Goal: Task Accomplishment & Management: Complete application form

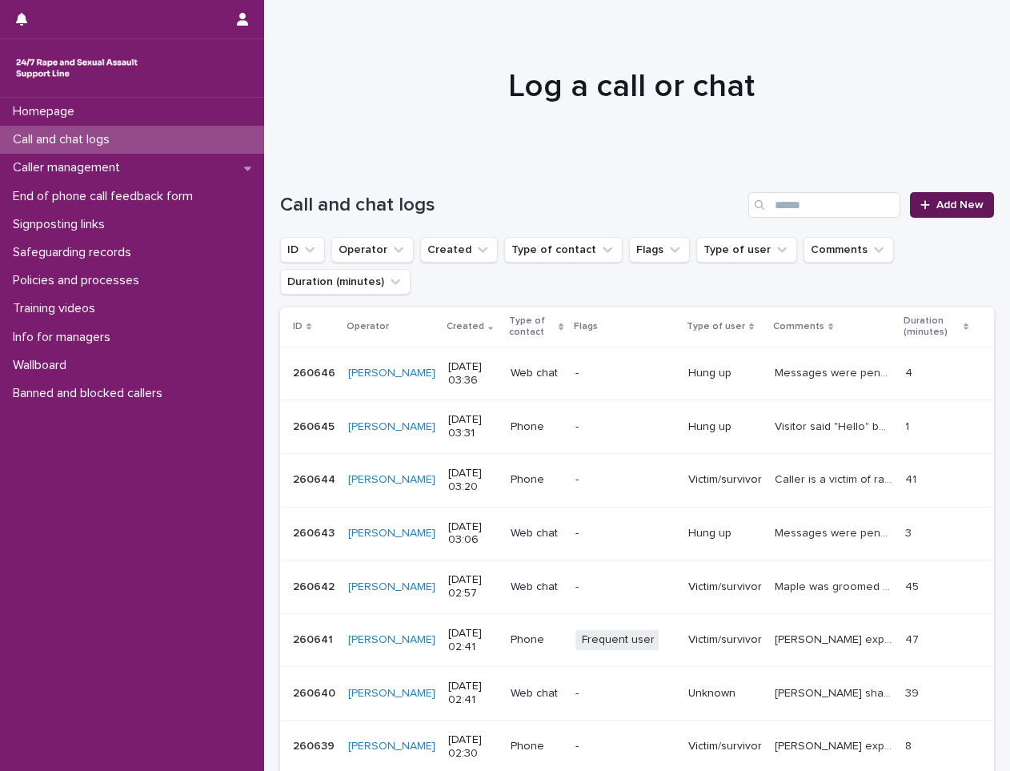
click at [942, 199] on span "Add New" at bounding box center [959, 204] width 47 height 11
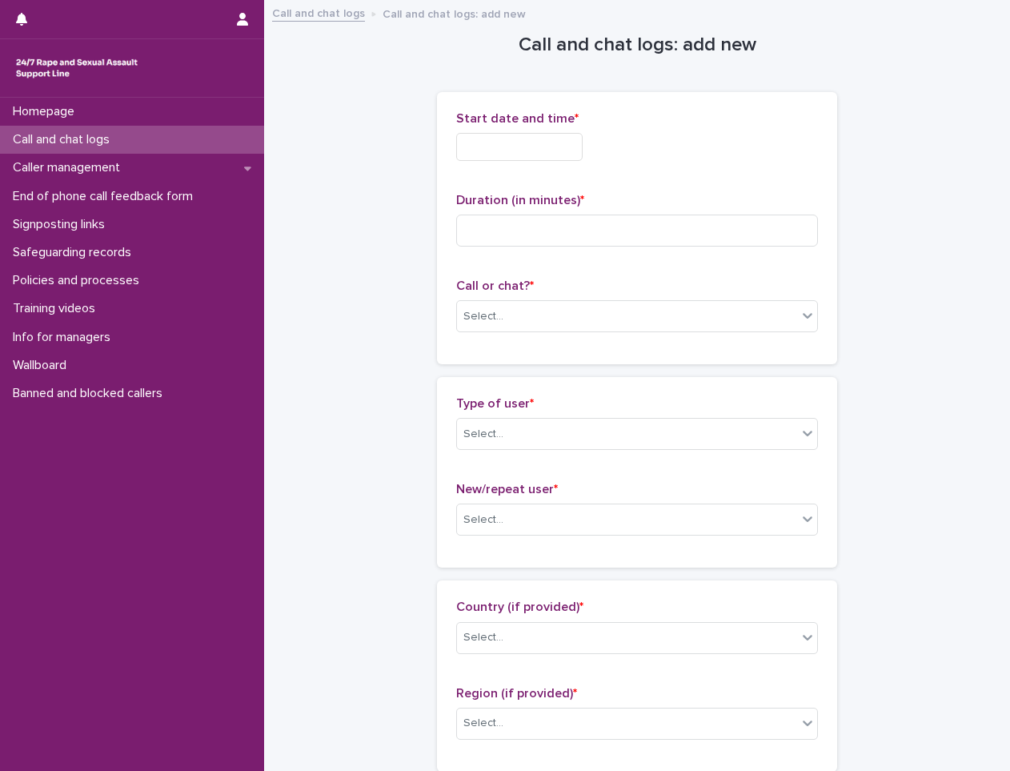
click at [545, 154] on input "text" at bounding box center [519, 147] width 126 height 28
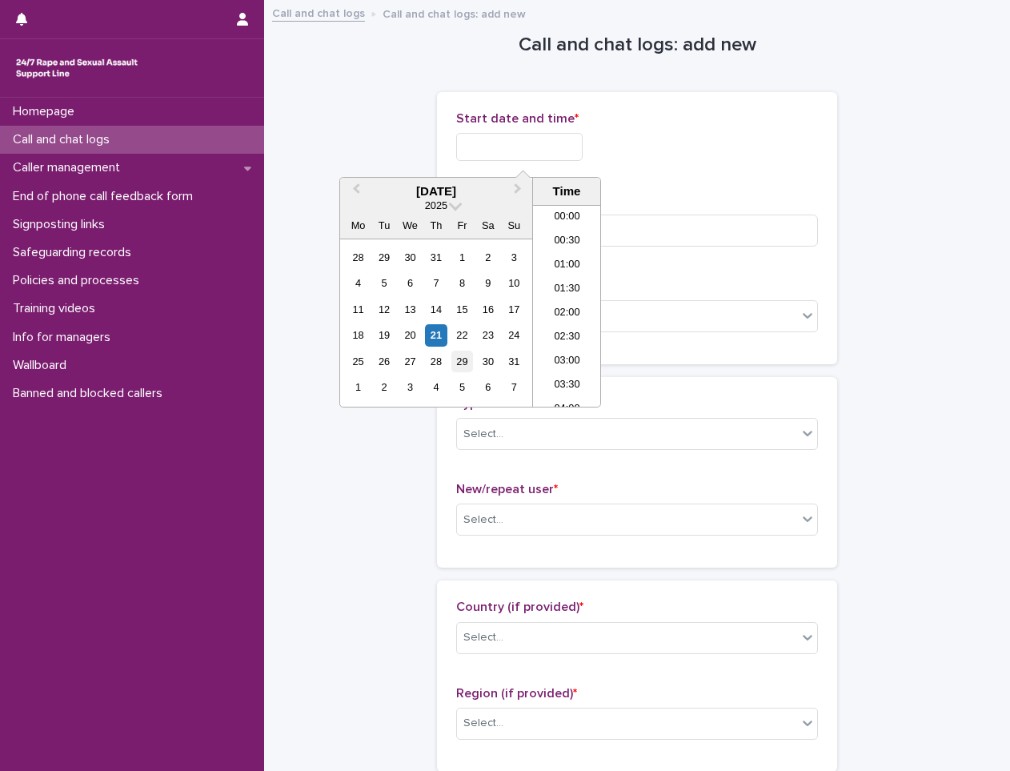
scroll to position [80, 0]
click at [438, 339] on div "21" at bounding box center [436, 335] width 22 height 22
click at [562, 283] on li "03:00" at bounding box center [567, 282] width 68 height 24
click at [565, 150] on input "**********" at bounding box center [519, 147] width 126 height 28
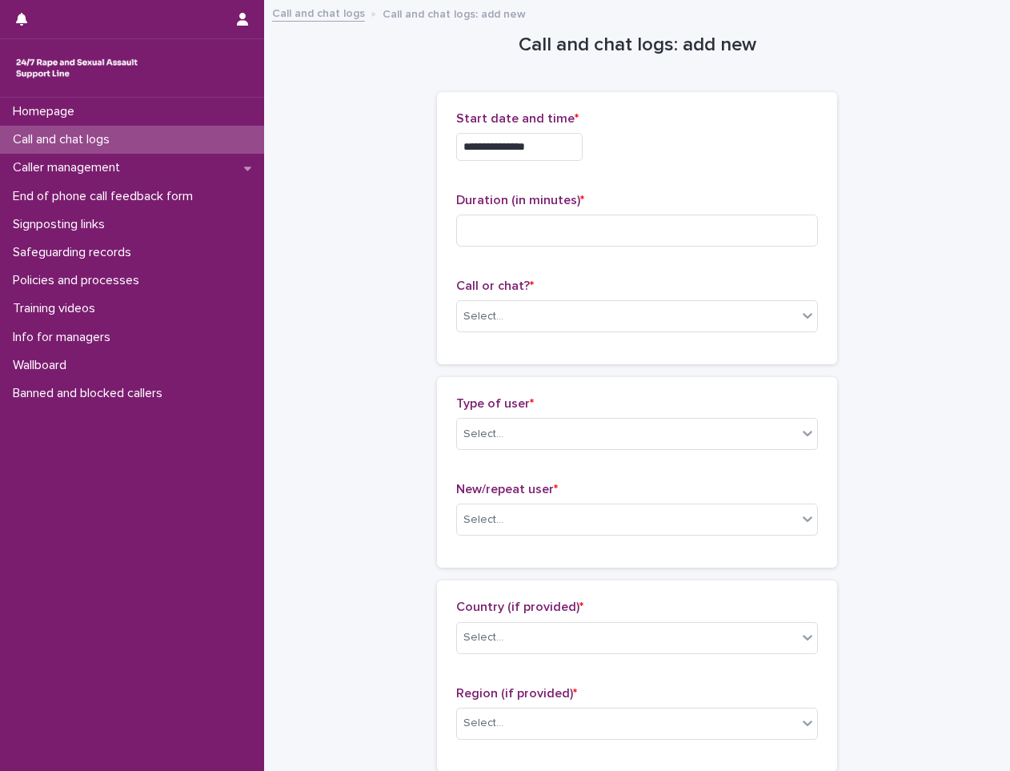
drag, startPoint x: 643, startPoint y: 152, endPoint x: 622, endPoint y: 187, distance: 40.9
click at [643, 154] on div "**********" at bounding box center [637, 147] width 362 height 28
click at [577, 219] on input at bounding box center [637, 230] width 362 height 32
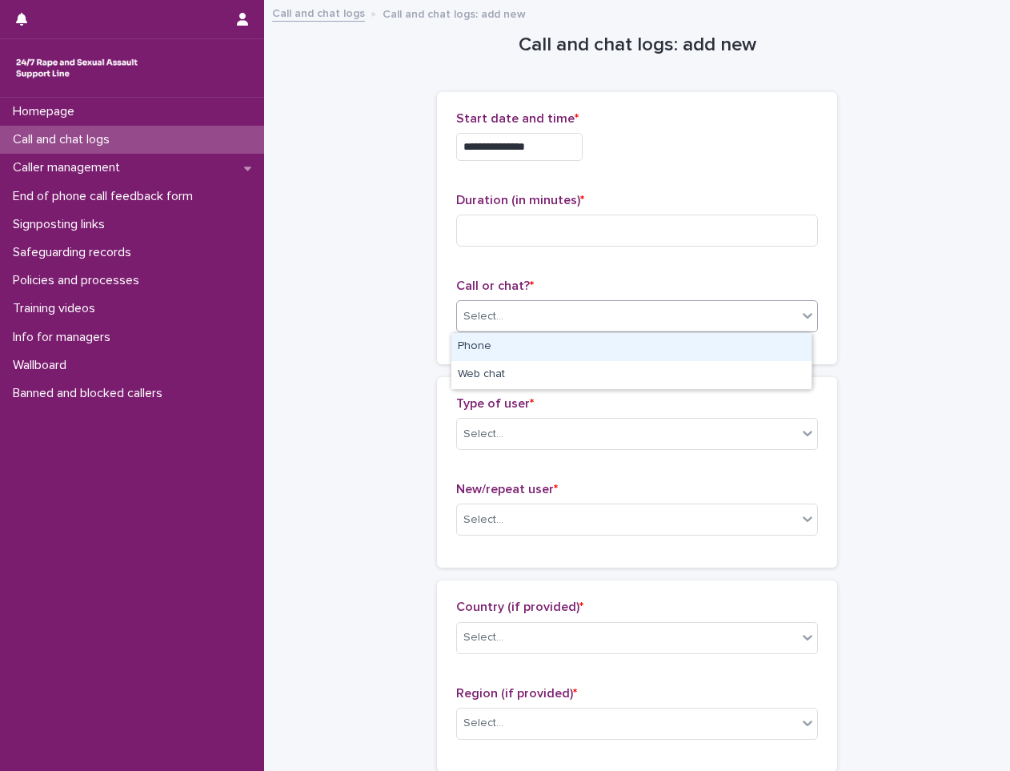
click at [540, 310] on div "Select..." at bounding box center [627, 316] width 340 height 26
click at [546, 349] on div "Phone" at bounding box center [631, 347] width 360 height 28
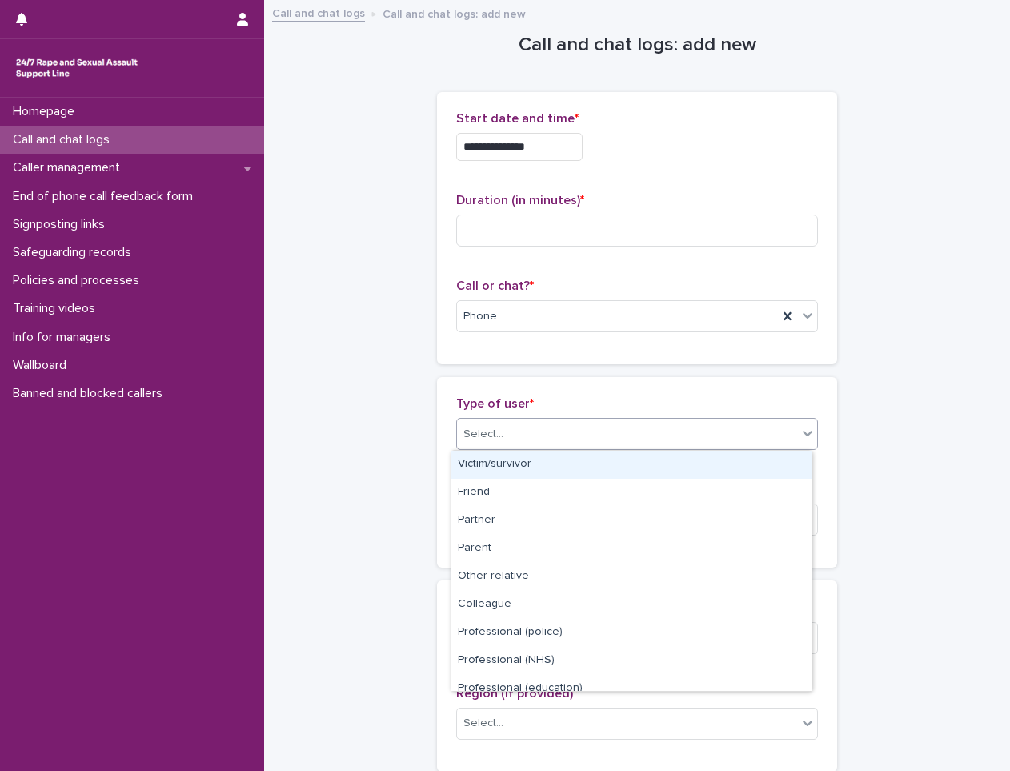
click at [527, 429] on div "Select..." at bounding box center [627, 434] width 340 height 26
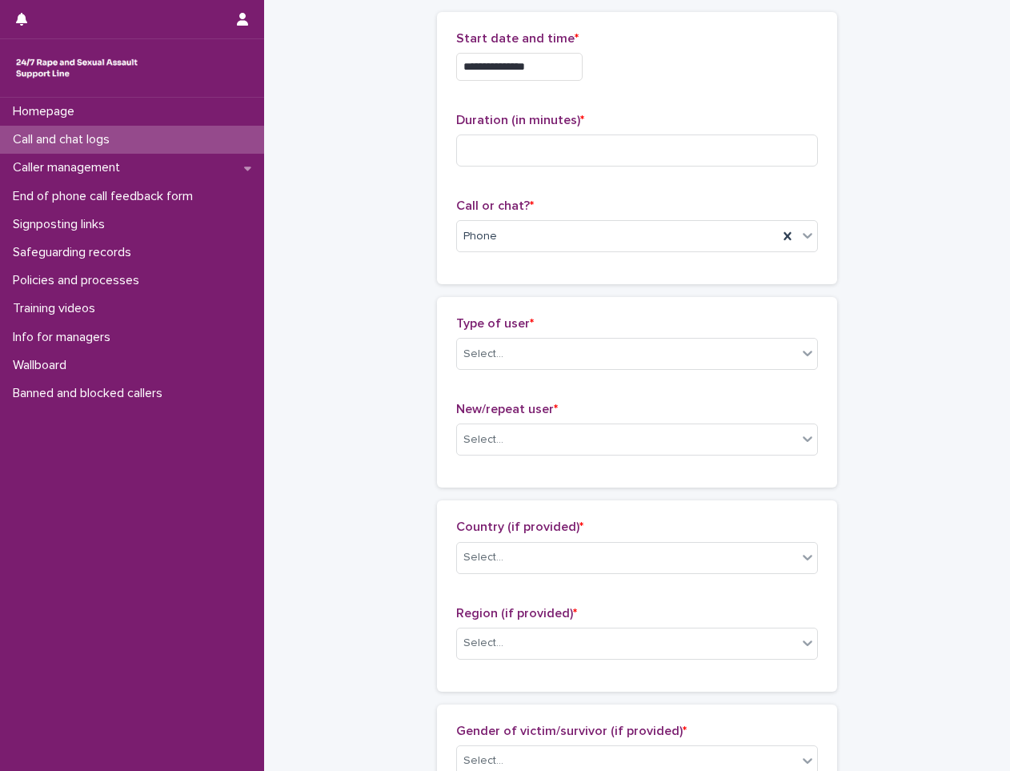
click at [447, 334] on div "Type of user * Select... New/repeat user * Select..." at bounding box center [637, 392] width 400 height 190
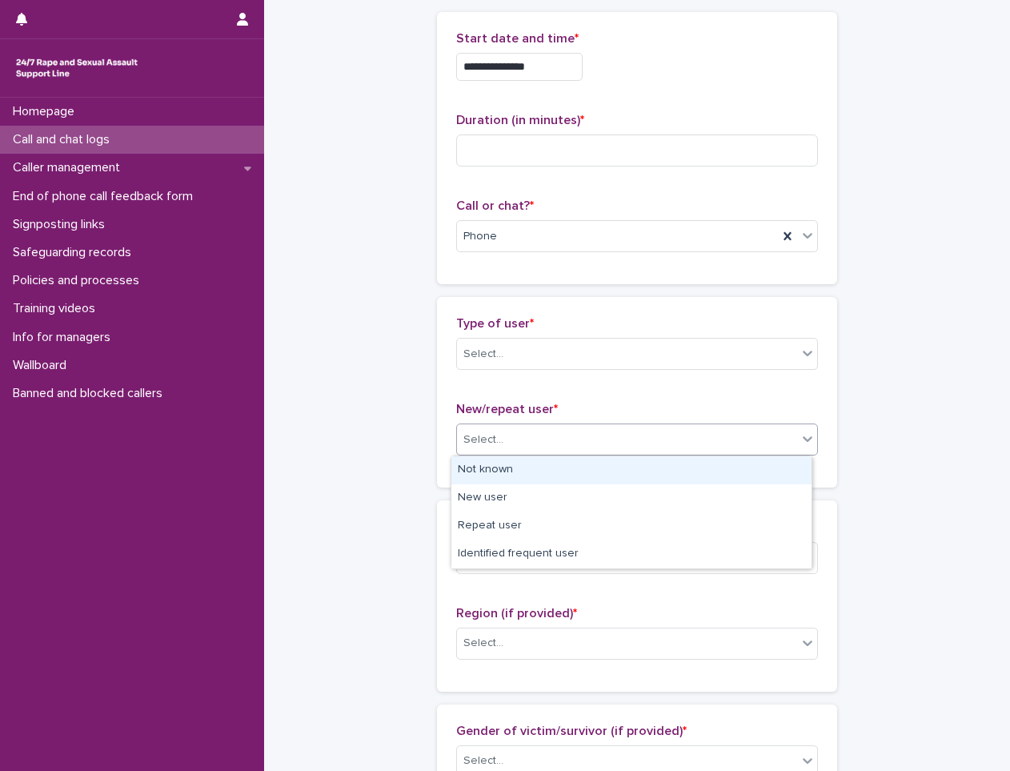
click at [469, 446] on div "Select..." at bounding box center [483, 439] width 40 height 17
click at [504, 471] on div "Not known" at bounding box center [631, 470] width 360 height 28
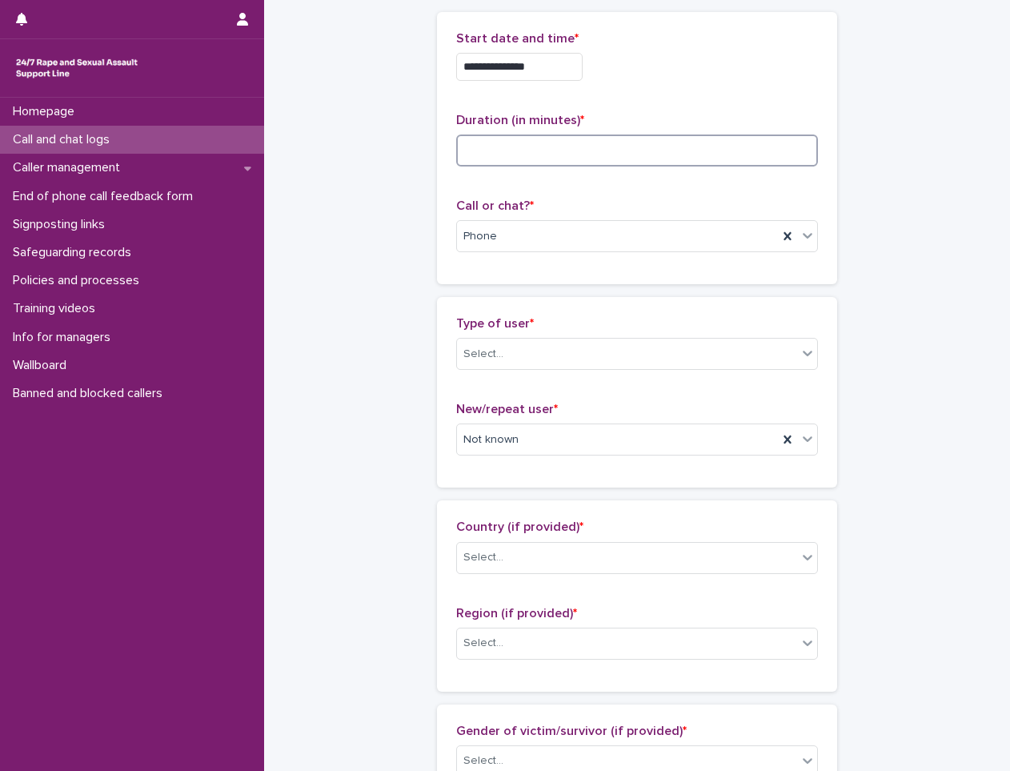
click at [478, 139] on input at bounding box center [637, 150] width 362 height 32
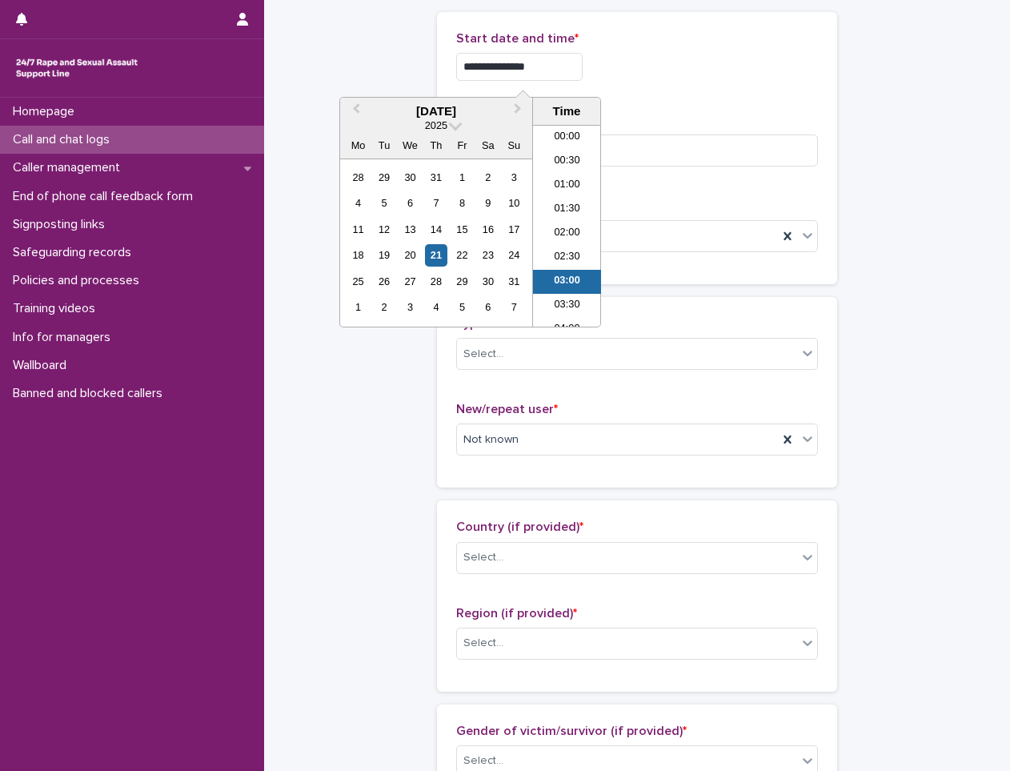
click at [542, 65] on input "**********" at bounding box center [519, 67] width 126 height 28
click at [561, 62] on input "**********" at bounding box center [519, 67] width 126 height 28
type input "**********"
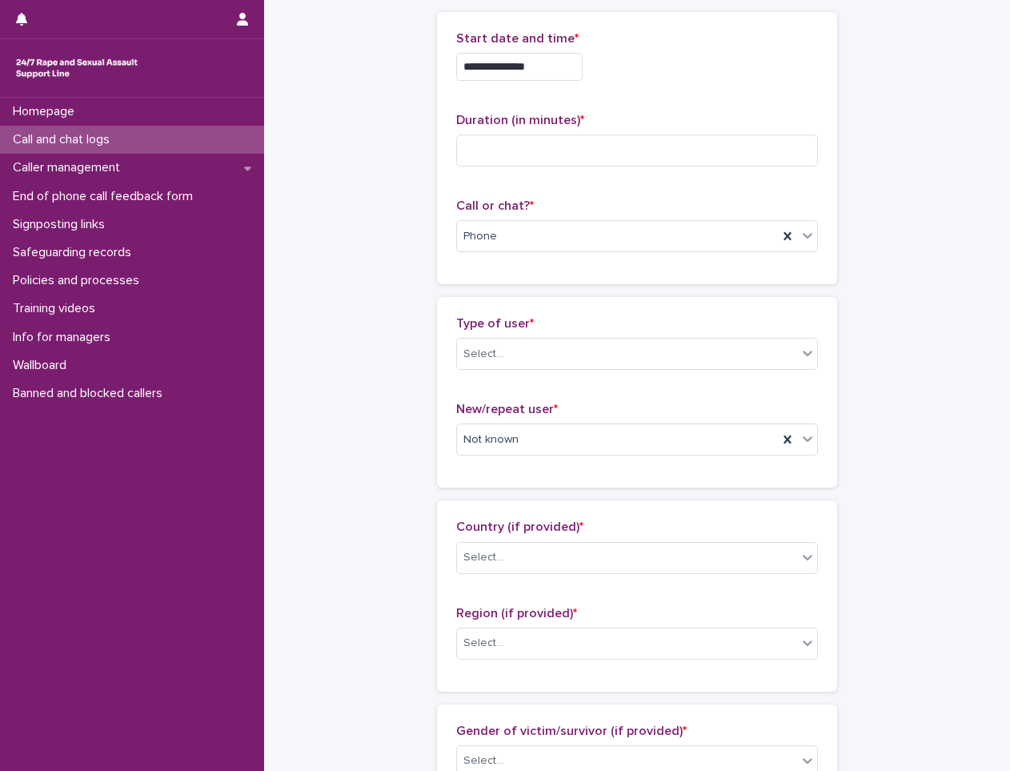
click at [642, 106] on div "**********" at bounding box center [637, 148] width 362 height 234
click at [496, 162] on input at bounding box center [637, 150] width 362 height 32
click at [550, 358] on div "Select..." at bounding box center [627, 354] width 340 height 26
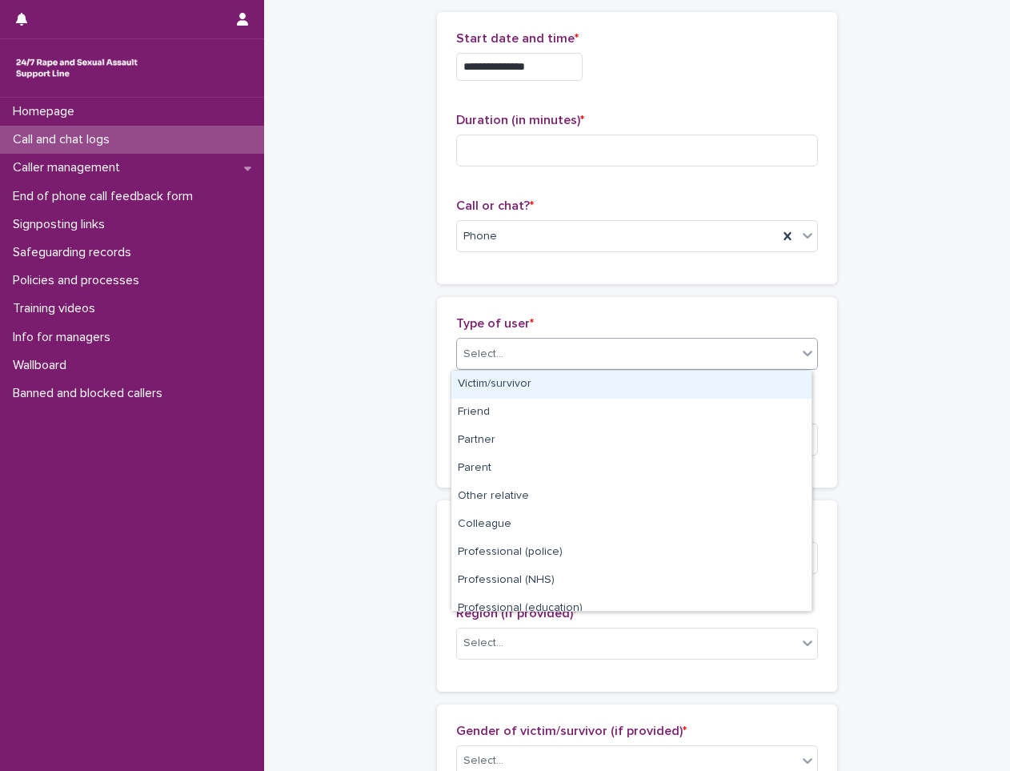
click at [530, 381] on div "Victim/survivor" at bounding box center [631, 384] width 360 height 28
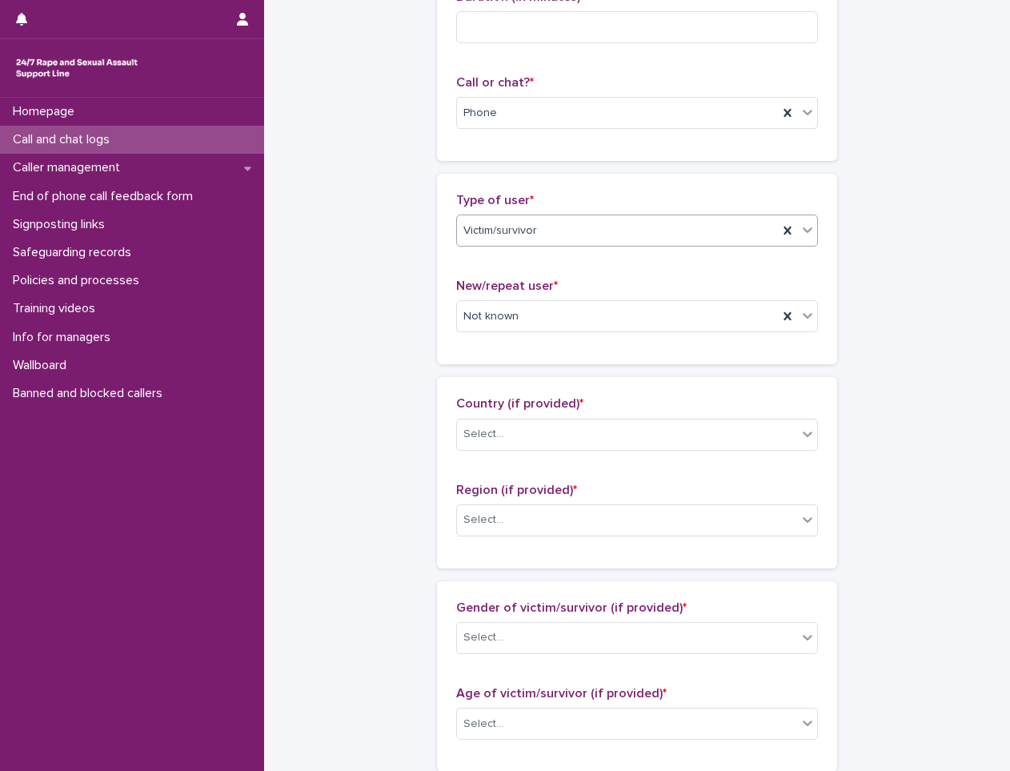
scroll to position [400, 0]
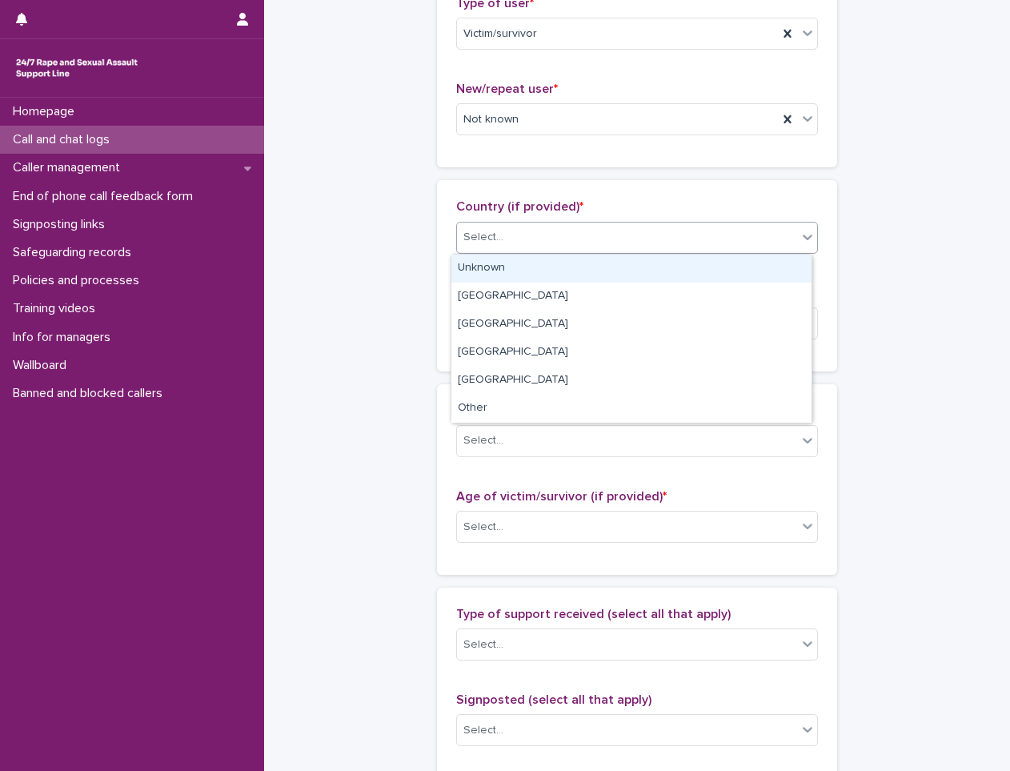
click at [543, 250] on div "Select..." at bounding box center [627, 237] width 340 height 26
click at [546, 265] on div "Unknown" at bounding box center [631, 268] width 360 height 28
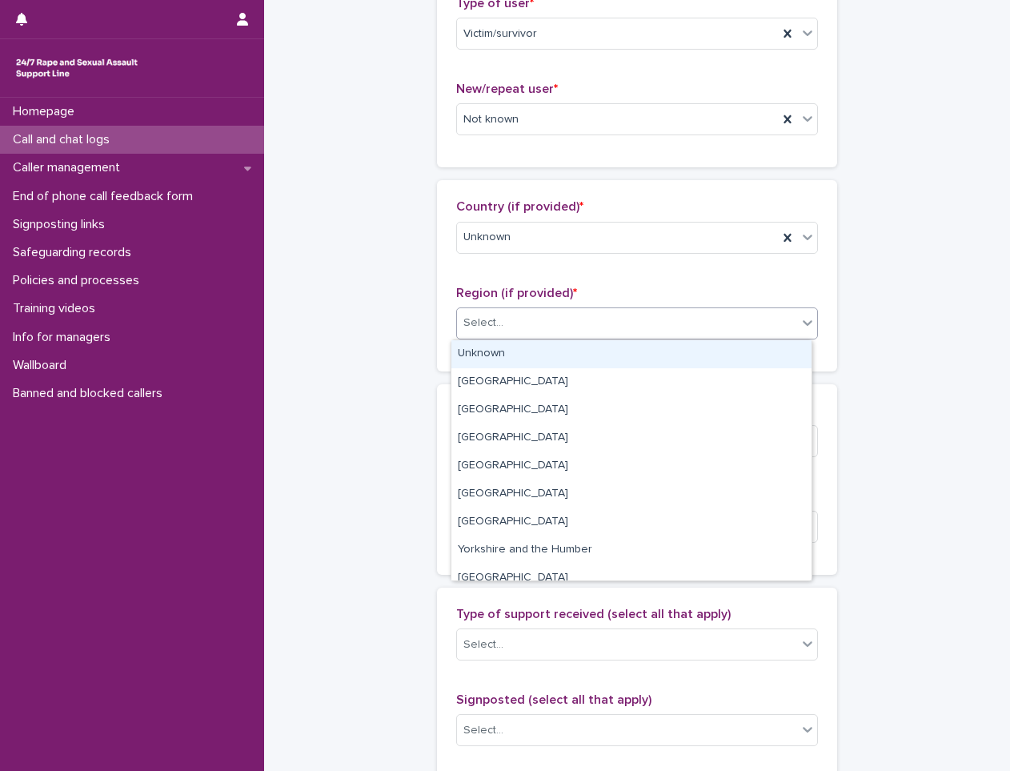
drag, startPoint x: 505, startPoint y: 326, endPoint x: 490, endPoint y: 344, distance: 23.4
click at [505, 325] on div "Select..." at bounding box center [627, 323] width 340 height 26
drag, startPoint x: 484, startPoint y: 348, endPoint x: 486, endPoint y: 374, distance: 26.5
click at [483, 350] on div "Unknown" at bounding box center [631, 354] width 360 height 28
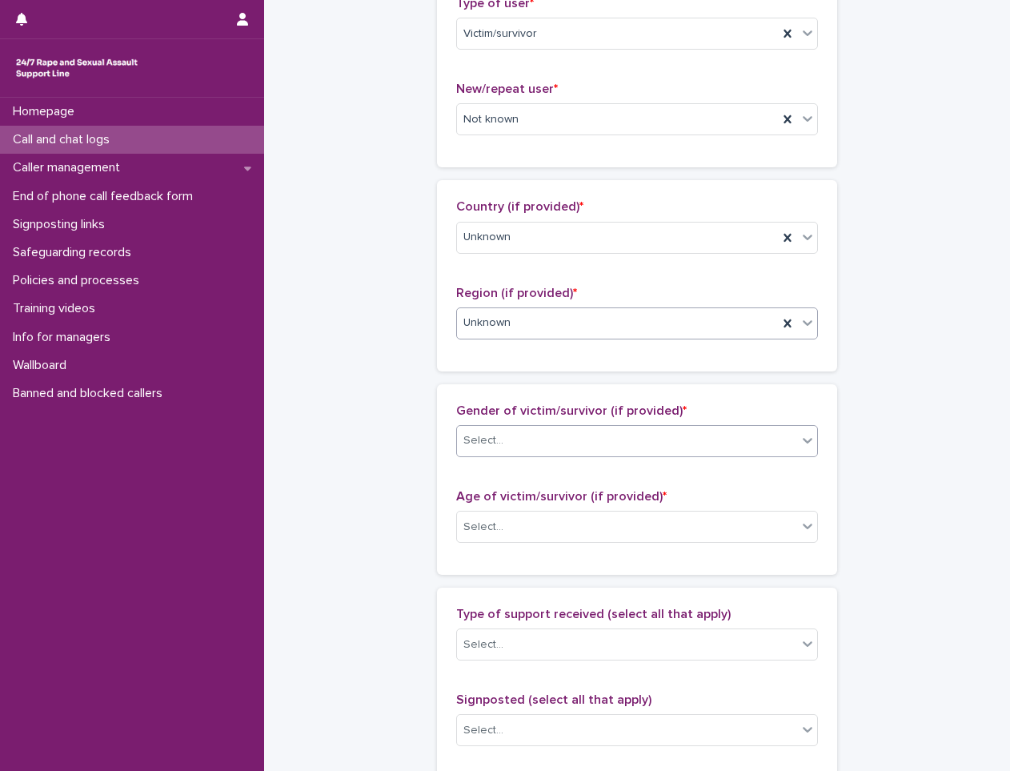
click at [505, 446] on input "text" at bounding box center [506, 441] width 2 height 14
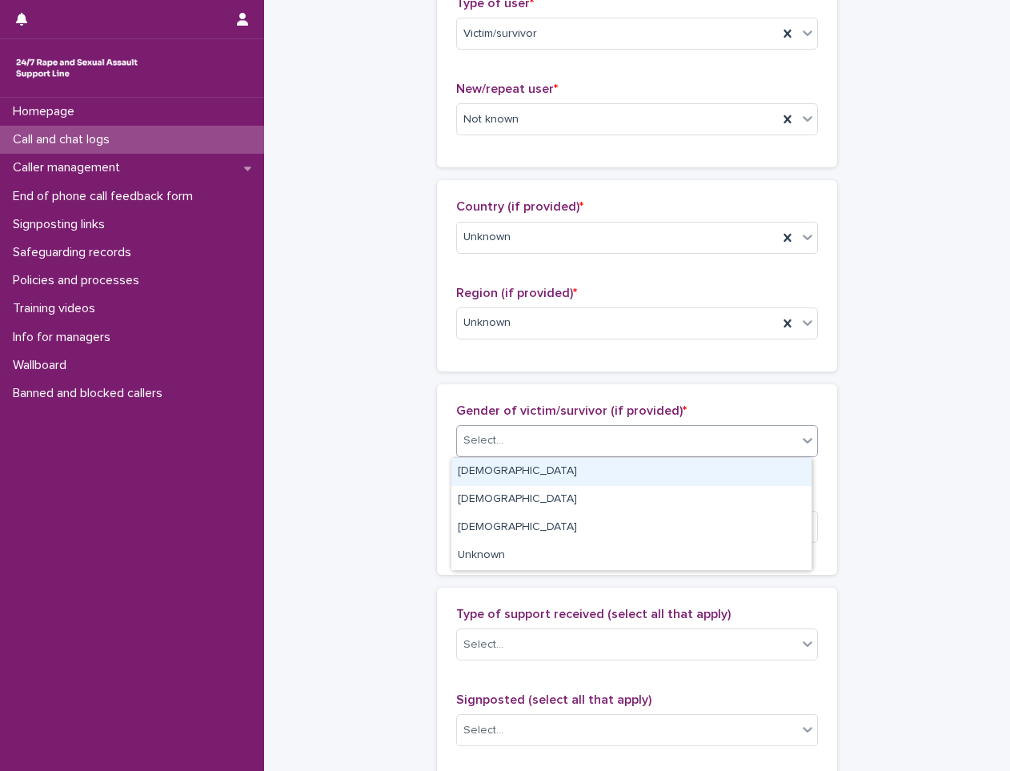
click at [493, 468] on div "[DEMOGRAPHIC_DATA]" at bounding box center [631, 472] width 360 height 28
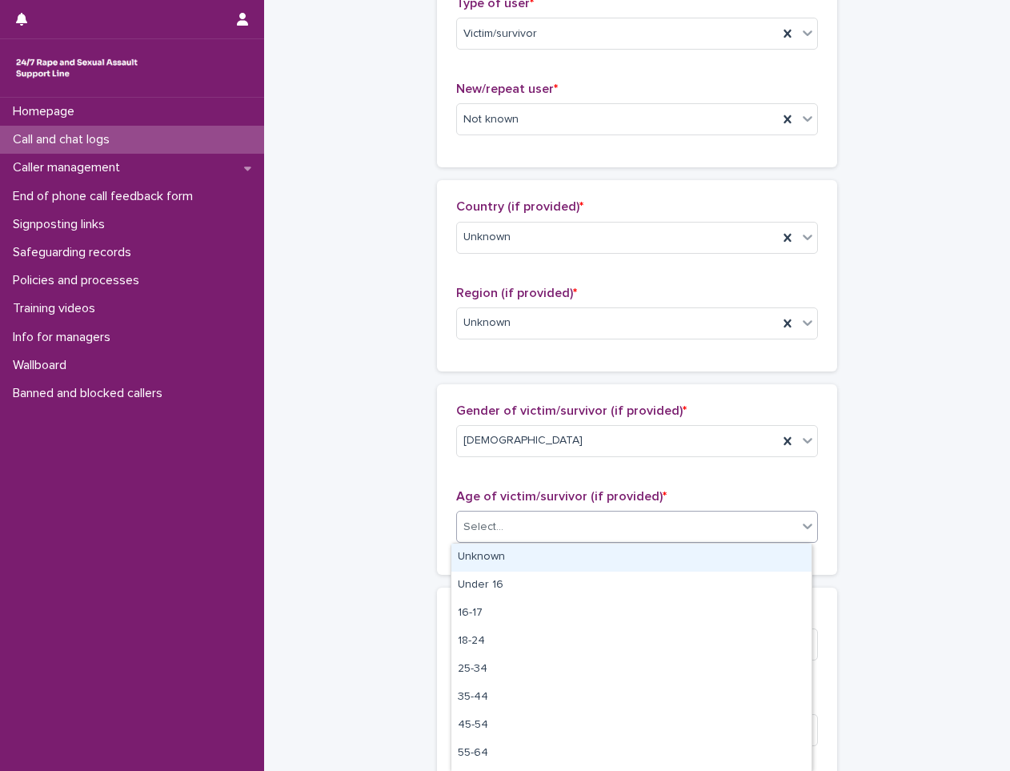
click at [502, 532] on div "Select..." at bounding box center [627, 527] width 340 height 26
click at [489, 563] on div "Unknown" at bounding box center [631, 557] width 360 height 28
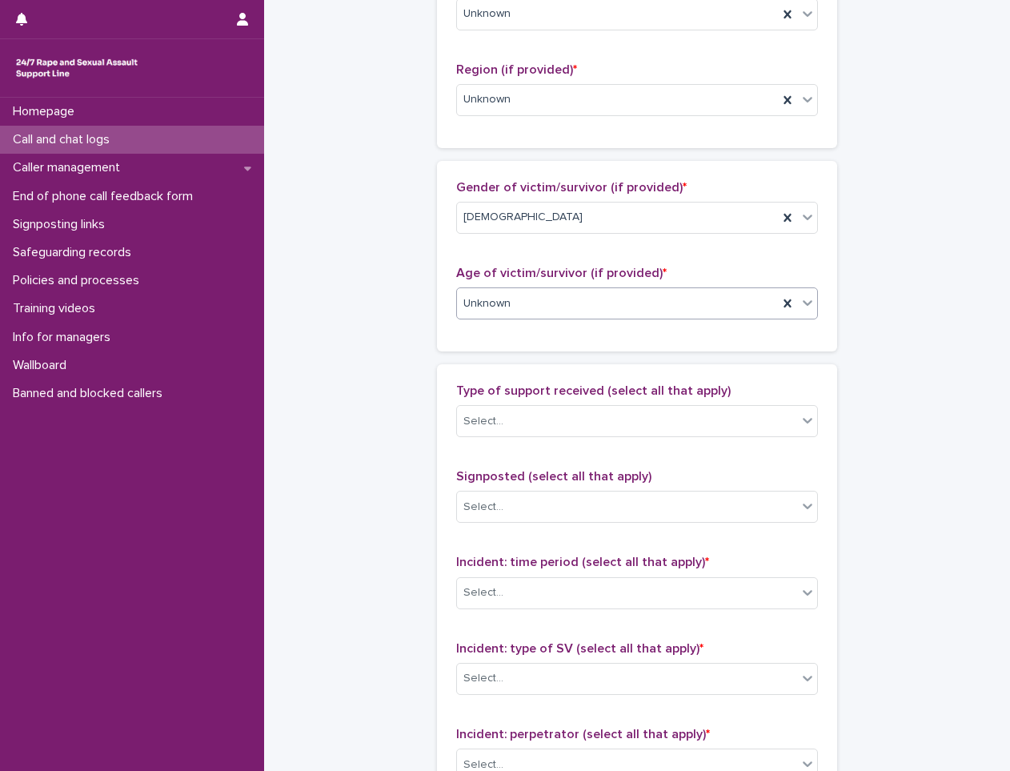
scroll to position [640, 0]
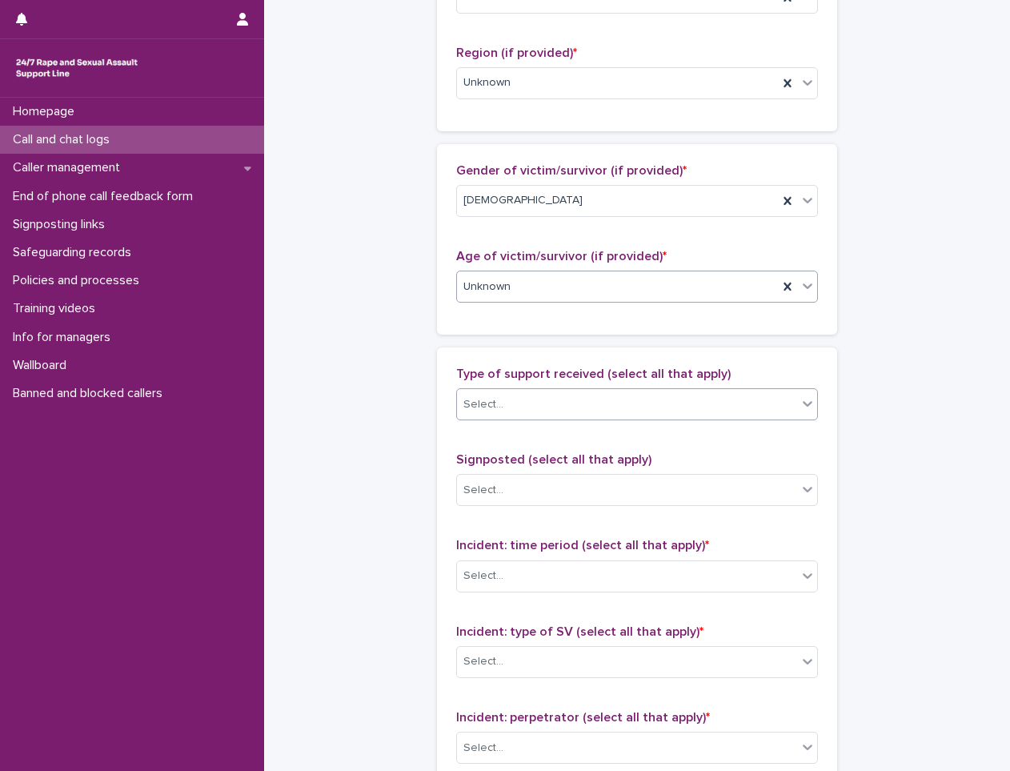
click at [527, 392] on div "Select..." at bounding box center [627, 404] width 340 height 26
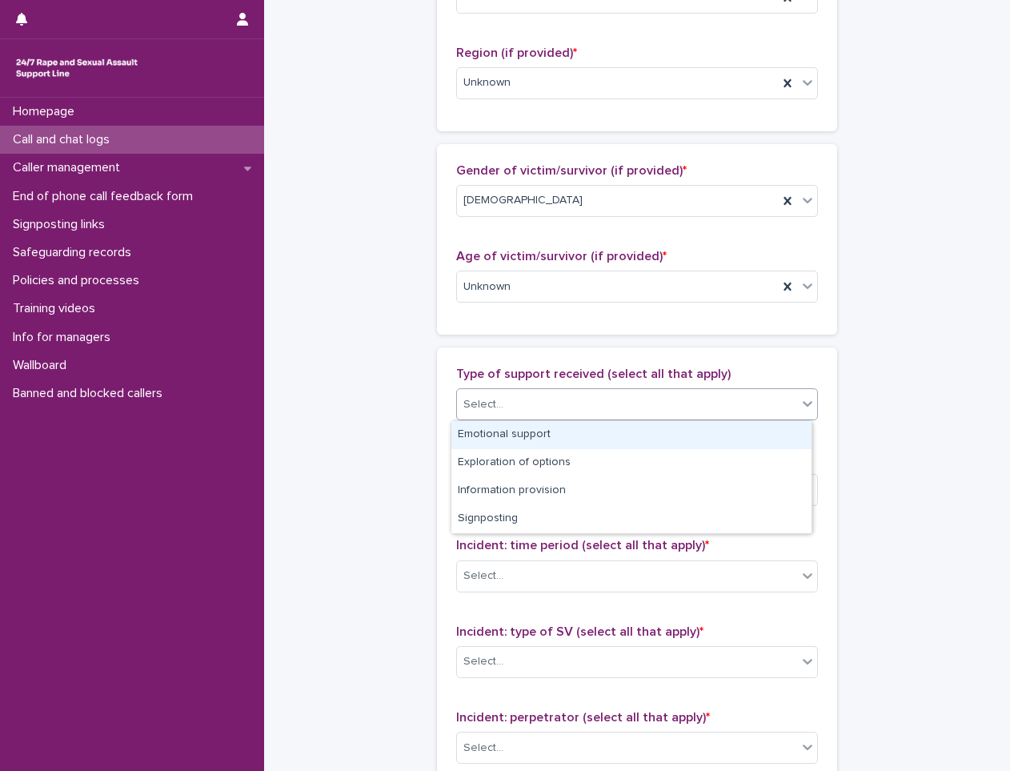
click at [515, 425] on div "Emotional support" at bounding box center [631, 435] width 360 height 28
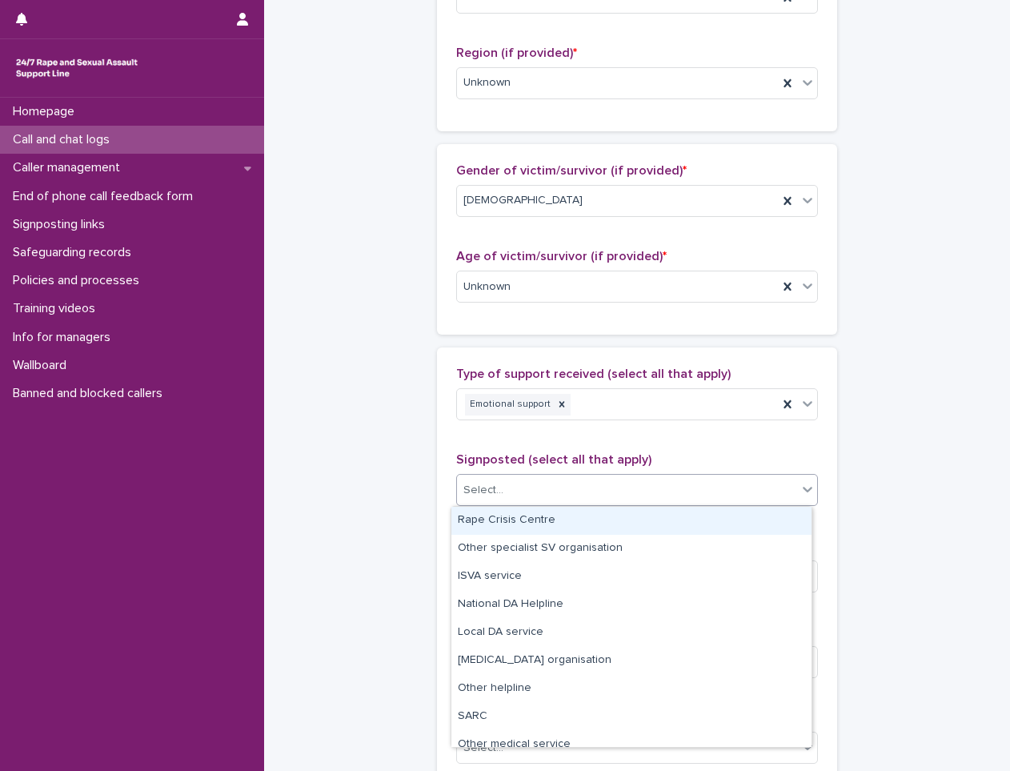
drag, startPoint x: 507, startPoint y: 480, endPoint x: 504, endPoint y: 491, distance: 11.7
click at [506, 485] on div "Select..." at bounding box center [627, 490] width 340 height 26
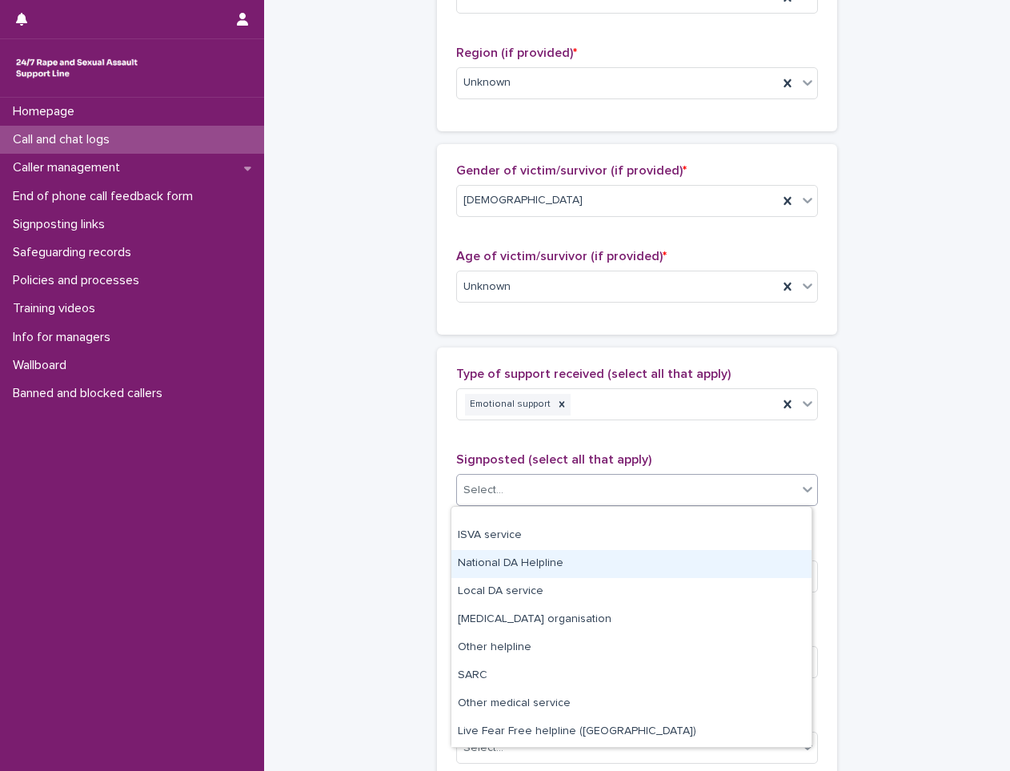
scroll to position [96, 0]
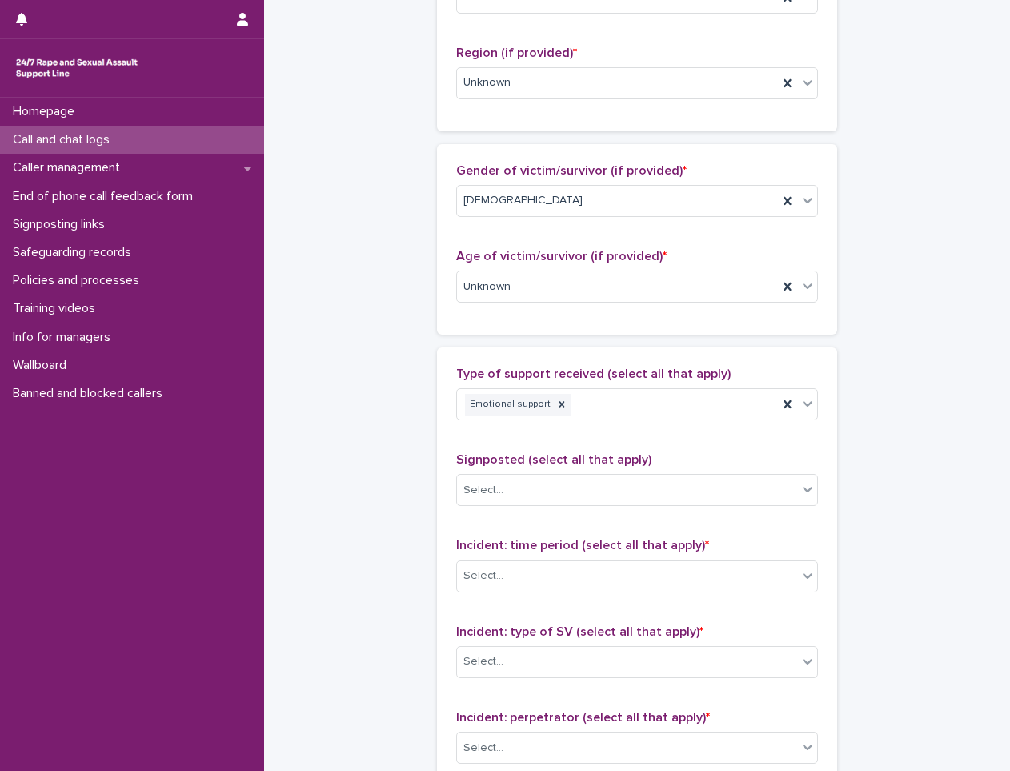
drag, startPoint x: 419, startPoint y: 664, endPoint x: 476, endPoint y: 623, distance: 69.9
click at [419, 660] on div "**********" at bounding box center [637, 227] width 714 height 1732
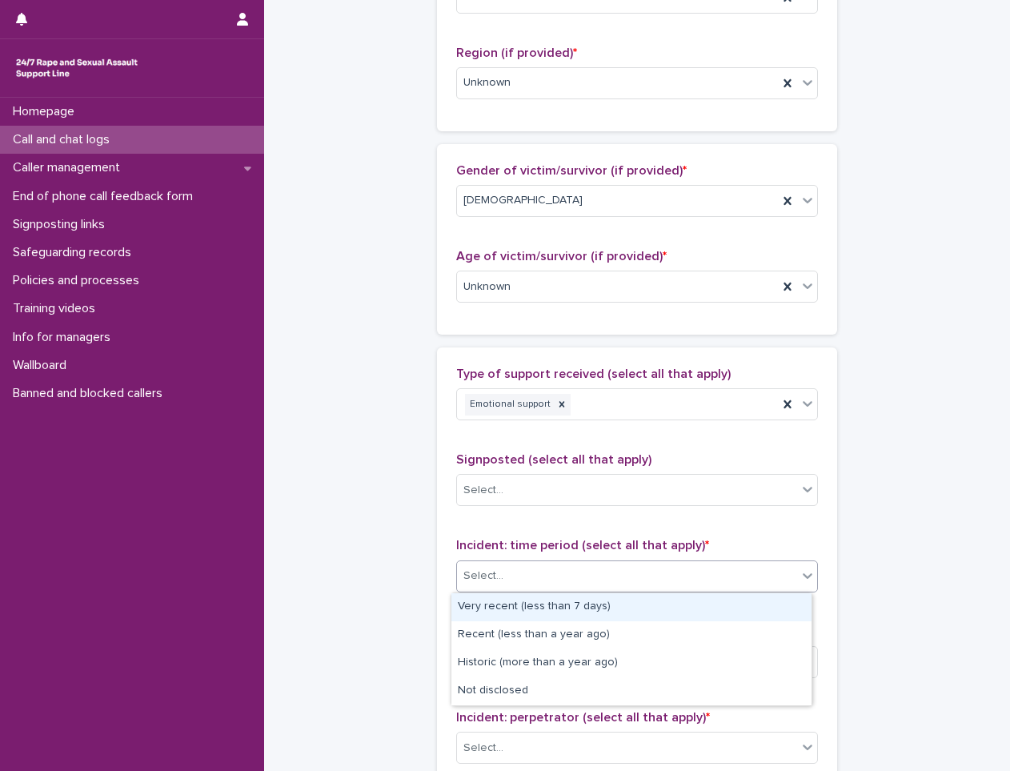
drag, startPoint x: 519, startPoint y: 586, endPoint x: 515, endPoint y: 614, distance: 28.3
click at [519, 589] on div "Select..." at bounding box center [627, 576] width 340 height 26
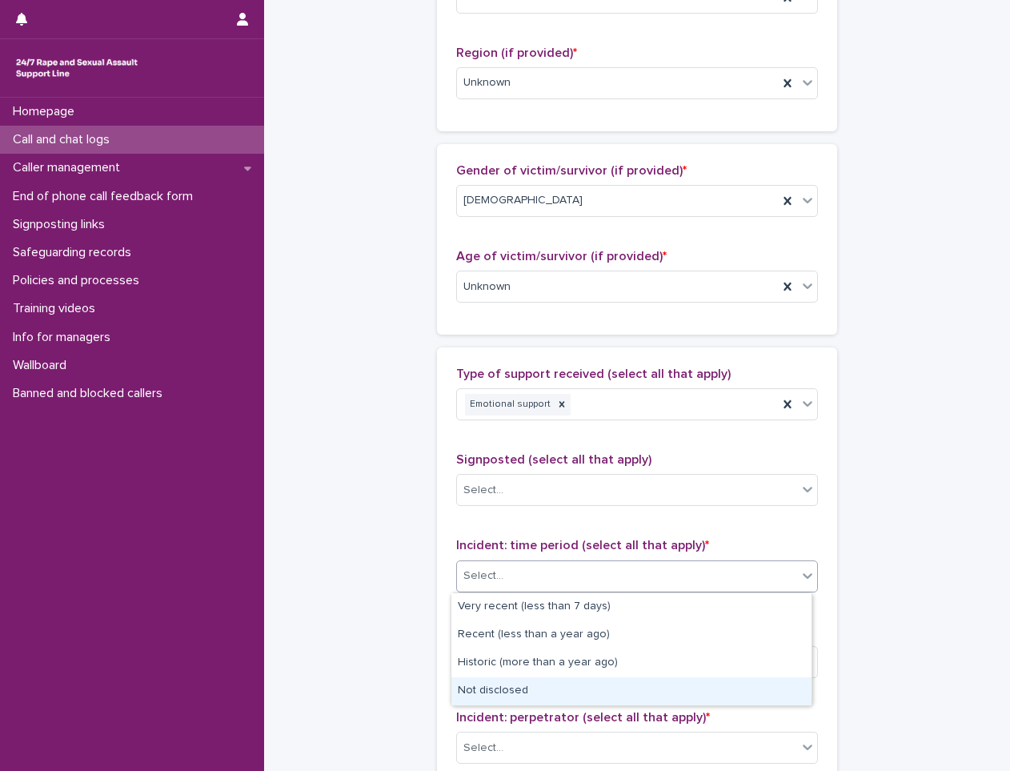
click at [494, 703] on div "Not disclosed" at bounding box center [631, 691] width 360 height 28
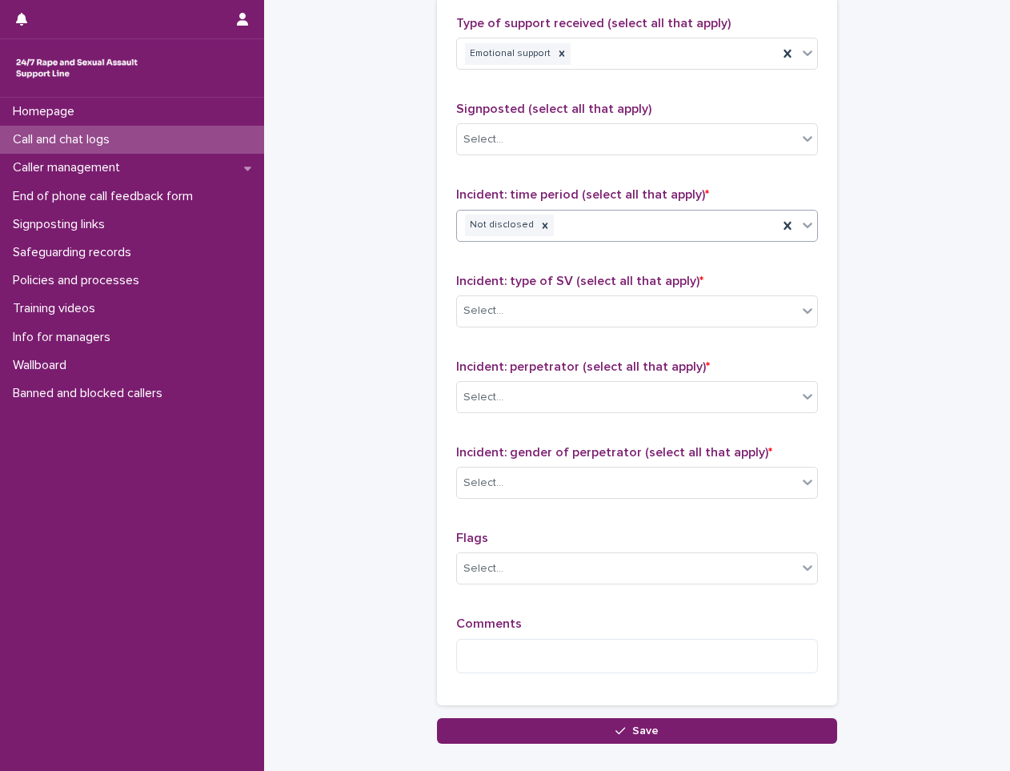
scroll to position [1040, 0]
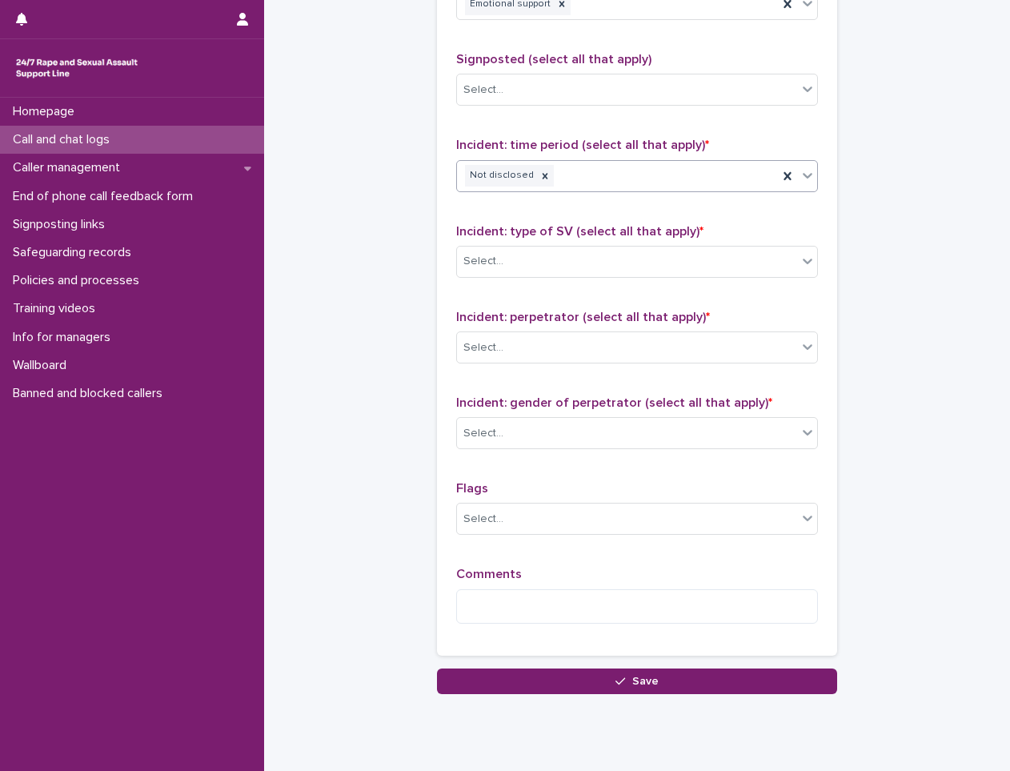
click at [536, 242] on div "Incident: type of SV (select all that apply) * Select..." at bounding box center [637, 257] width 362 height 66
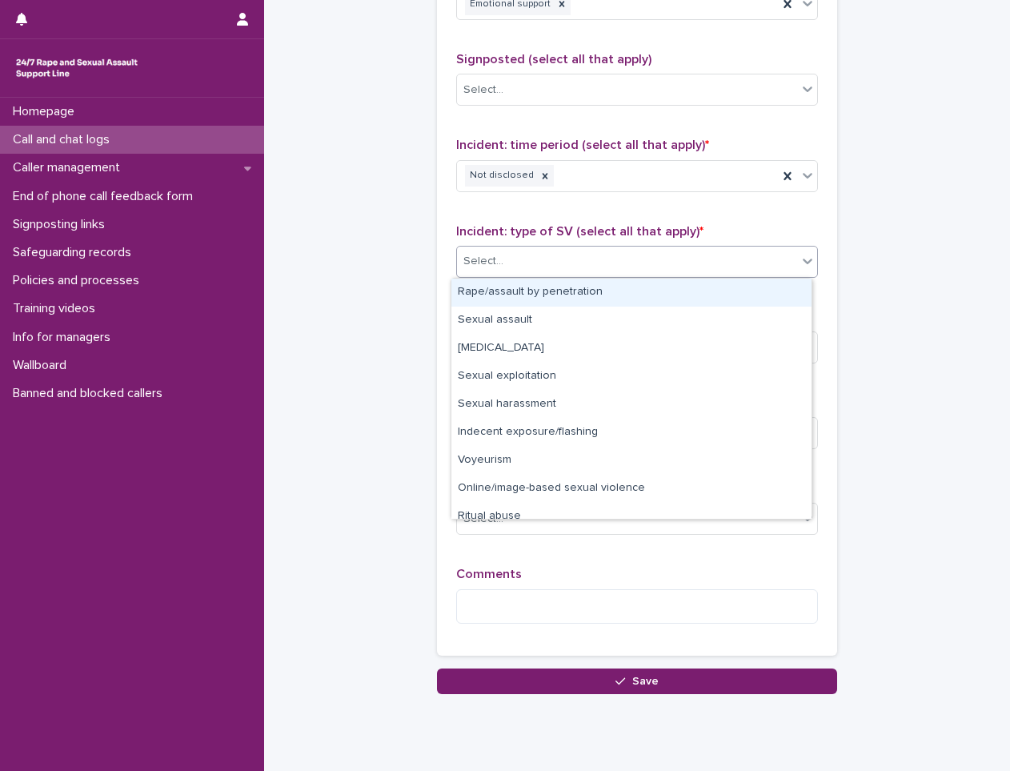
click at [528, 254] on div "Select..." at bounding box center [627, 261] width 340 height 26
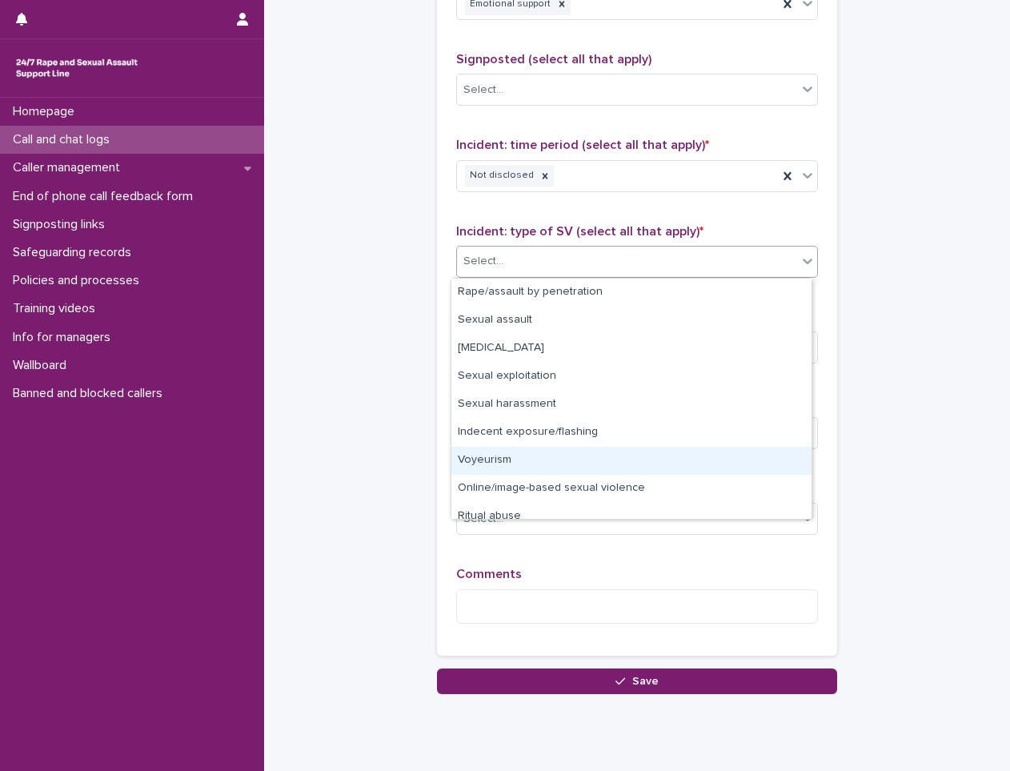
scroll to position [40, 0]
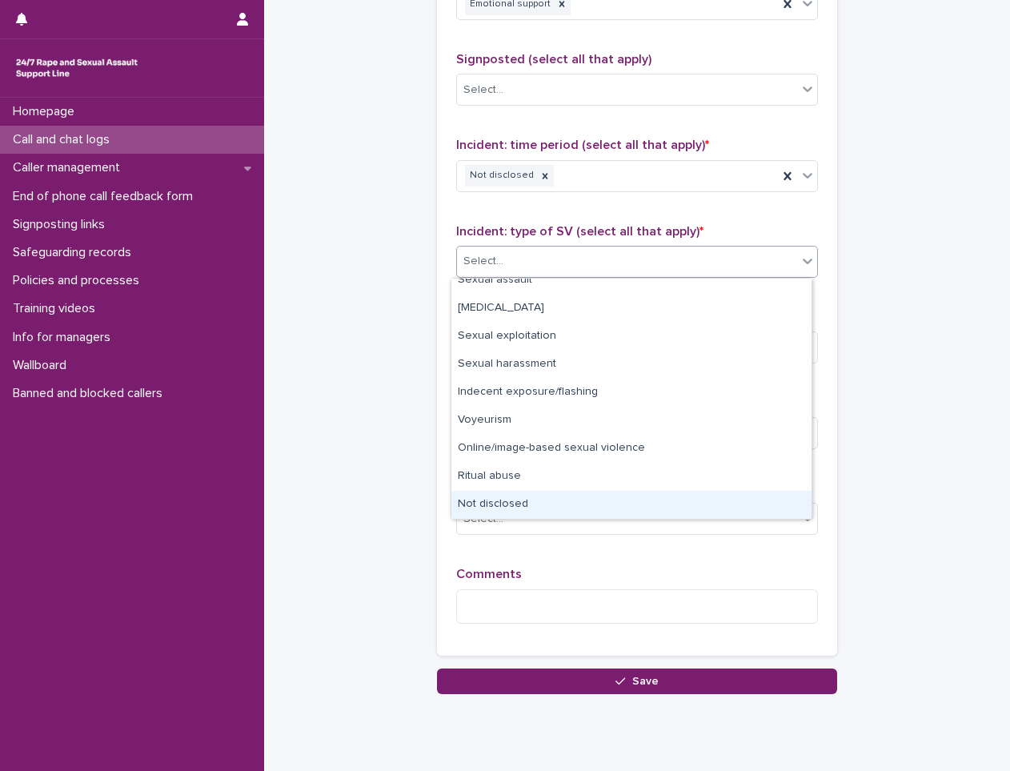
click at [487, 503] on div "Not disclosed" at bounding box center [631, 504] width 360 height 28
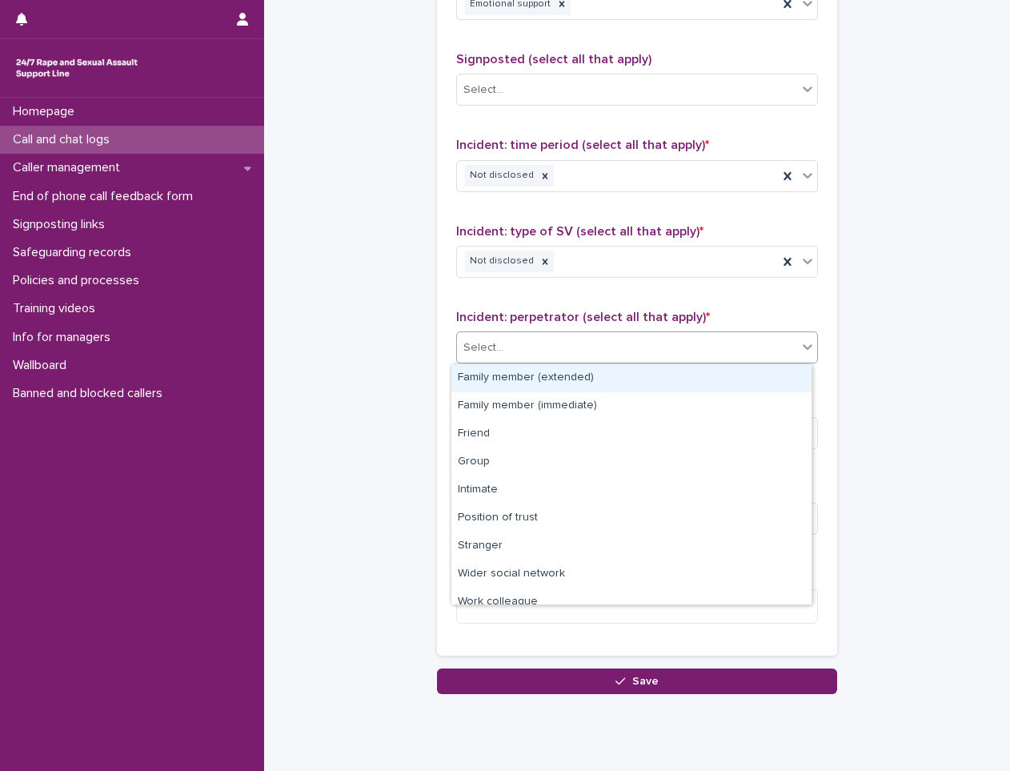
click at [531, 358] on div "Select..." at bounding box center [627, 347] width 340 height 26
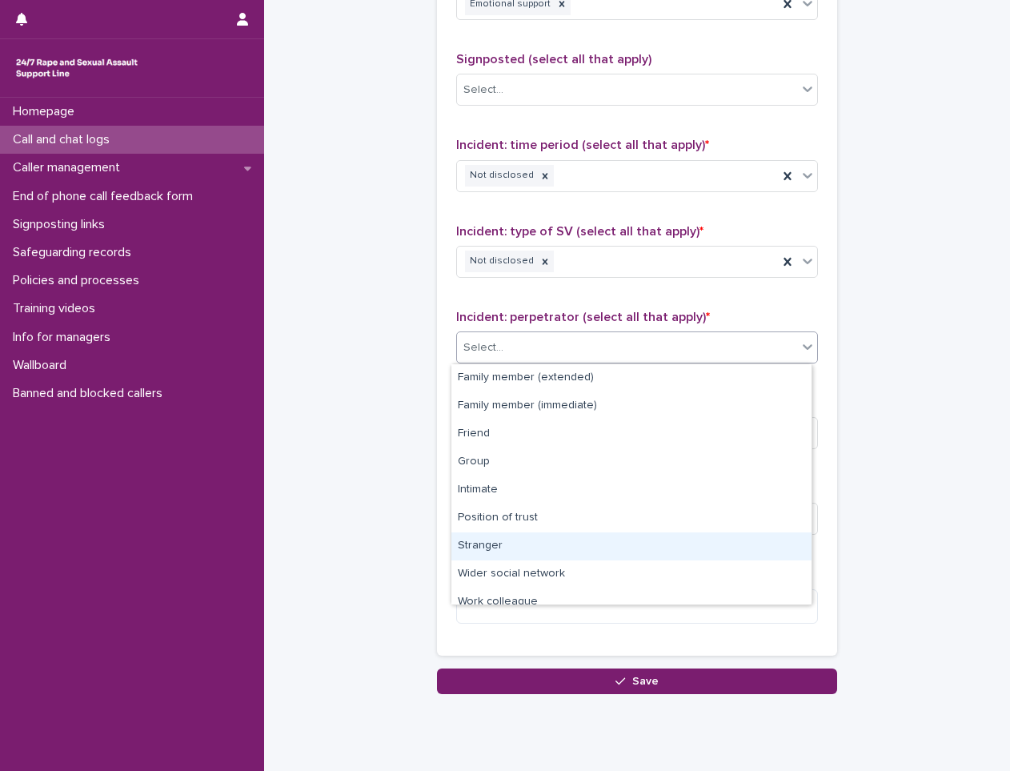
scroll to position [68, 0]
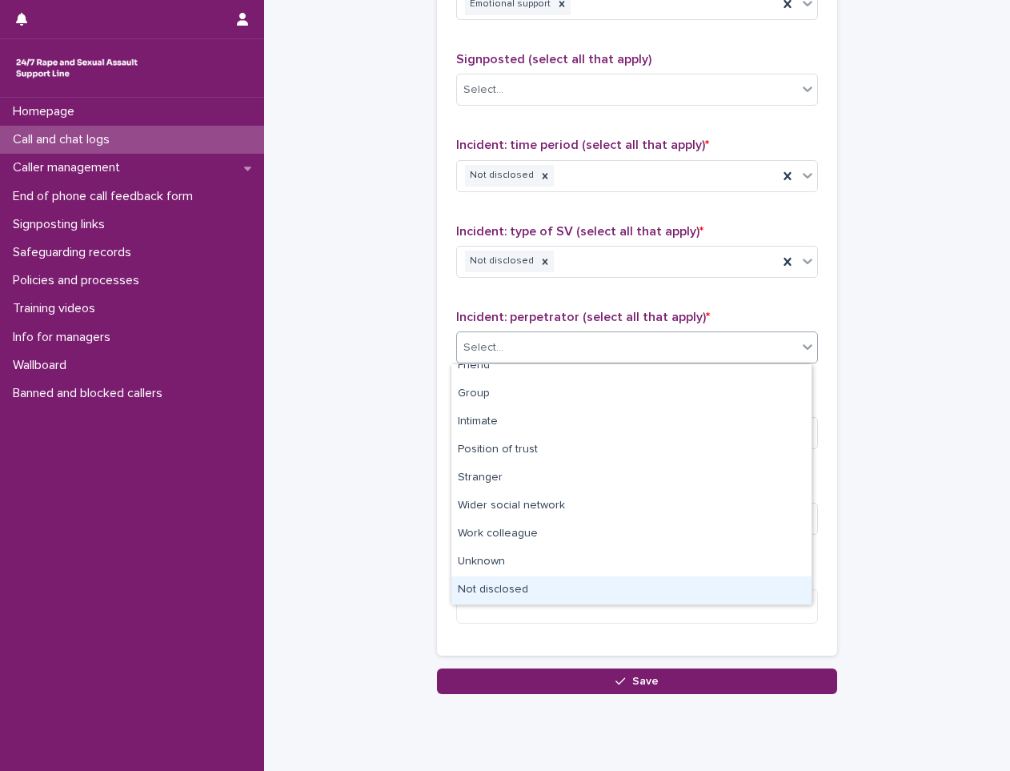
drag, startPoint x: 493, startPoint y: 584, endPoint x: 492, endPoint y: 571, distance: 12.8
click at [491, 586] on div "Not disclosed" at bounding box center [631, 590] width 360 height 28
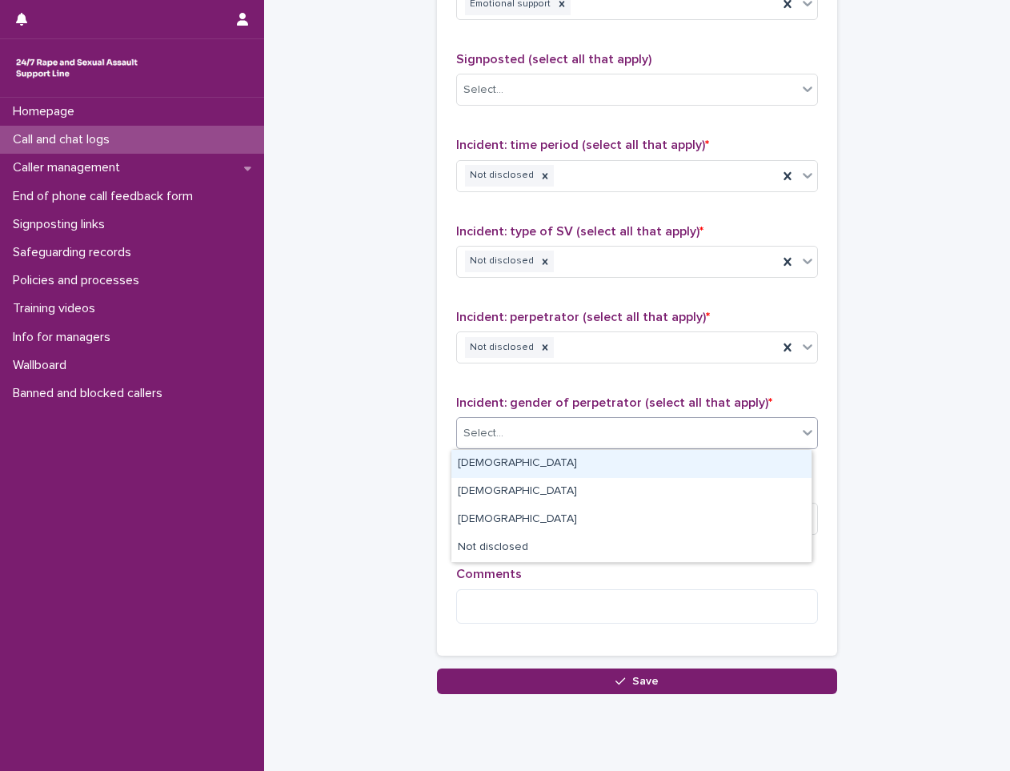
click at [546, 438] on div "Select..." at bounding box center [627, 433] width 340 height 26
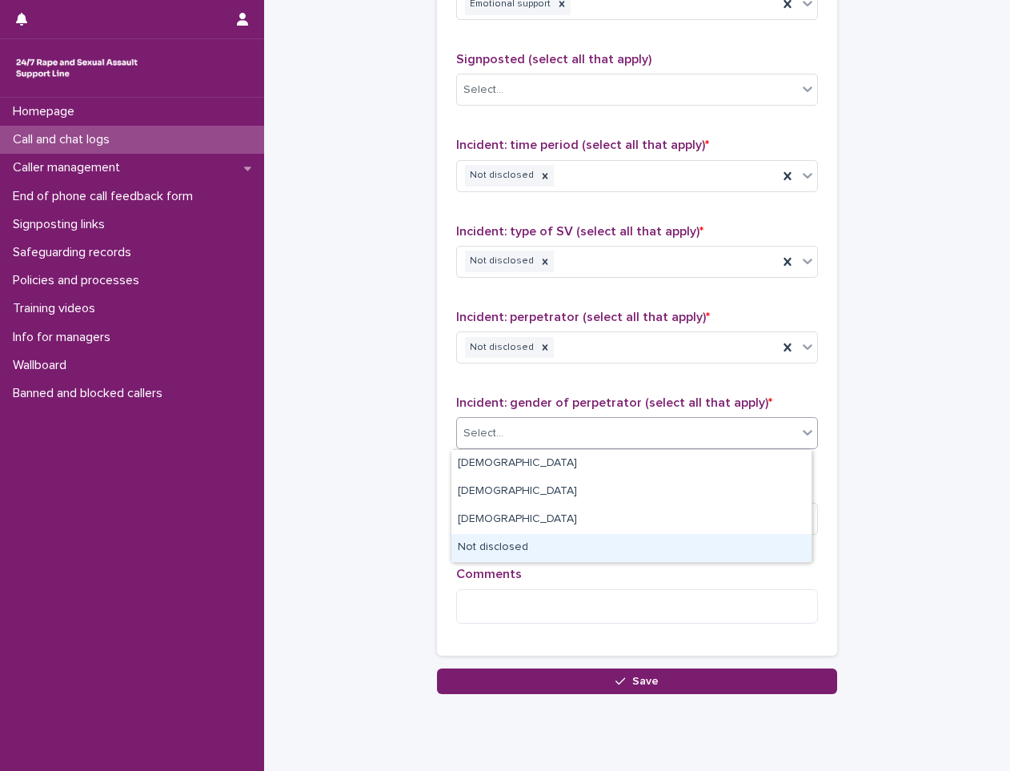
click at [532, 544] on div "Not disclosed" at bounding box center [631, 548] width 360 height 28
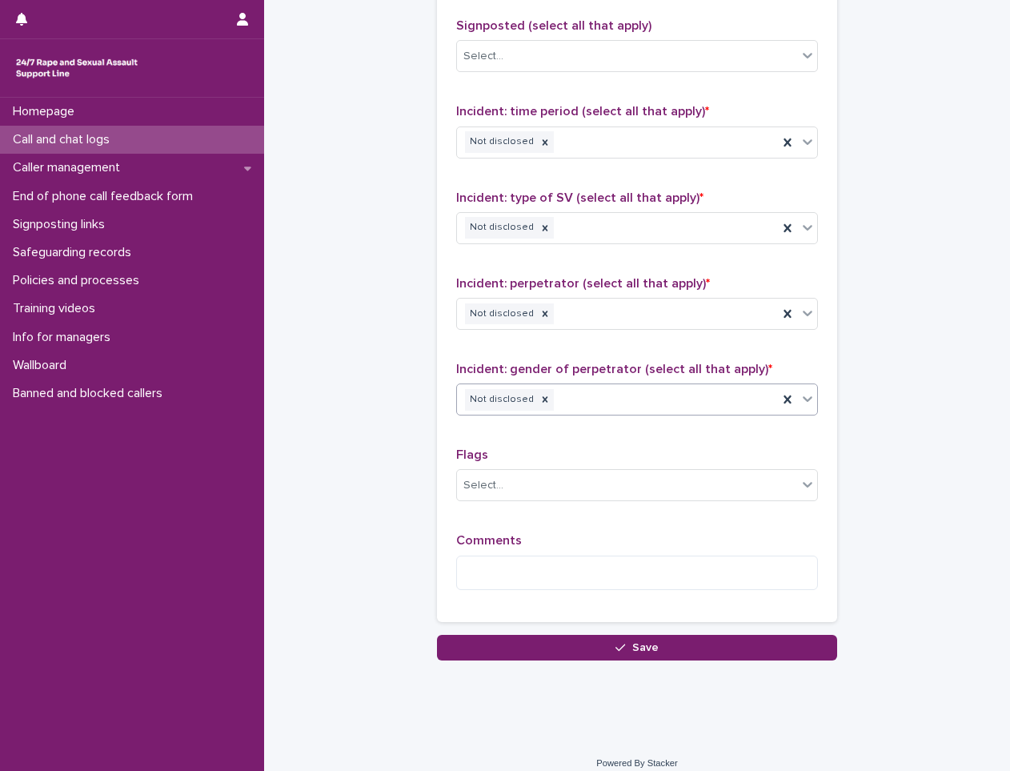
scroll to position [1088, 0]
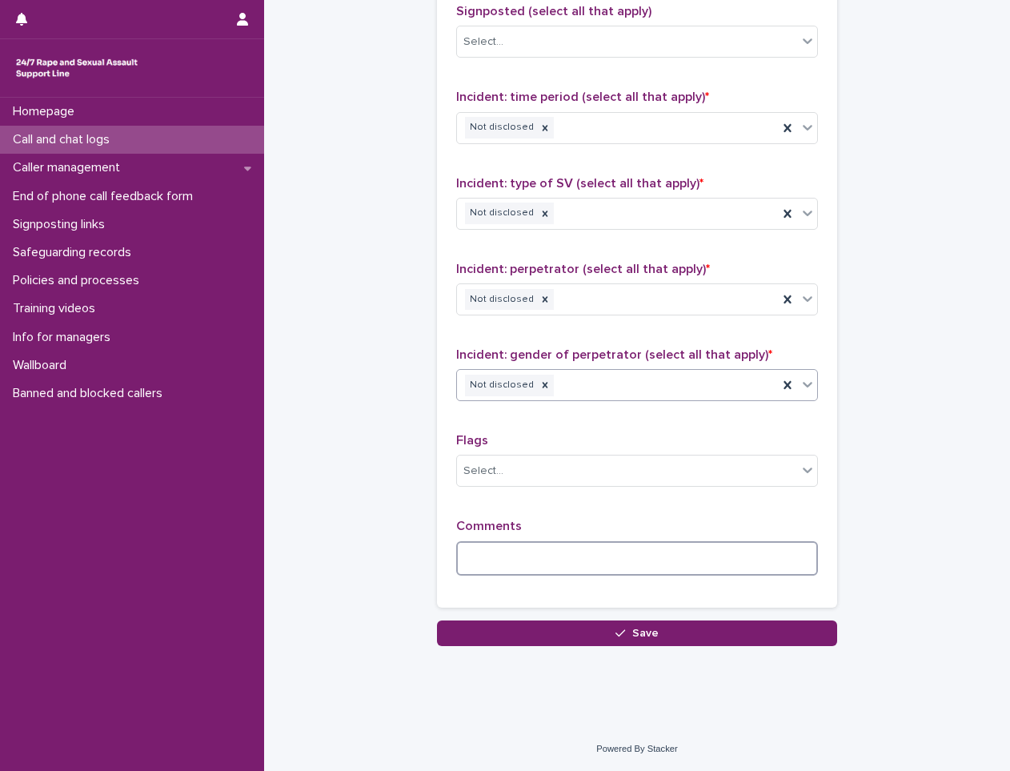
click at [488, 553] on textarea at bounding box center [637, 558] width 362 height 34
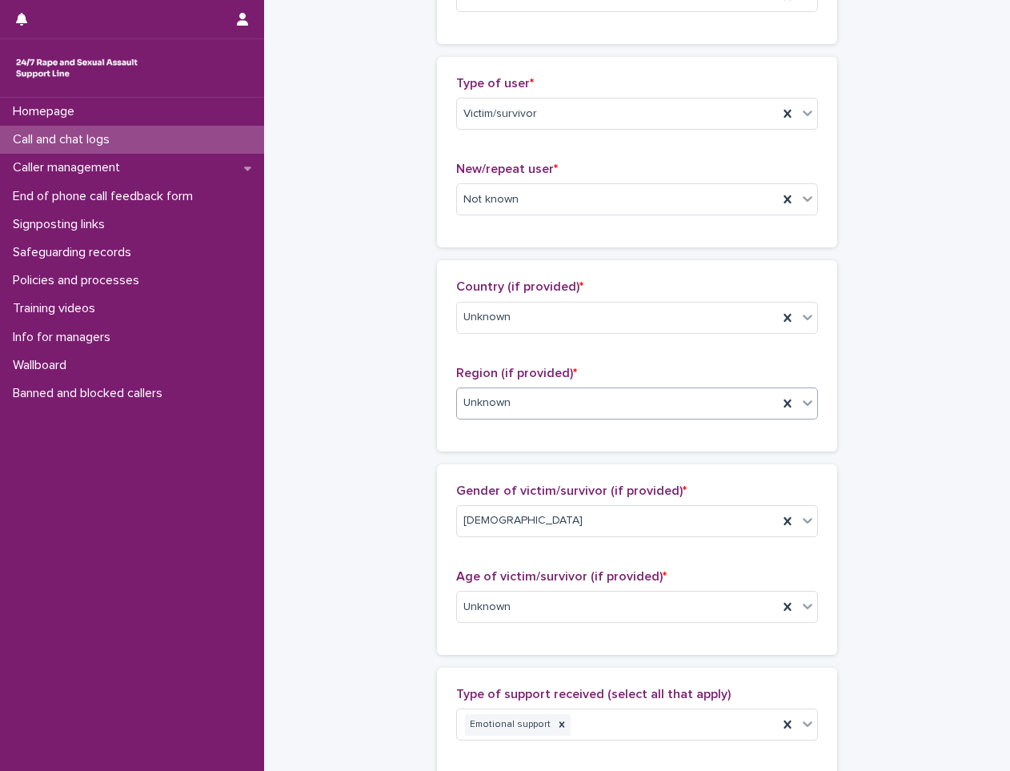
scroll to position [0, 0]
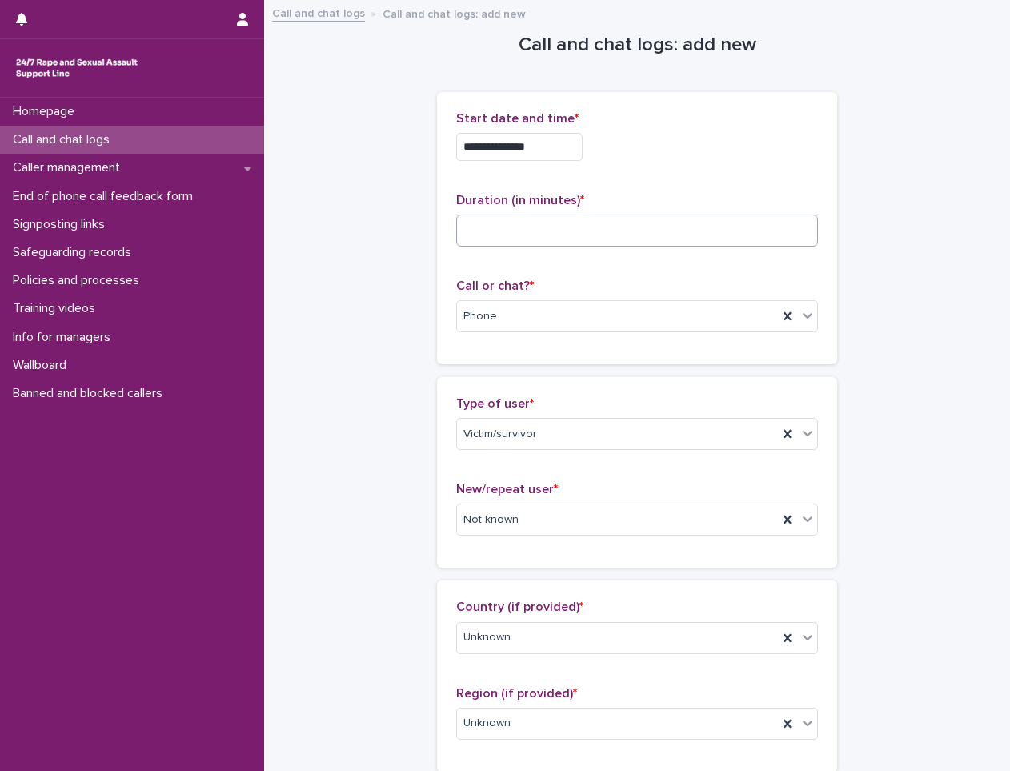
type textarea "**********"
click at [545, 240] on input at bounding box center [637, 230] width 362 height 32
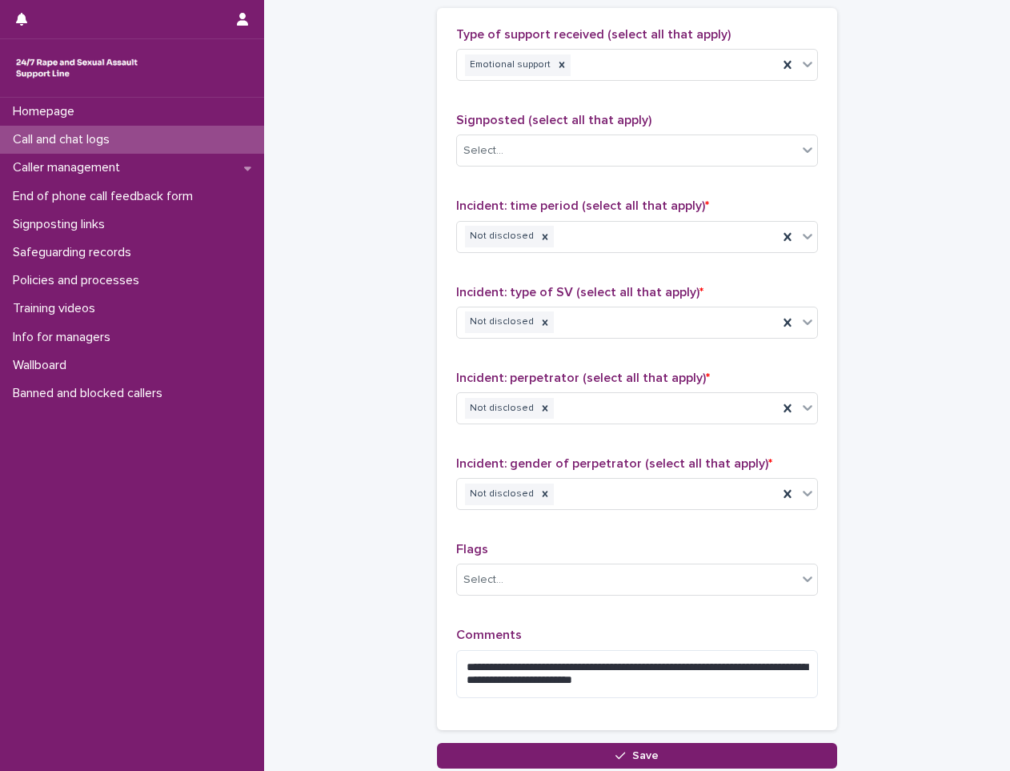
scroll to position [1102, 0]
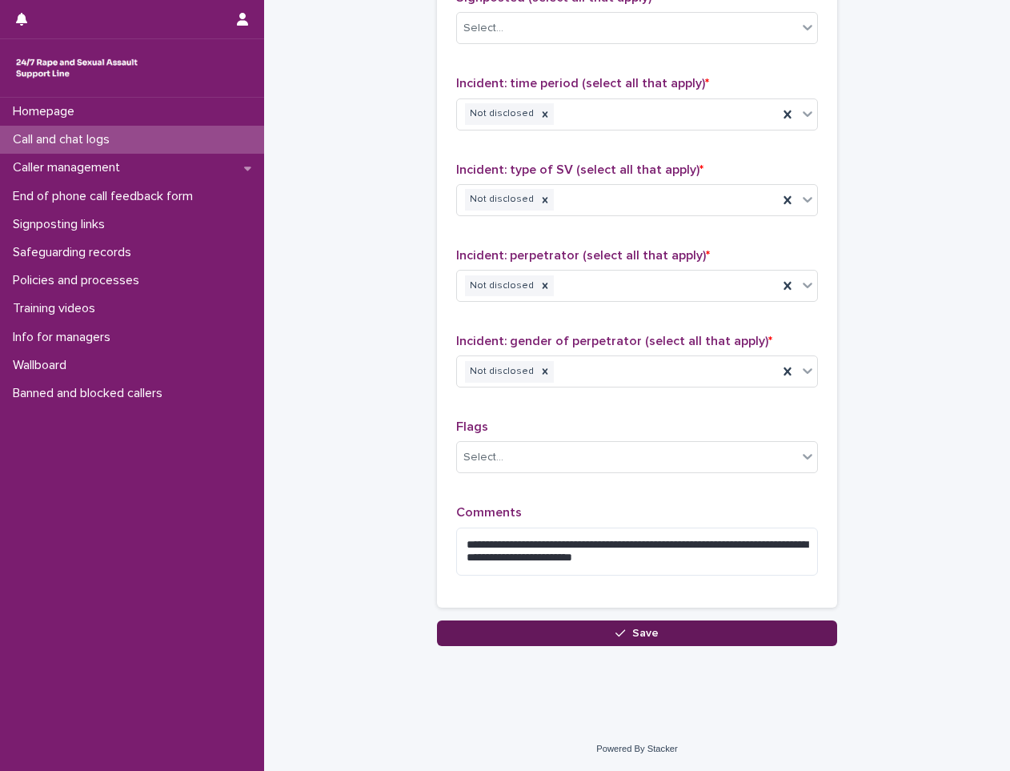
type input "**"
click at [573, 625] on button "Save" at bounding box center [637, 633] width 400 height 26
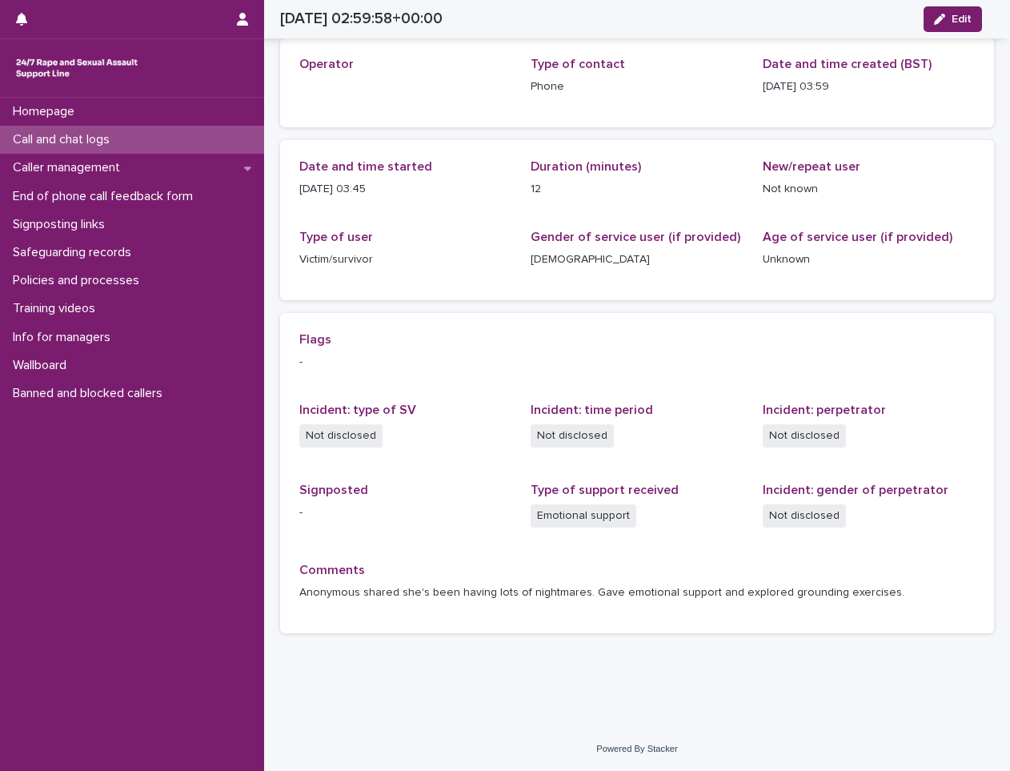
scroll to position [79, 0]
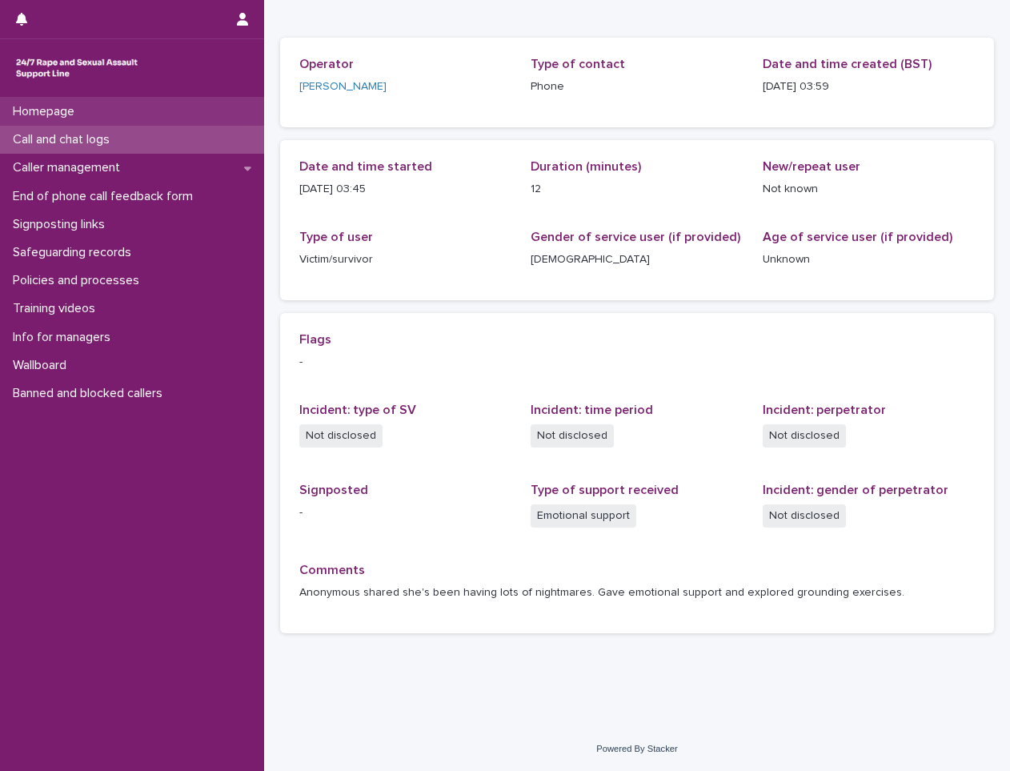
click at [193, 123] on div "Homepage" at bounding box center [132, 112] width 264 height 28
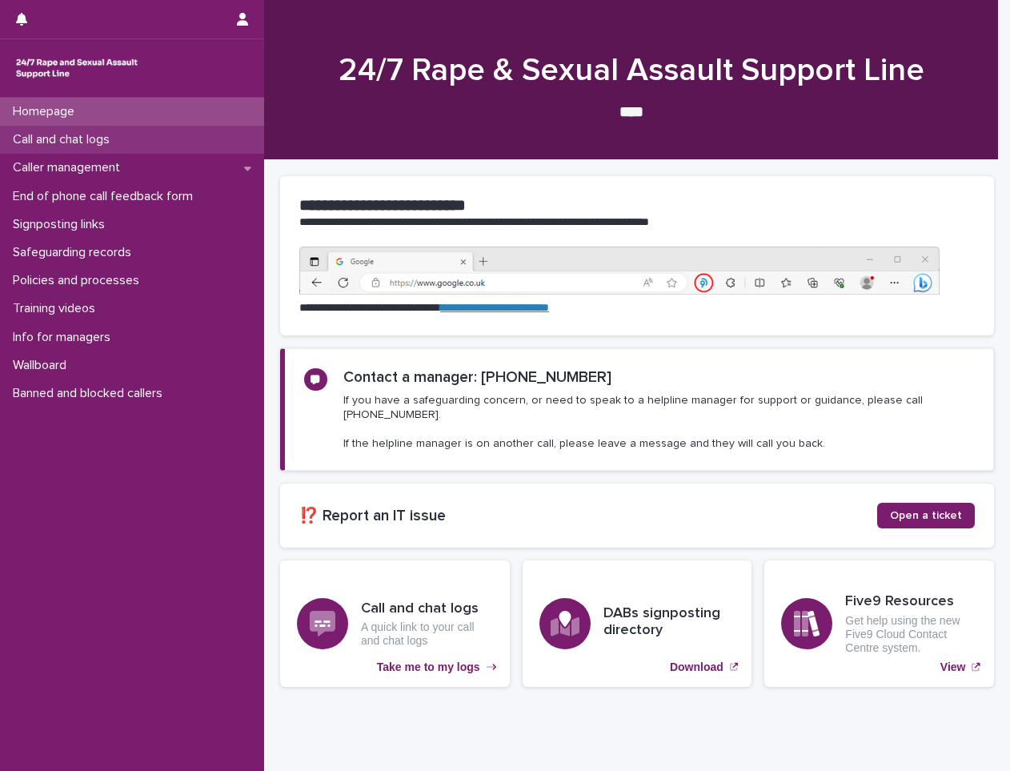
click at [190, 128] on div "Call and chat logs" at bounding box center [132, 140] width 264 height 28
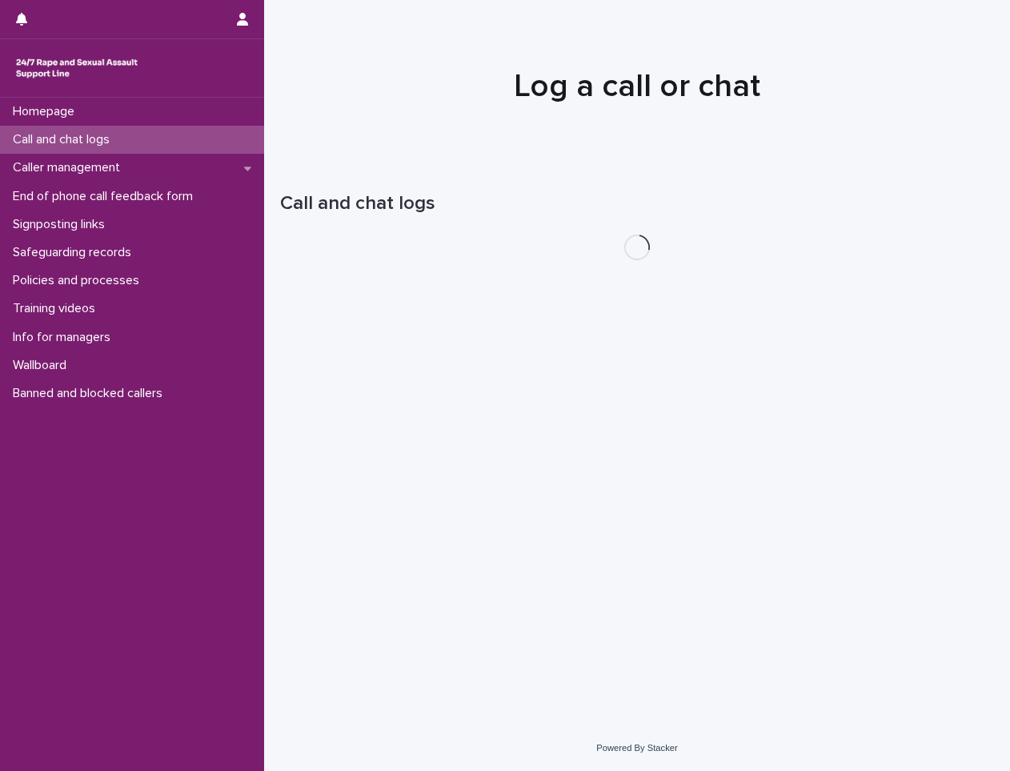
click at [190, 128] on div "Call and chat logs" at bounding box center [132, 140] width 264 height 28
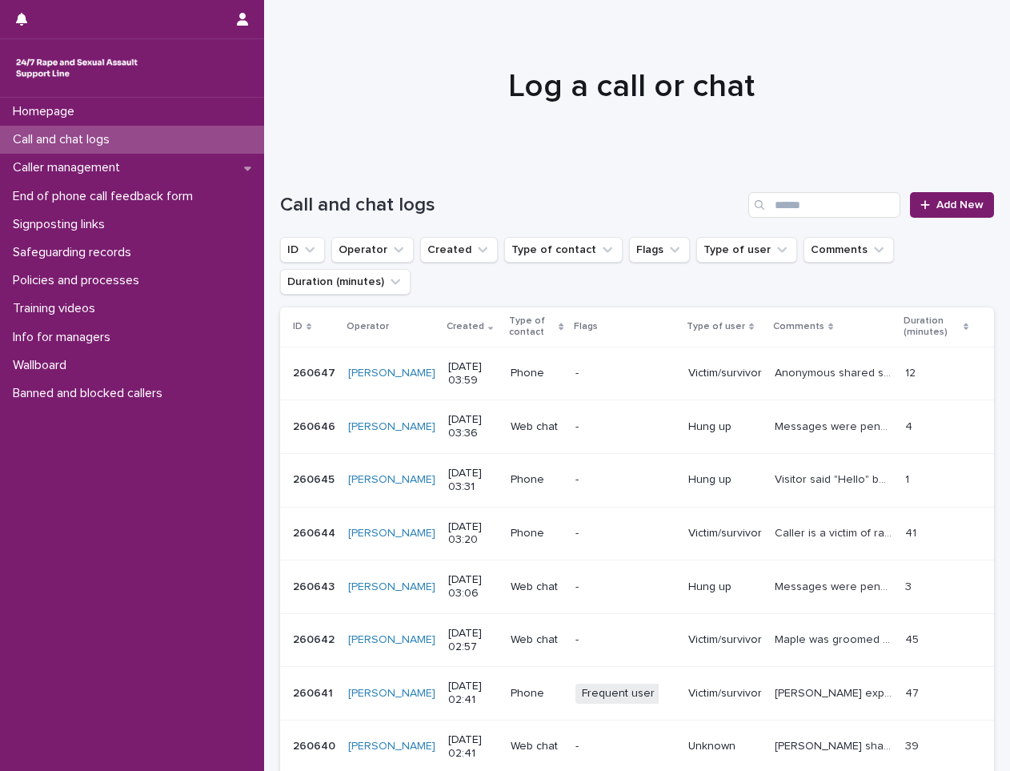
click at [210, 144] on div "Call and chat logs" at bounding box center [132, 140] width 264 height 28
click at [936, 205] on span "Add New" at bounding box center [959, 204] width 47 height 11
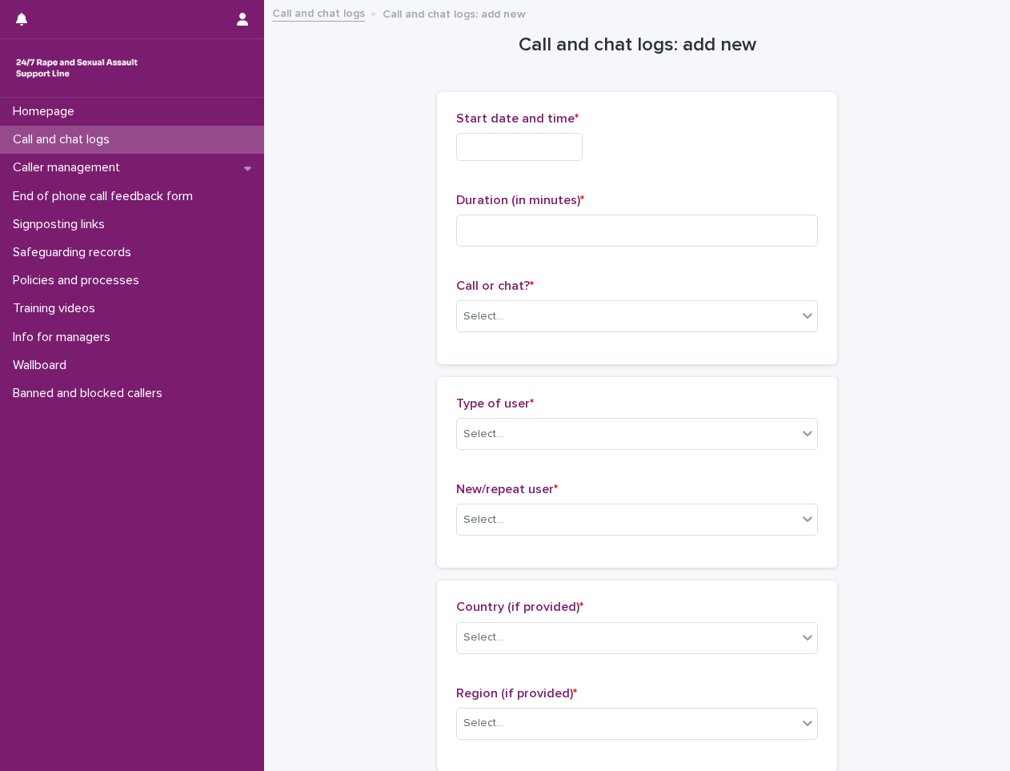
click at [523, 149] on input "text" at bounding box center [519, 147] width 126 height 28
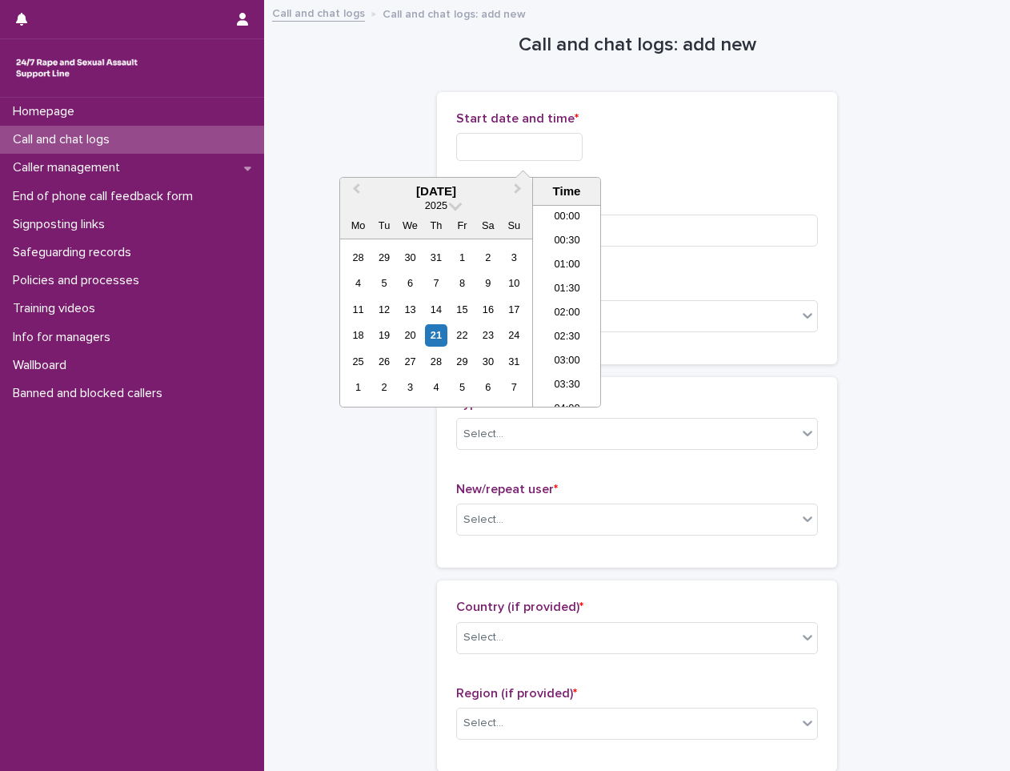
scroll to position [104, 0]
click at [434, 334] on div "21" at bounding box center [436, 335] width 22 height 22
click at [565, 298] on li "04:00" at bounding box center [567, 306] width 68 height 24
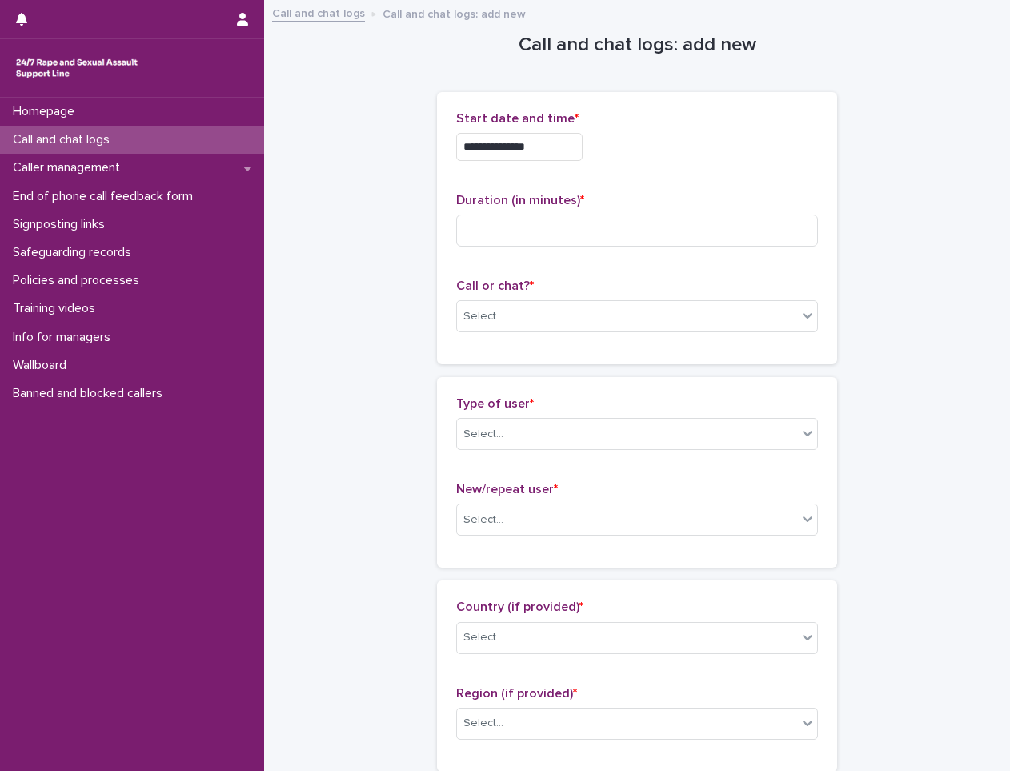
click at [579, 150] on input "**********" at bounding box center [519, 147] width 126 height 28
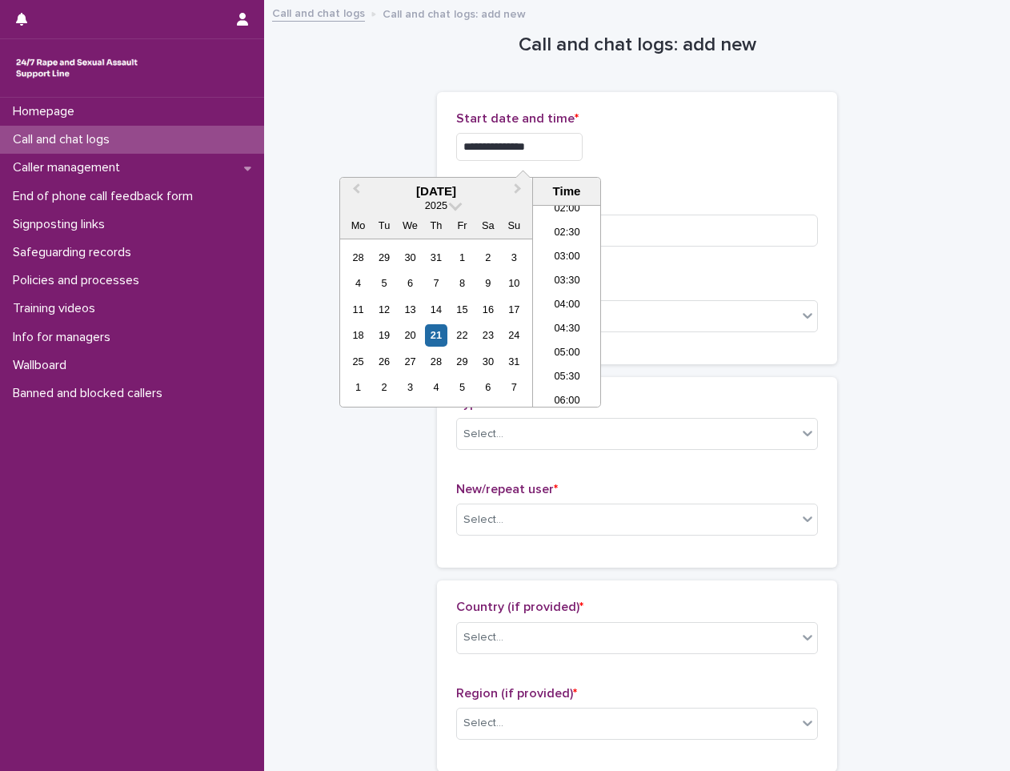
type input "**********"
click at [671, 154] on div "**********" at bounding box center [637, 147] width 362 height 28
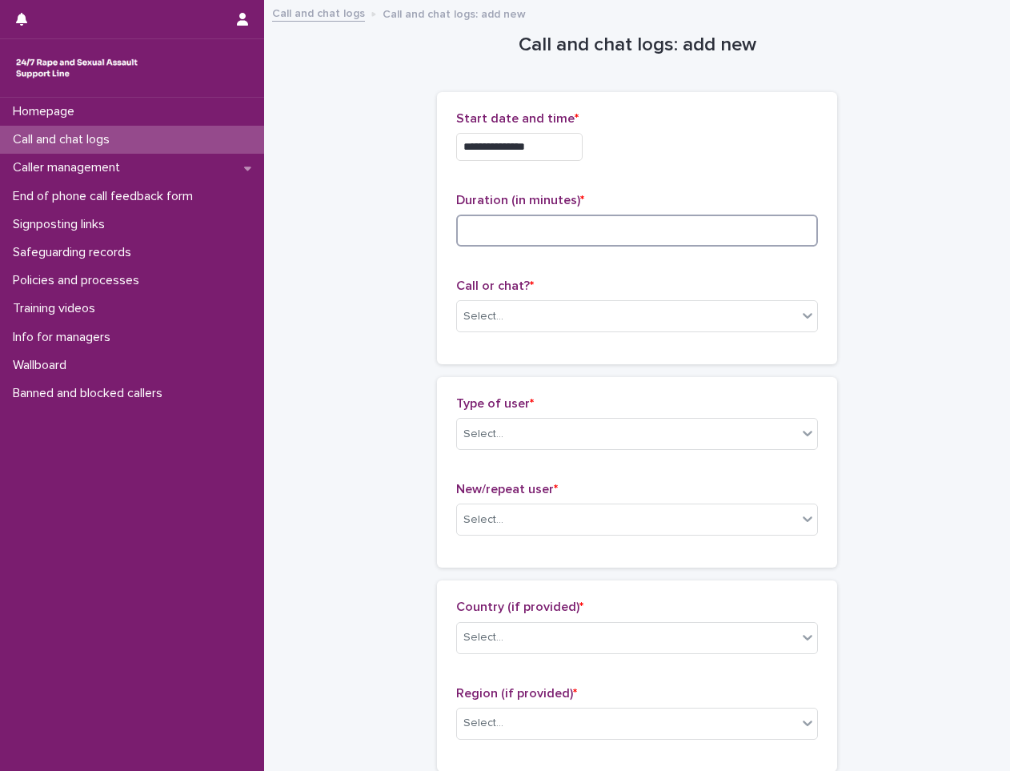
click at [657, 220] on input at bounding box center [637, 230] width 362 height 32
type input "*"
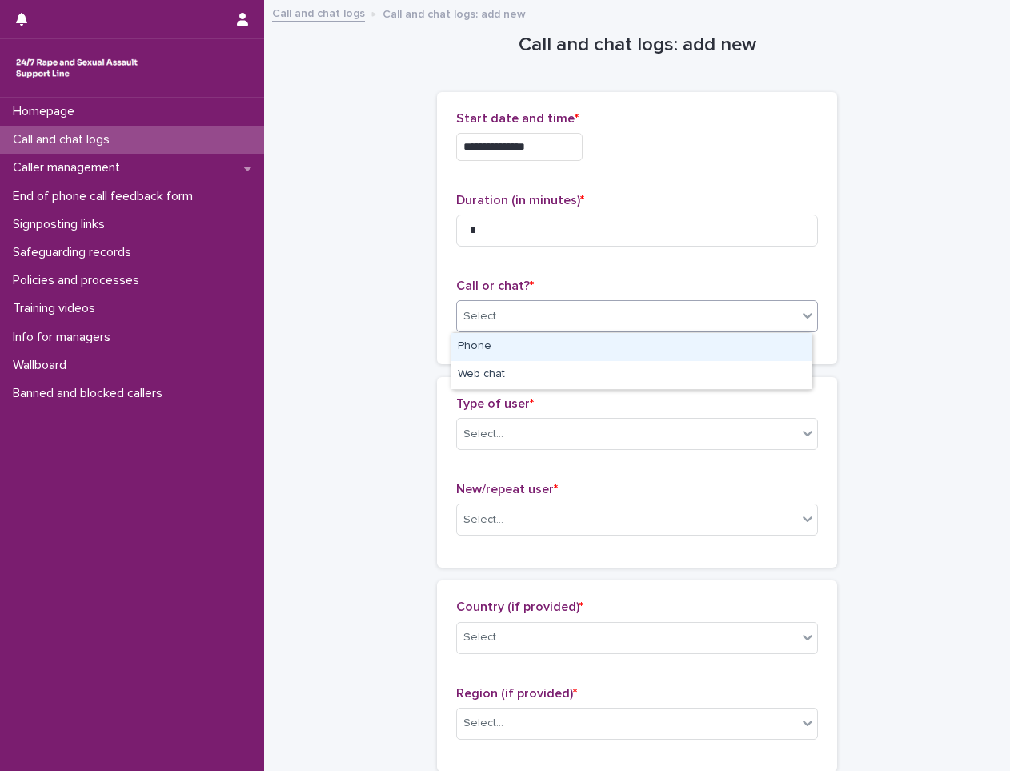
drag, startPoint x: 625, startPoint y: 305, endPoint x: 611, endPoint y: 323, distance: 23.4
click at [623, 306] on div "Select..." at bounding box center [627, 316] width 340 height 26
click at [598, 348] on div "Phone" at bounding box center [631, 347] width 360 height 28
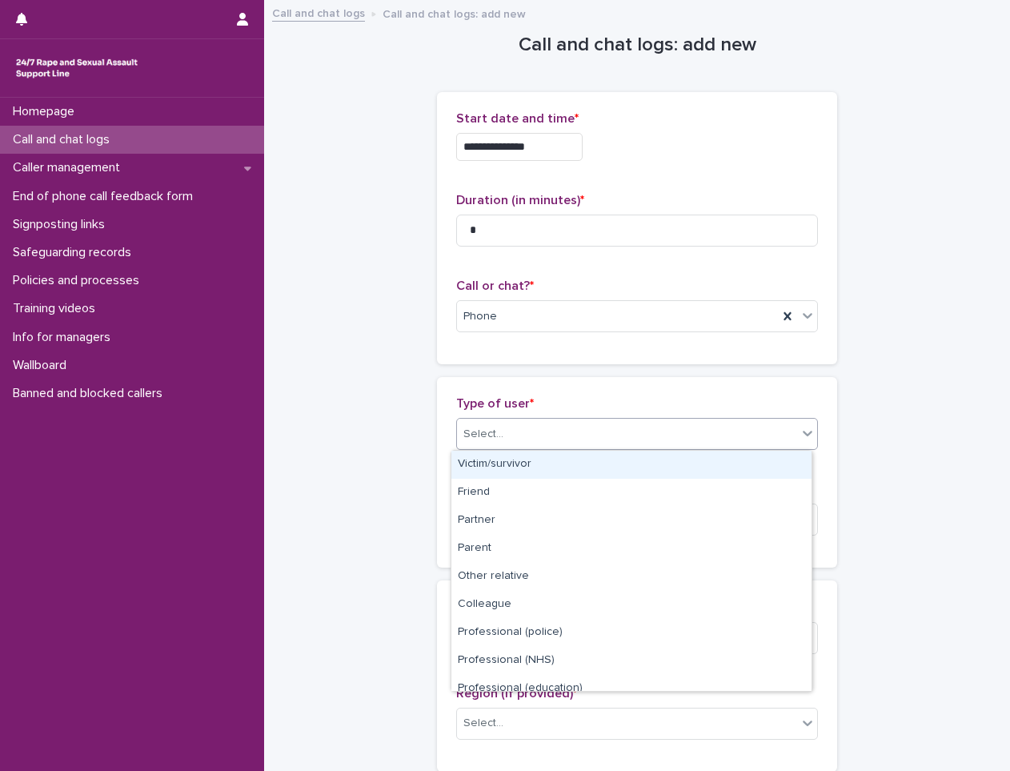
click at [564, 450] on body "**********" at bounding box center [505, 385] width 1010 height 771
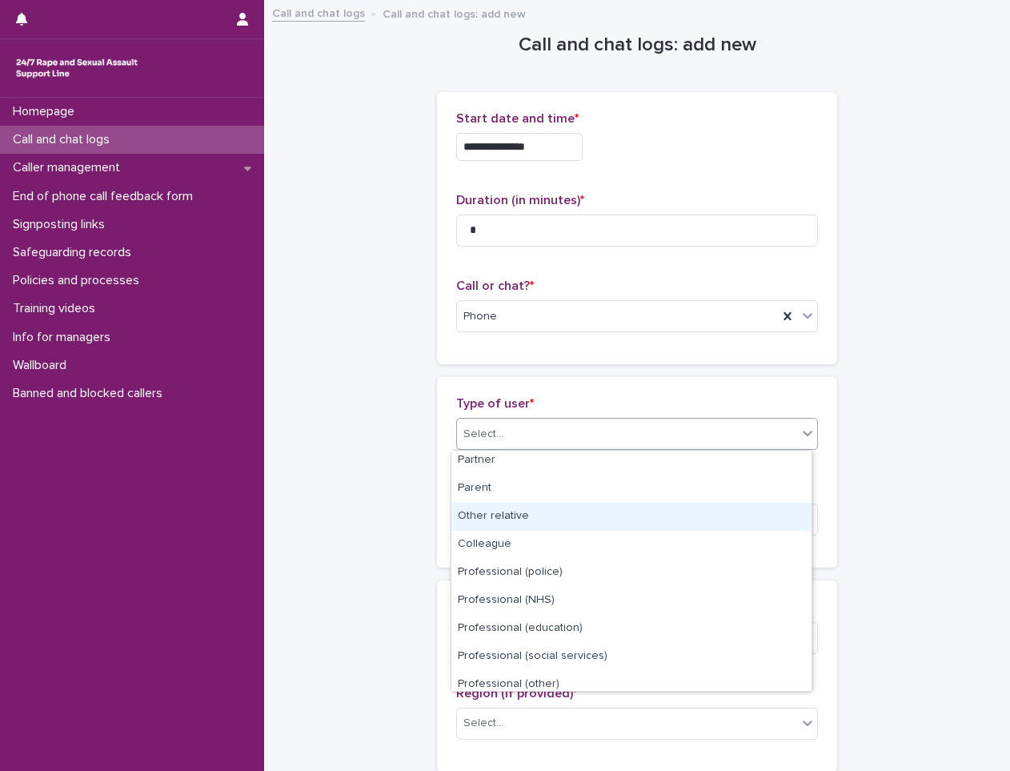
scroll to position [180, 0]
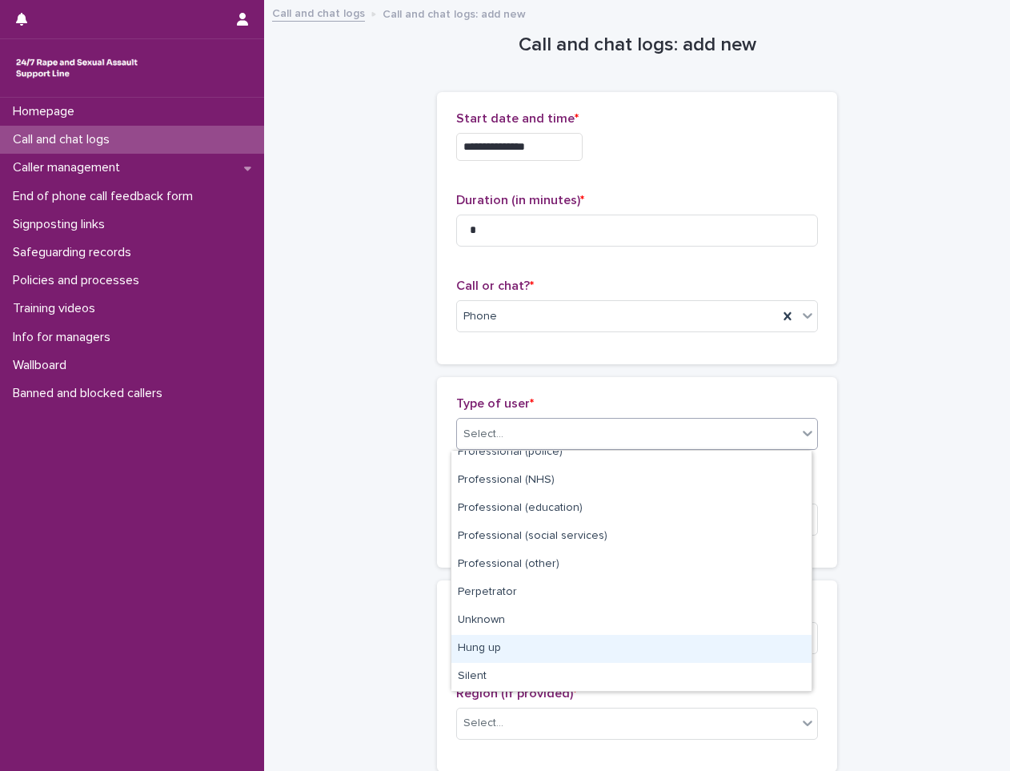
click at [511, 652] on div "Hung up" at bounding box center [631, 649] width 360 height 28
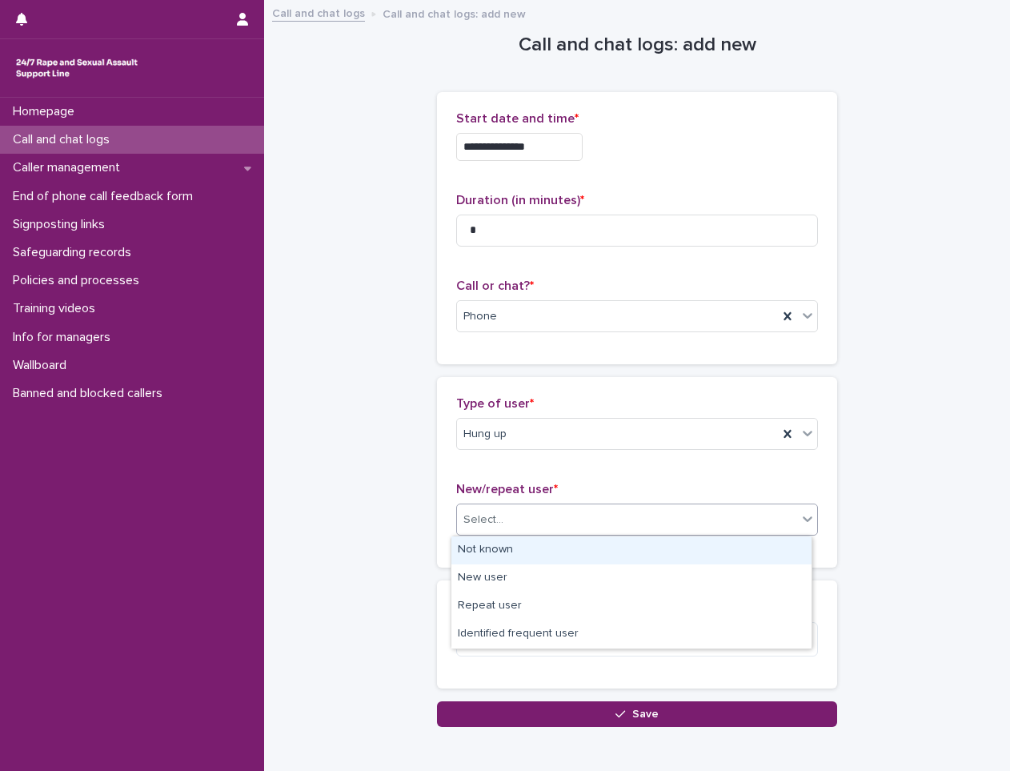
click at [523, 523] on div "Select..." at bounding box center [627, 519] width 340 height 26
click at [529, 544] on div "Not known" at bounding box center [631, 550] width 360 height 28
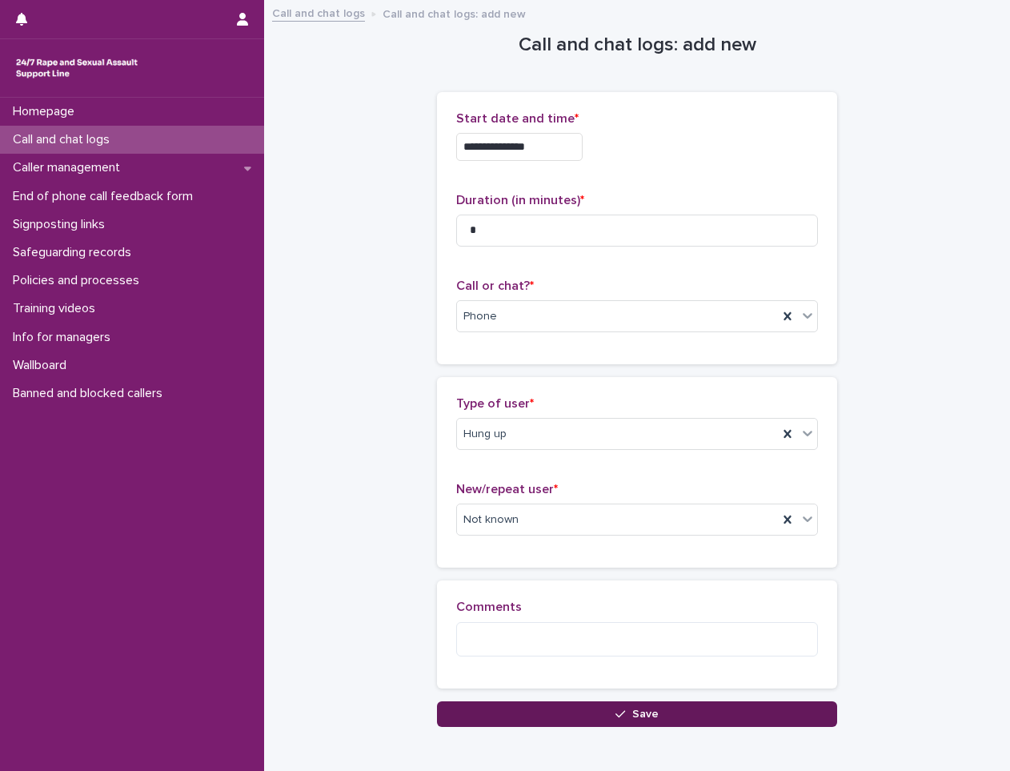
click at [546, 711] on button "Save" at bounding box center [637, 714] width 400 height 26
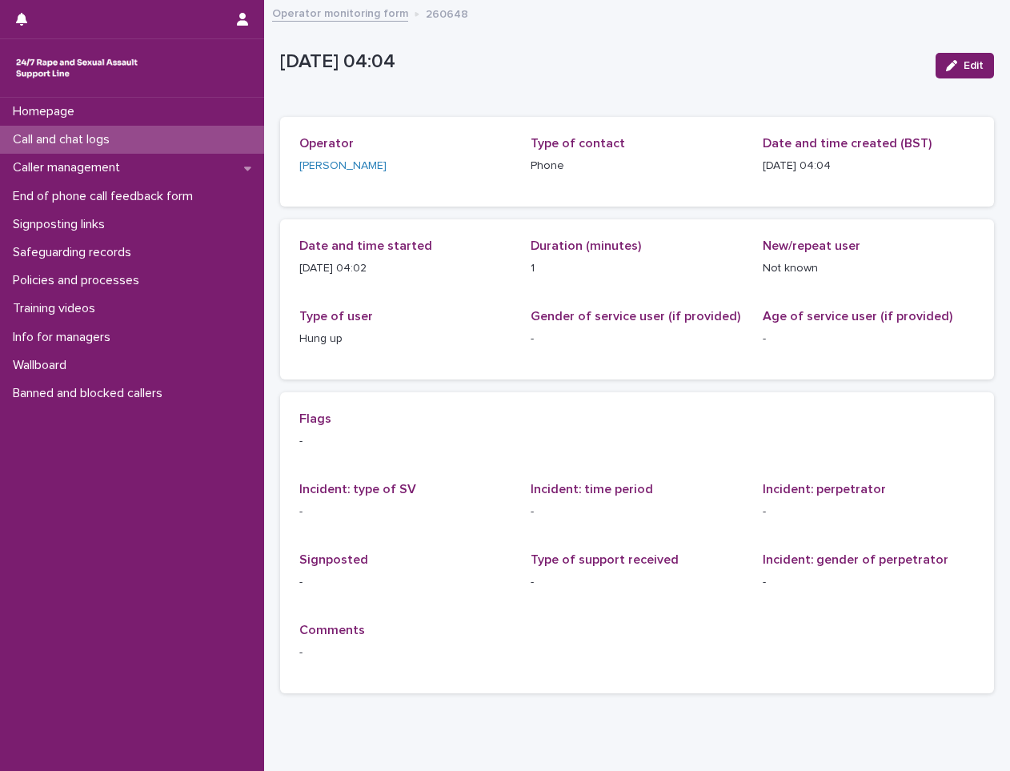
click at [163, 138] on div "Call and chat logs" at bounding box center [132, 140] width 264 height 28
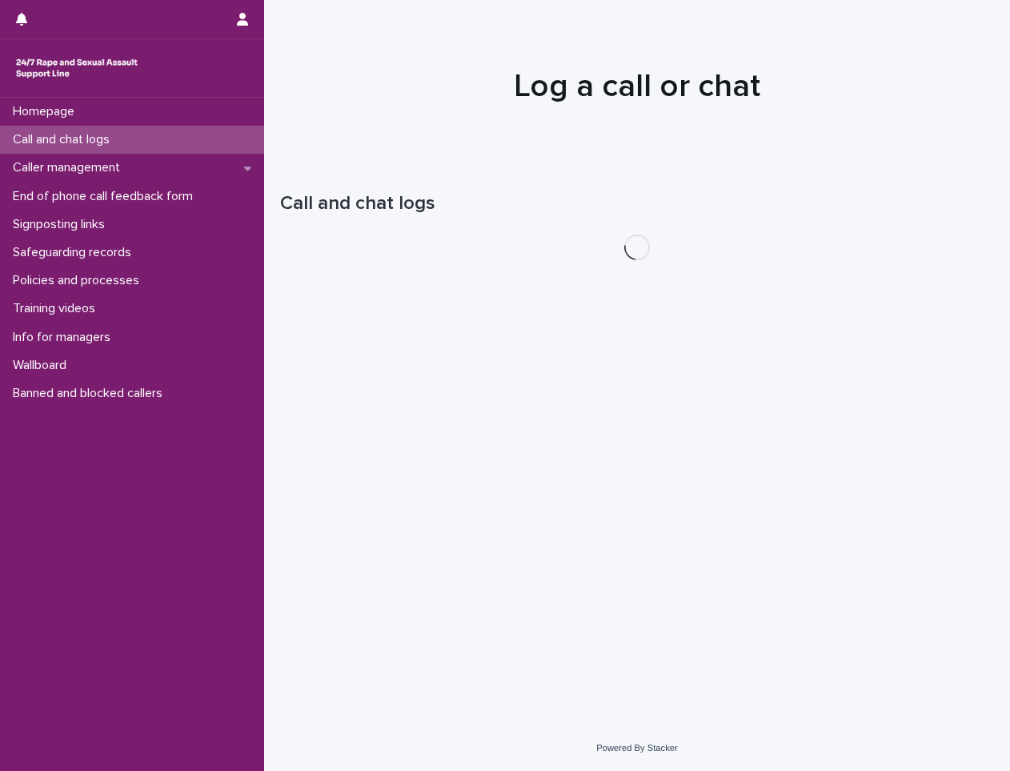
click at [163, 138] on div "Call and chat logs" at bounding box center [132, 140] width 264 height 28
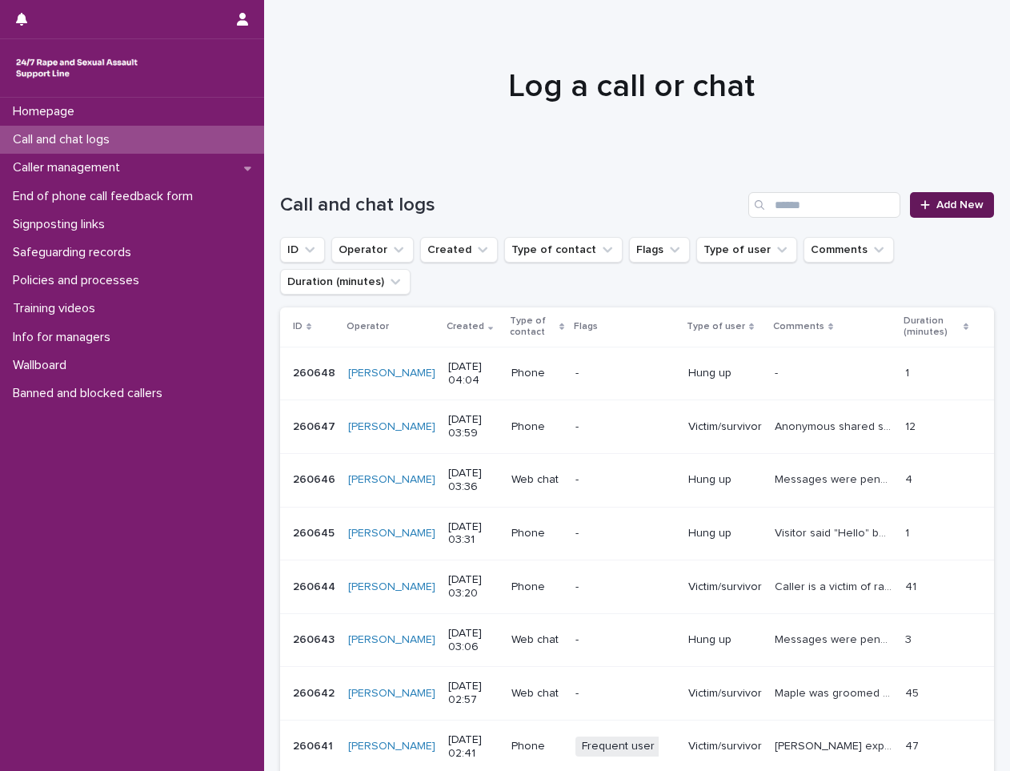
click at [963, 205] on span "Add New" at bounding box center [959, 204] width 47 height 11
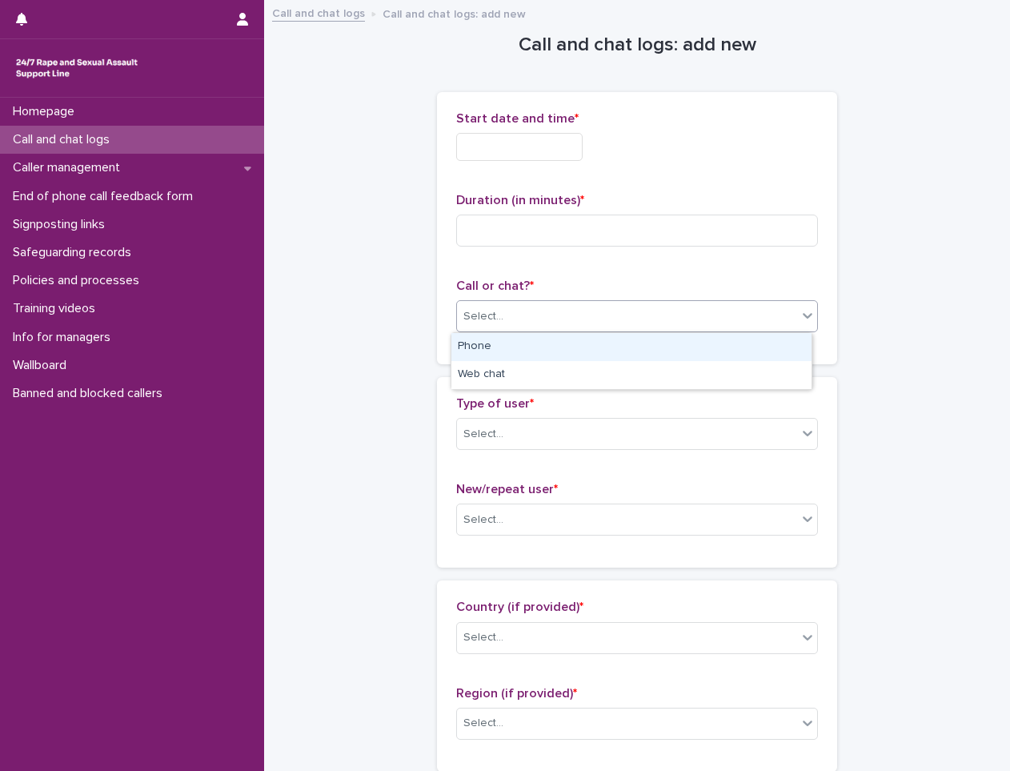
click at [520, 319] on div "Select..." at bounding box center [627, 316] width 340 height 26
click at [531, 344] on div "Phone" at bounding box center [631, 347] width 360 height 28
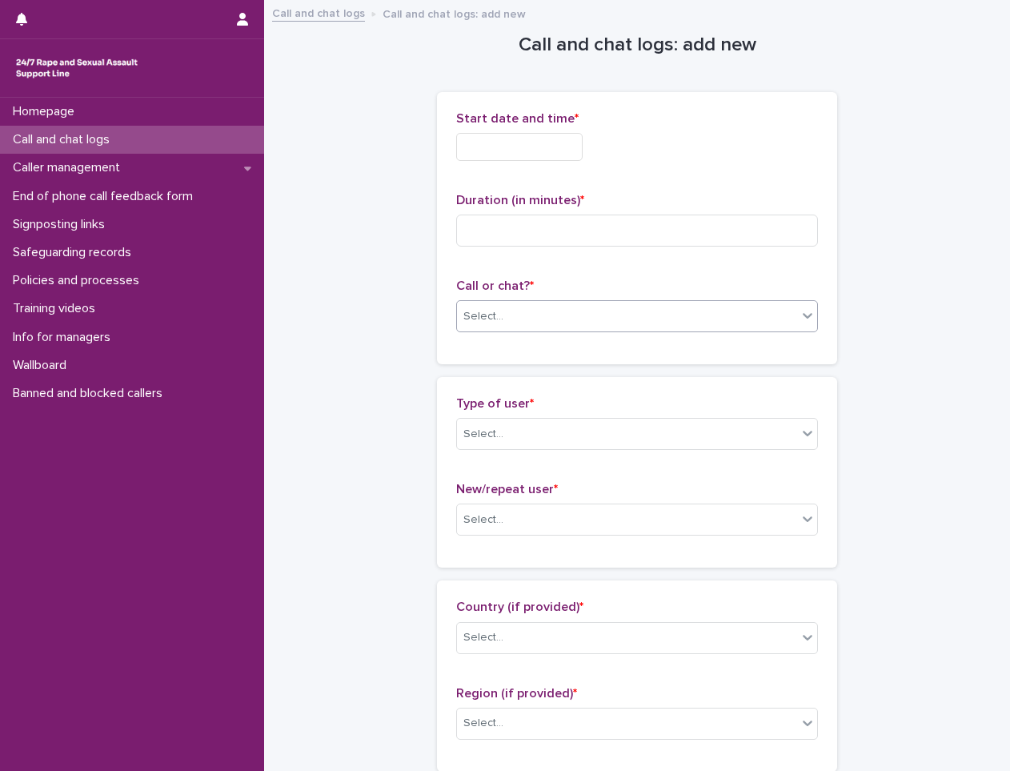
click at [531, 344] on div "Call or chat? * option Phone, selected. 0 results available. Select is focused …" at bounding box center [637, 311] width 362 height 66
drag, startPoint x: 531, startPoint y: 344, endPoint x: 401, endPoint y: 227, distance: 175.1
click at [617, 232] on input at bounding box center [637, 230] width 362 height 32
click at [535, 154] on input "text" at bounding box center [519, 147] width 126 height 28
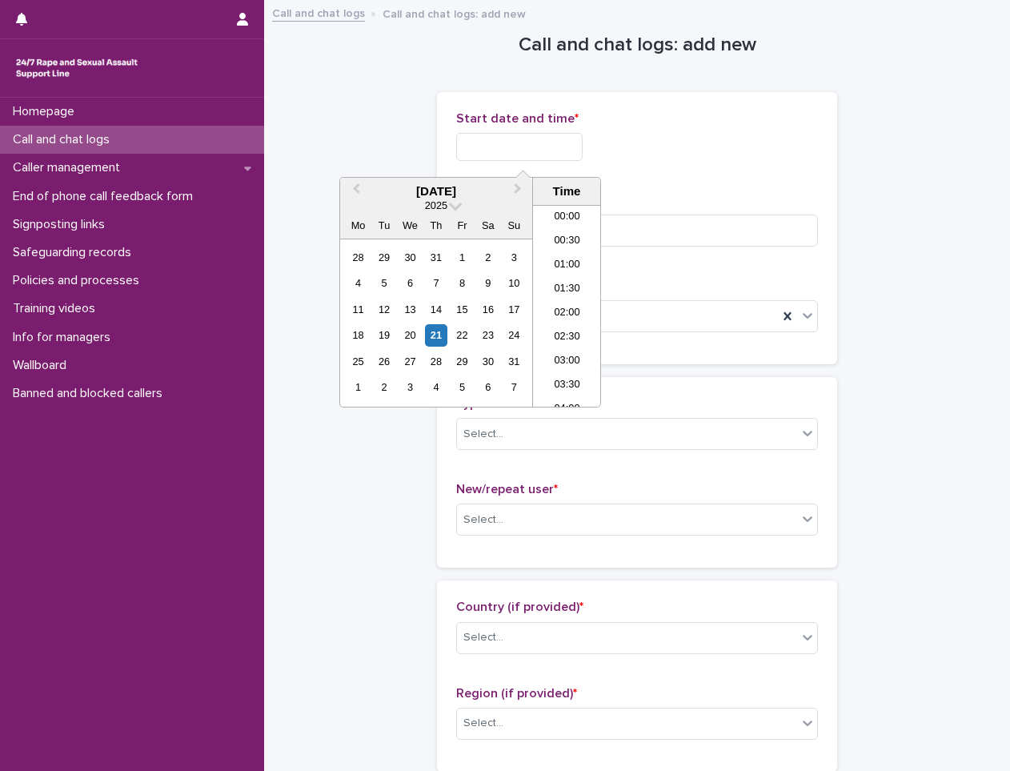
scroll to position [104, 0]
click at [432, 329] on div "21" at bounding box center [436, 335] width 22 height 22
click at [548, 305] on li "04:00" at bounding box center [567, 306] width 68 height 24
click at [559, 146] on input "**********" at bounding box center [519, 147] width 126 height 28
type input "**********"
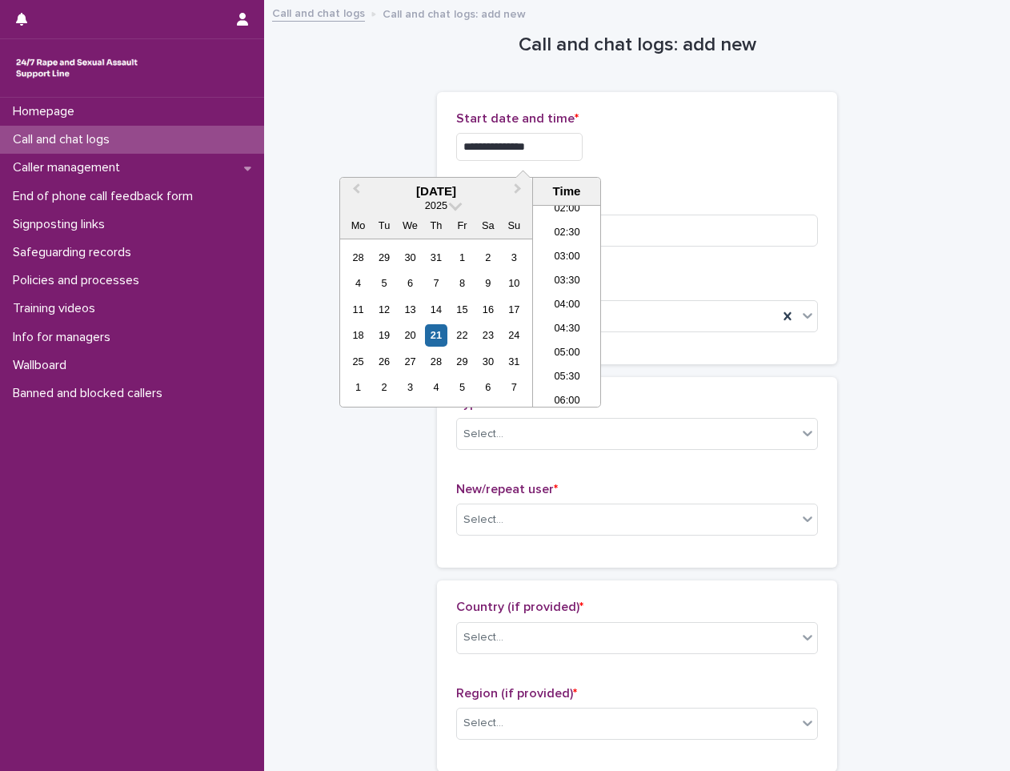
click at [611, 168] on div "**********" at bounding box center [637, 142] width 362 height 62
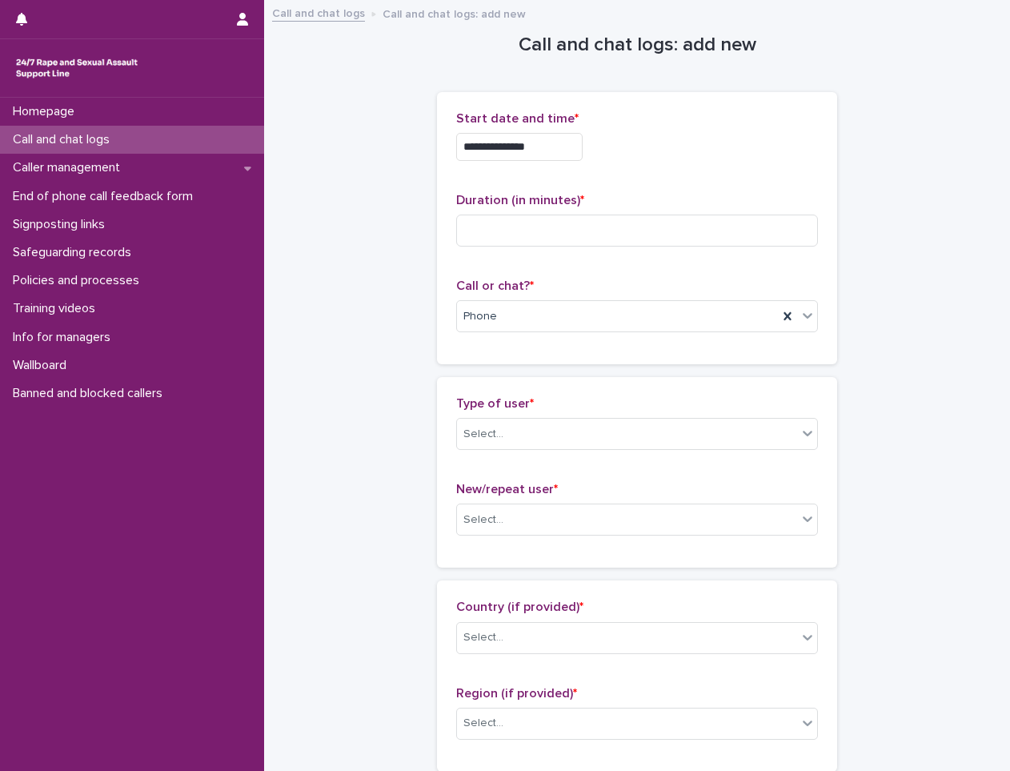
click at [149, 138] on div "Call and chat logs" at bounding box center [132, 140] width 264 height 28
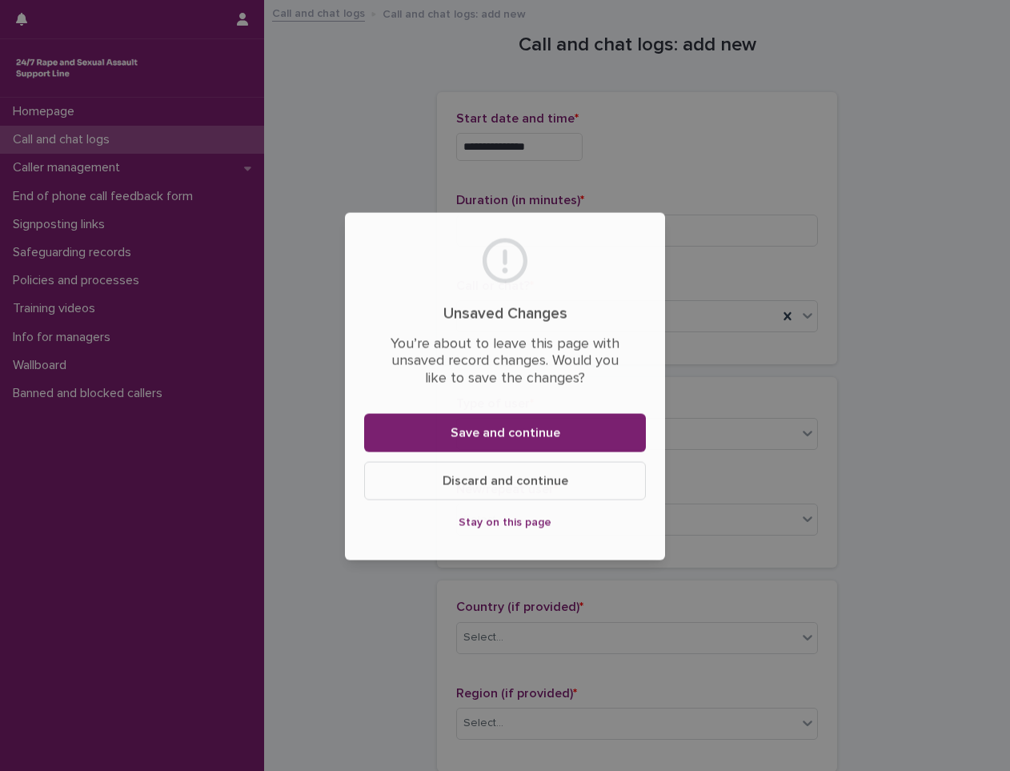
click at [149, 138] on div "Unsaved Changes You’re about to leave this page with unsaved record changes. Wo…" at bounding box center [505, 385] width 1010 height 771
click at [476, 485] on span "Discard and continue" at bounding box center [505, 480] width 126 height 13
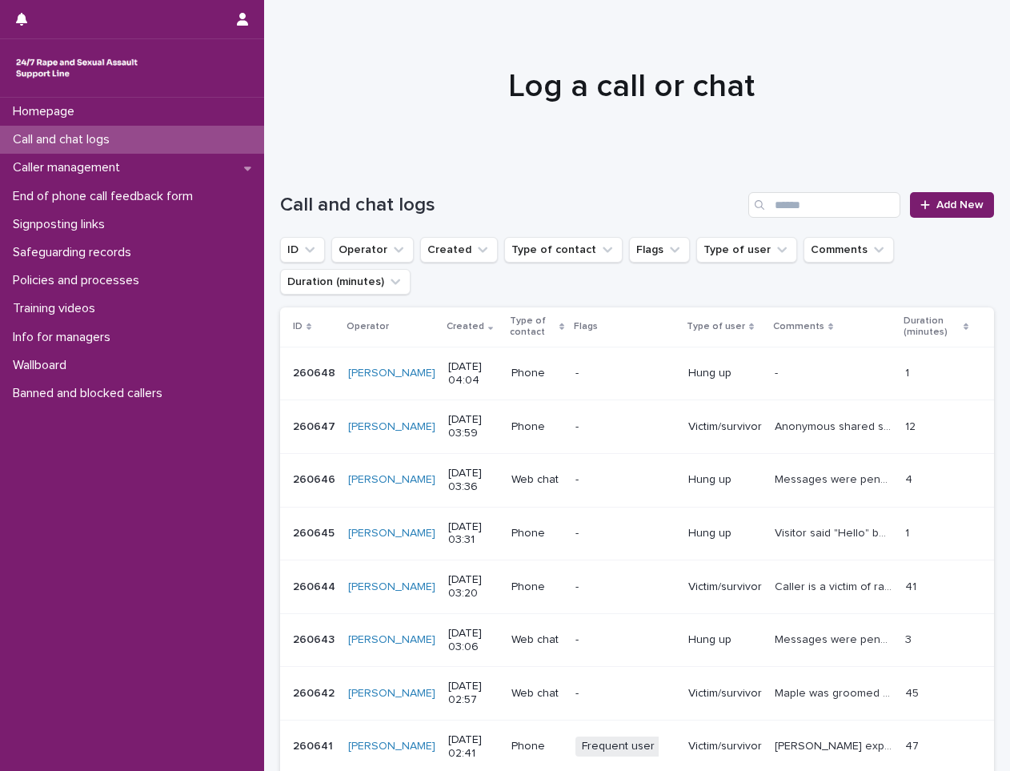
click at [759, 206] on div "Search" at bounding box center [761, 205] width 26 height 26
click at [769, 208] on input "Search" at bounding box center [824, 205] width 152 height 26
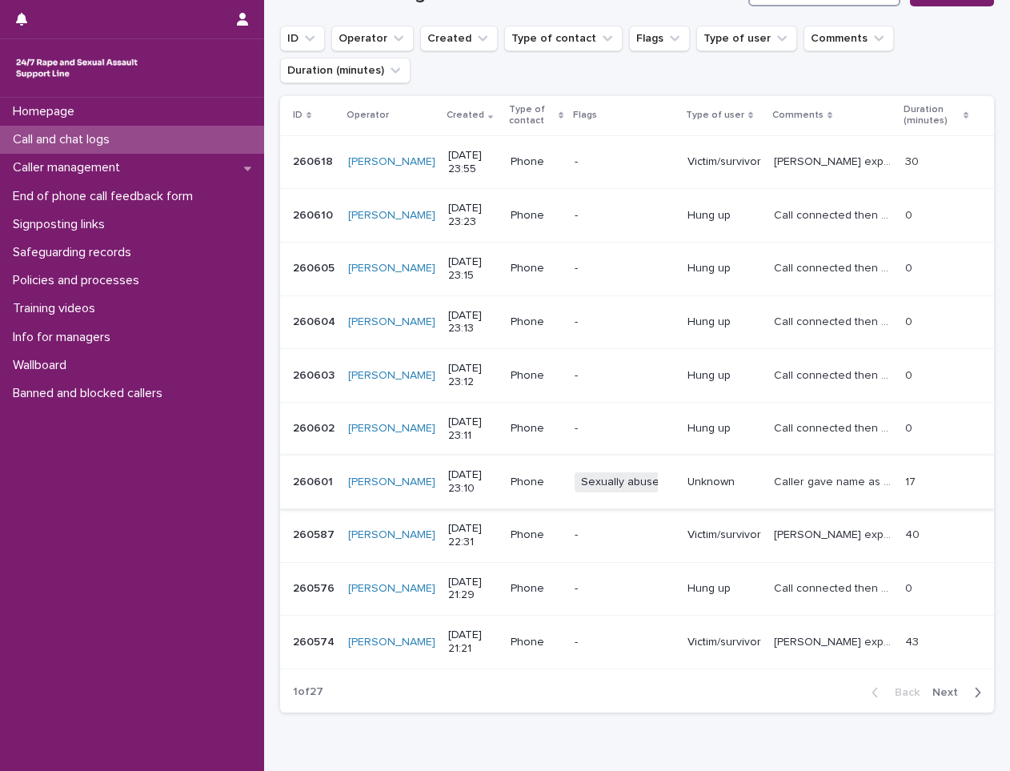
scroll to position [131, 0]
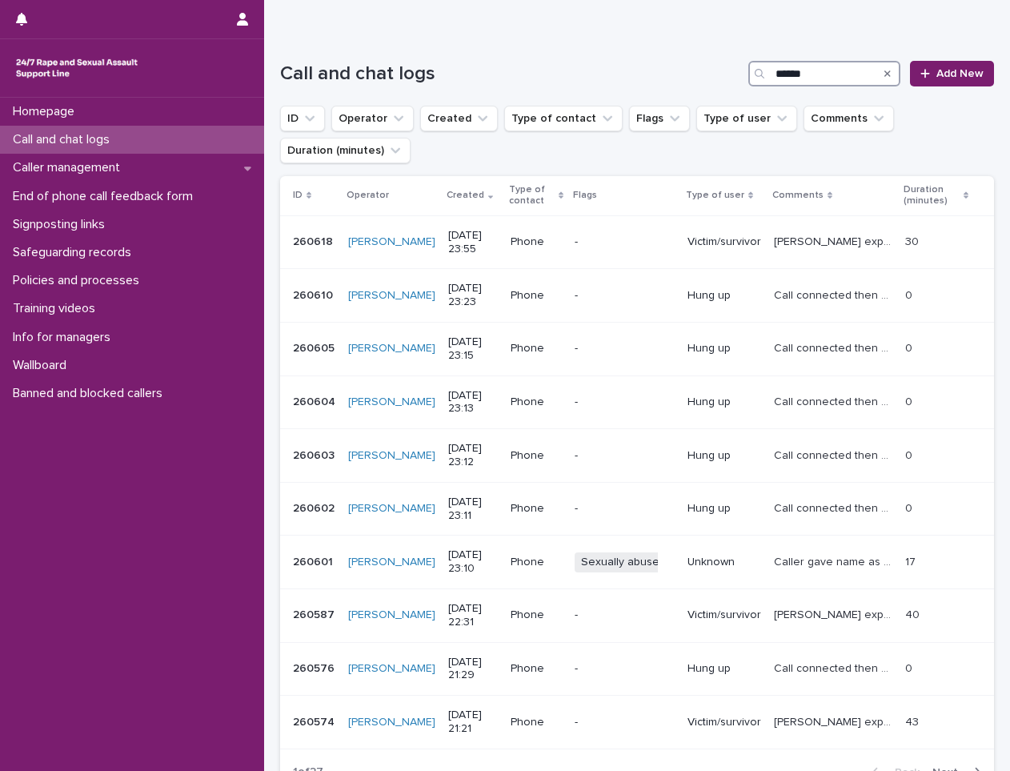
type input "******"
click at [884, 75] on icon "Search" at bounding box center [887, 73] width 6 height 6
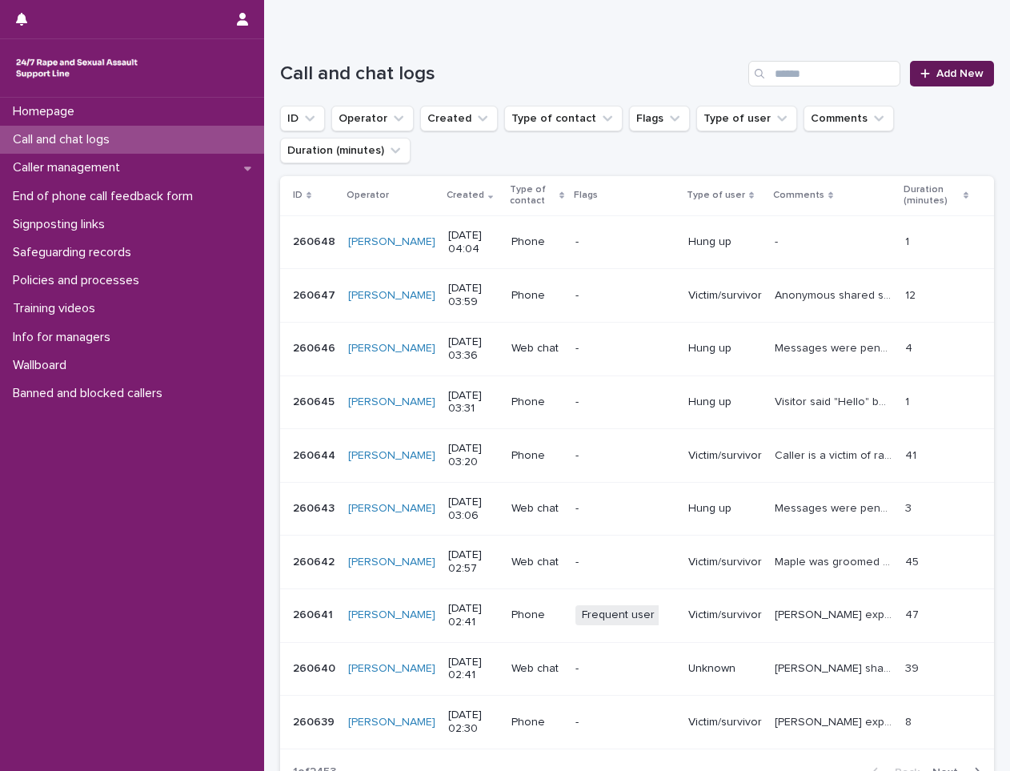
click at [936, 73] on span "Add New" at bounding box center [959, 73] width 47 height 11
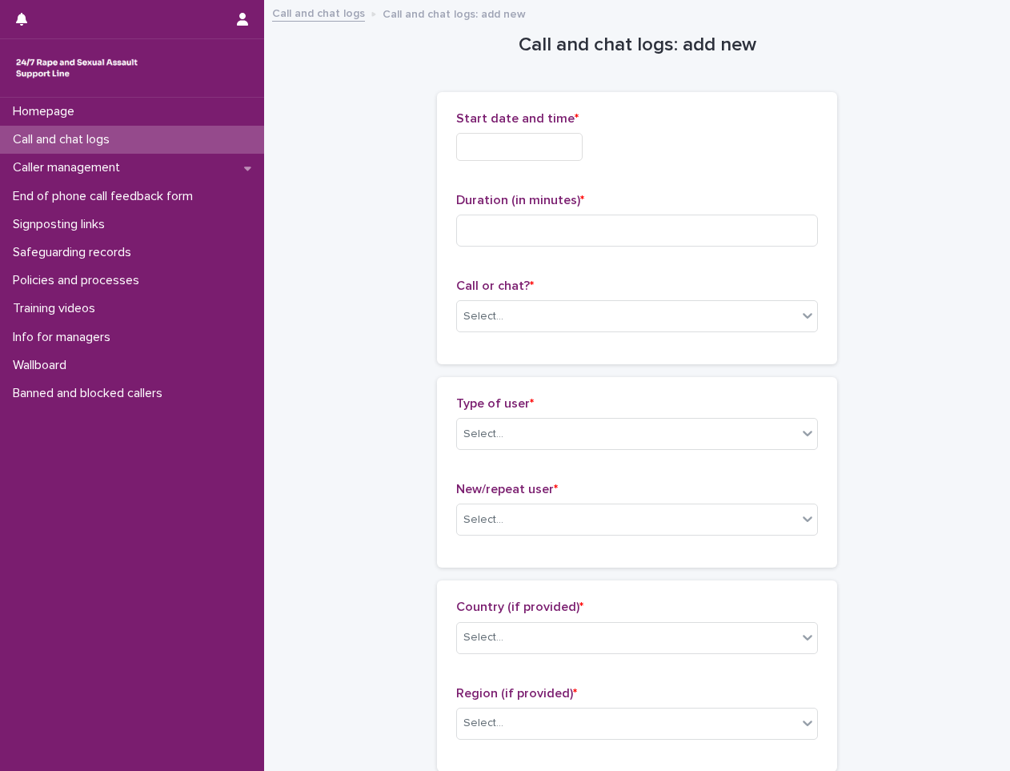
click at [528, 156] on input "text" at bounding box center [519, 147] width 126 height 28
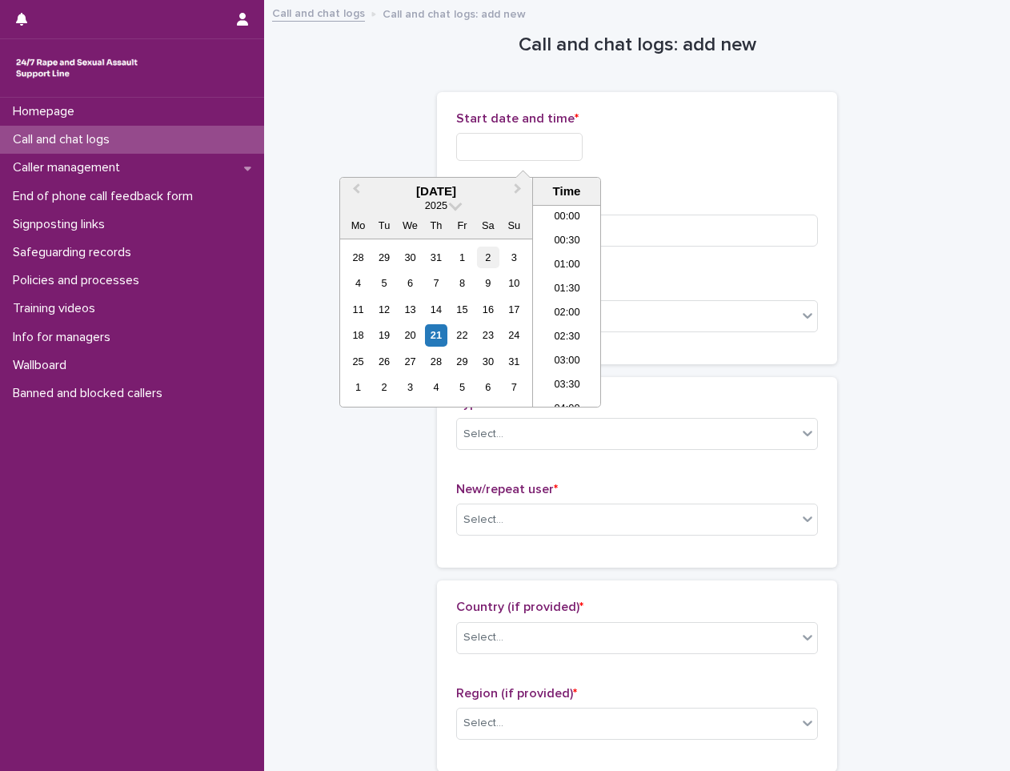
scroll to position [104, 0]
click at [434, 327] on div "21" at bounding box center [436, 335] width 22 height 22
drag, startPoint x: 562, startPoint y: 301, endPoint x: 569, endPoint y: 268, distance: 33.6
click at [561, 300] on li "04:00" at bounding box center [567, 306] width 68 height 24
click at [583, 160] on input "**********" at bounding box center [519, 147] width 126 height 28
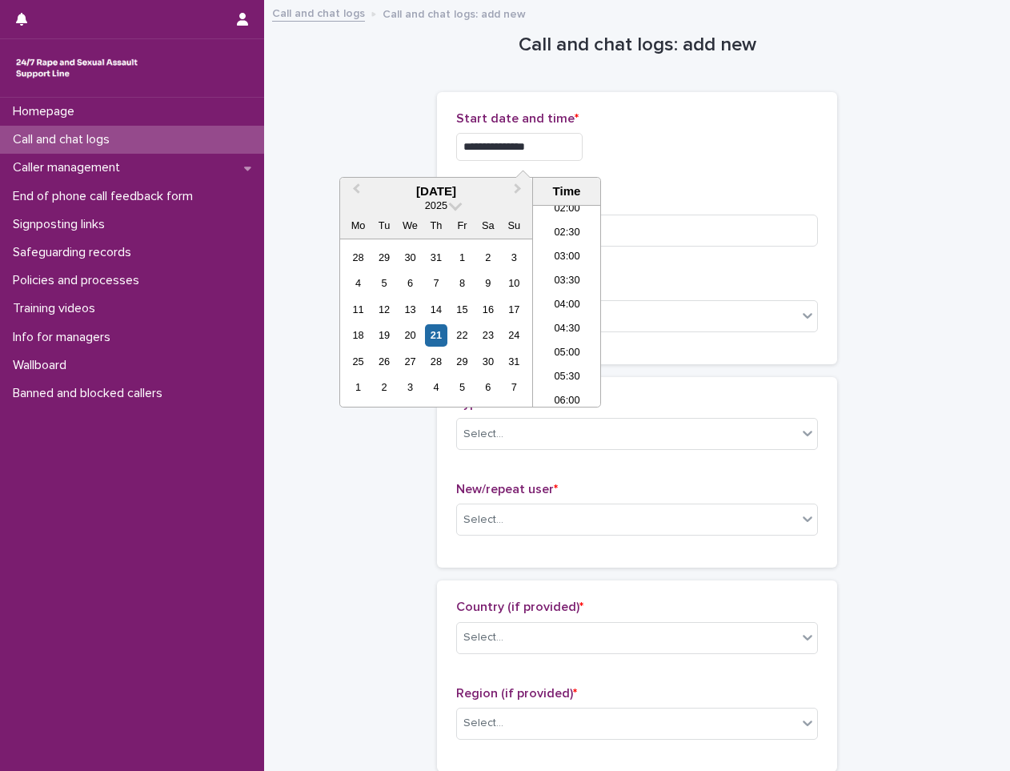
type input "**********"
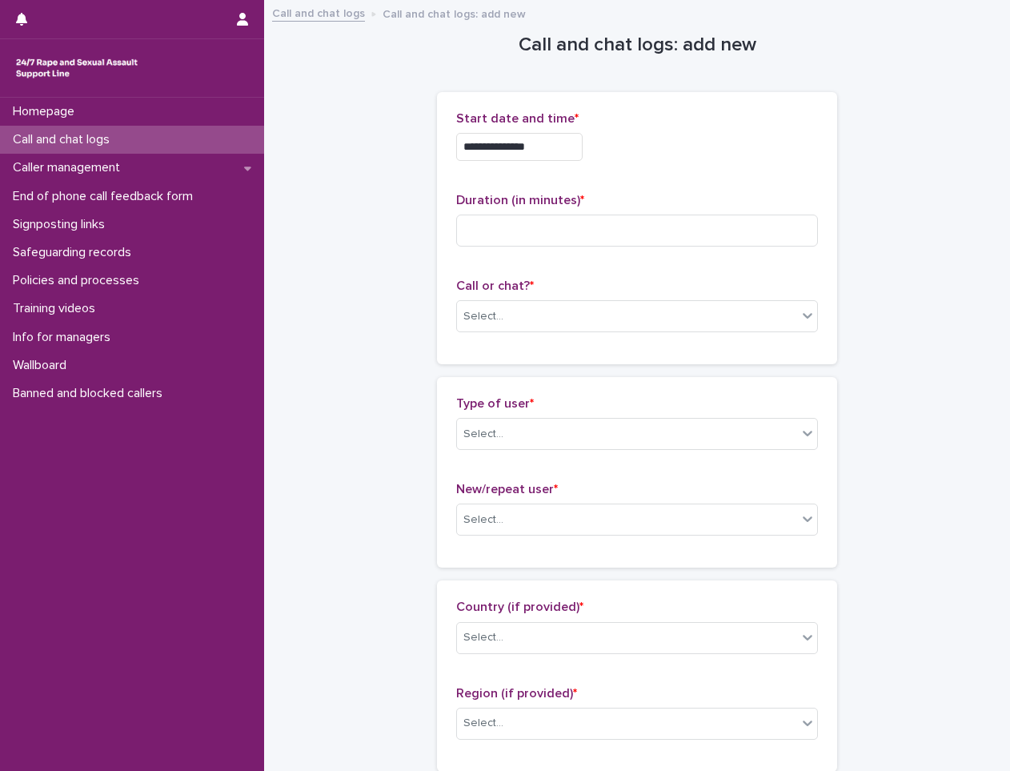
click at [619, 160] on div "**********" at bounding box center [637, 147] width 362 height 28
click at [612, 226] on input at bounding box center [637, 230] width 362 height 32
type input "*"
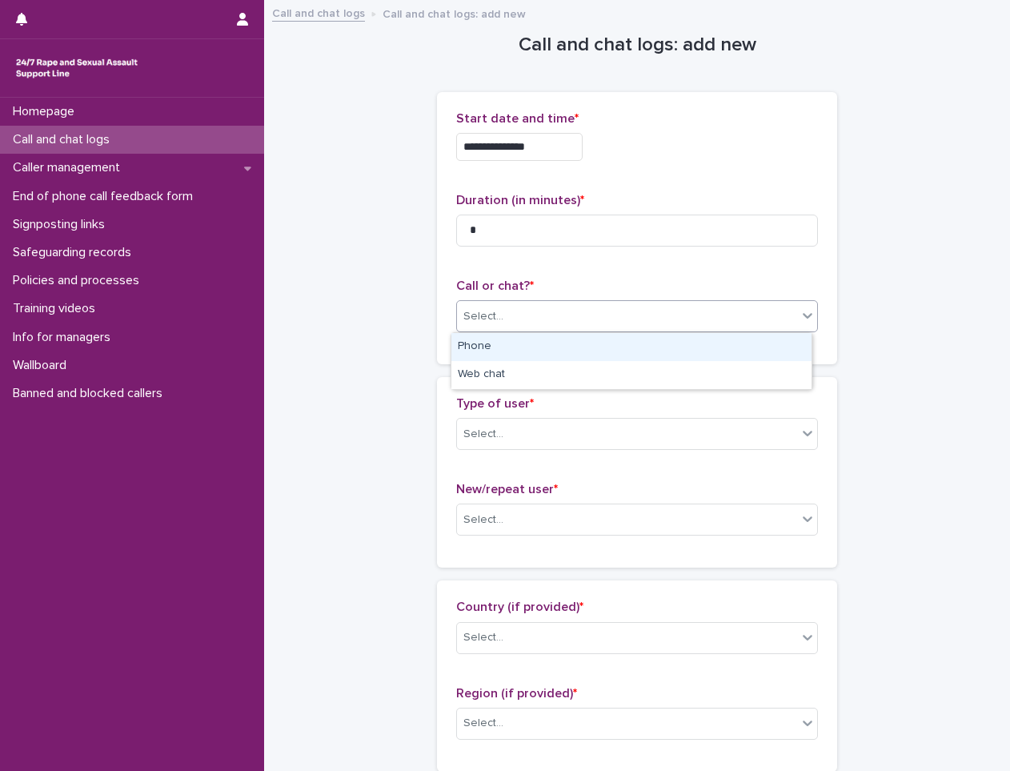
drag, startPoint x: 524, startPoint y: 309, endPoint x: 523, endPoint y: 358, distance: 48.8
click at [523, 310] on div "Select..." at bounding box center [627, 316] width 340 height 26
click at [541, 345] on div "Phone" at bounding box center [631, 347] width 360 height 28
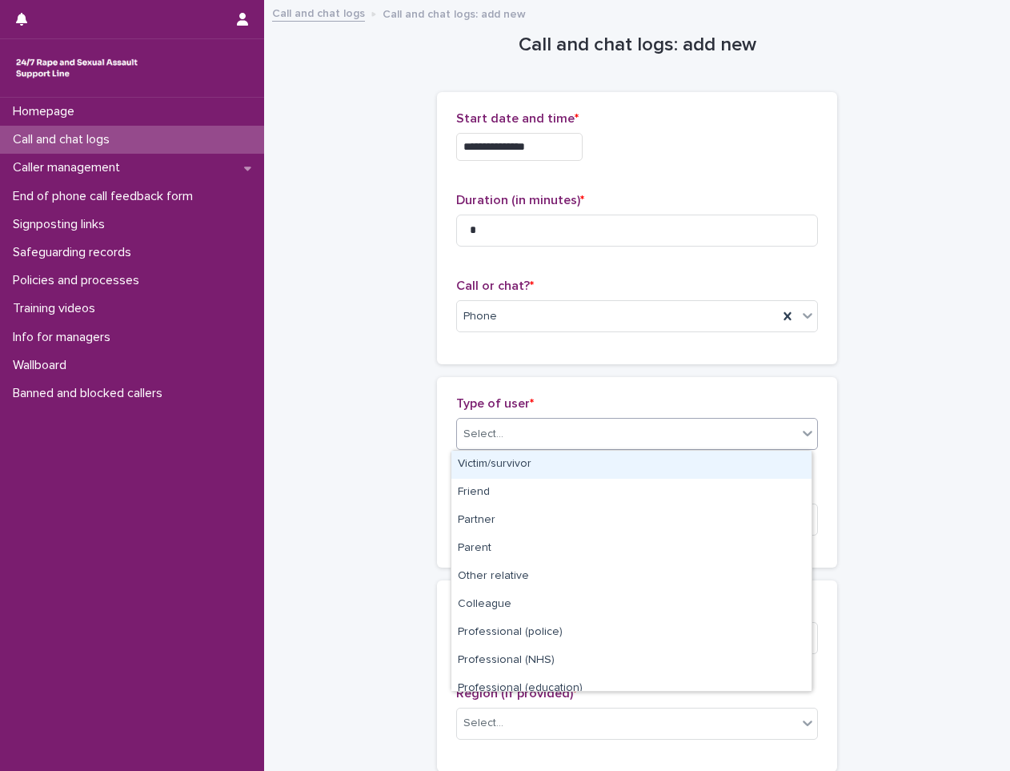
drag, startPoint x: 550, startPoint y: 430, endPoint x: 558, endPoint y: 477, distance: 47.9
click at [549, 431] on div "Select..." at bounding box center [627, 434] width 340 height 26
click at [553, 473] on div "Victim/survivor" at bounding box center [631, 464] width 360 height 28
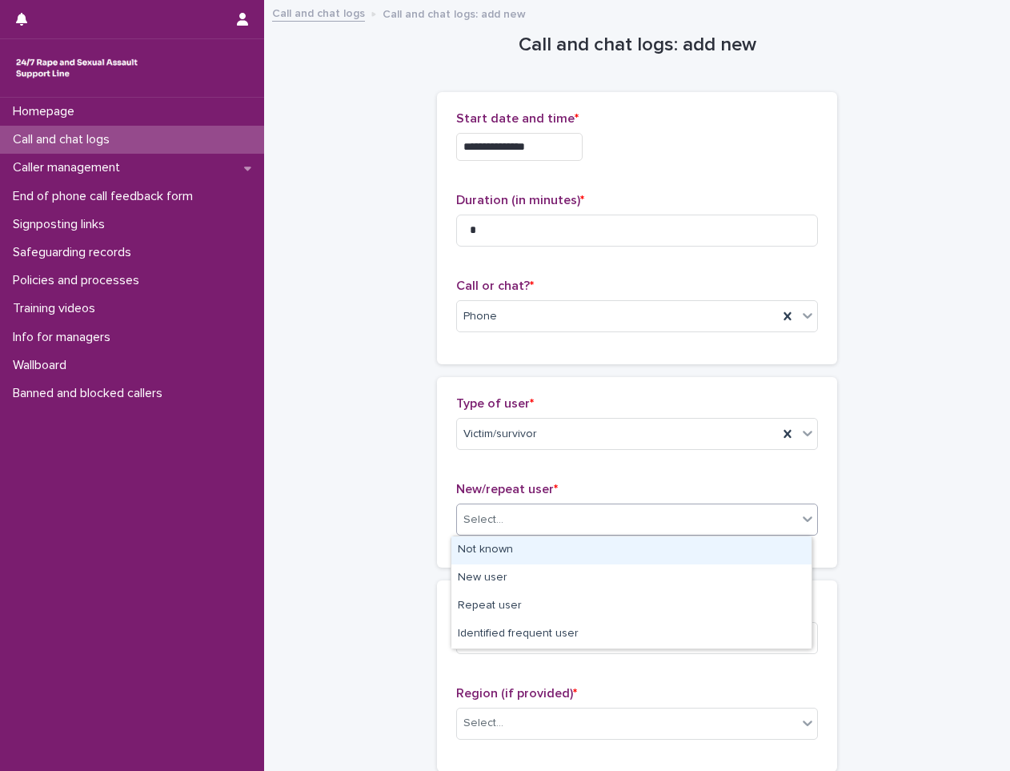
click at [550, 519] on div "Select..." at bounding box center [627, 519] width 340 height 26
click at [540, 554] on div "Not known" at bounding box center [631, 550] width 360 height 28
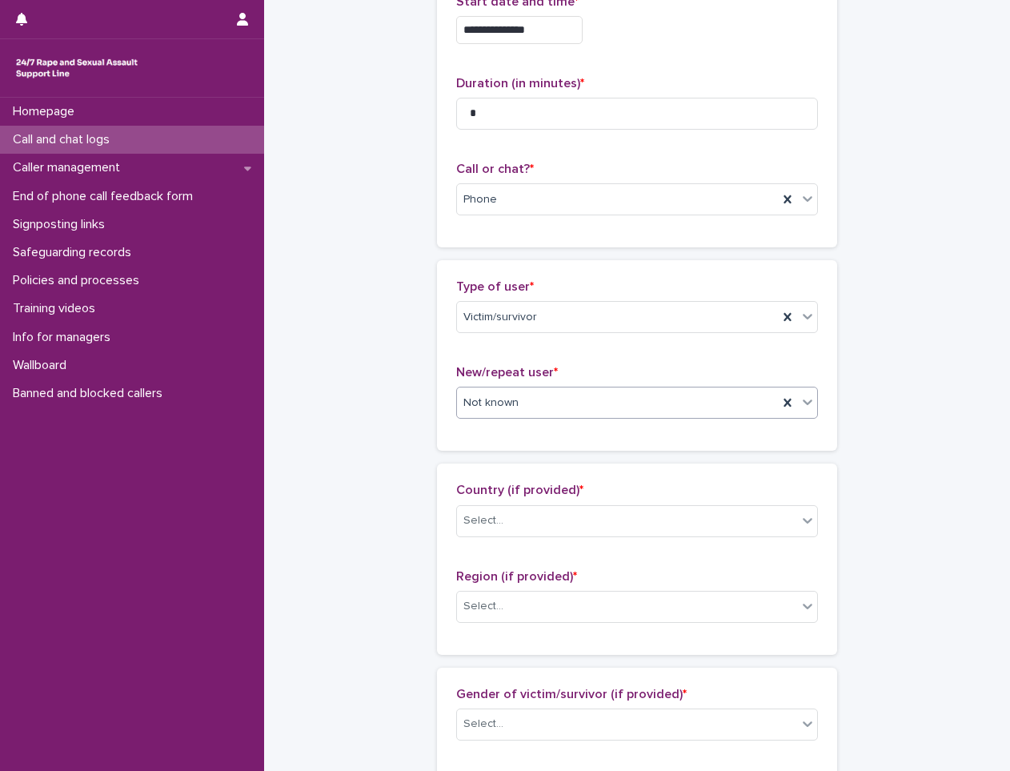
scroll to position [240, 0]
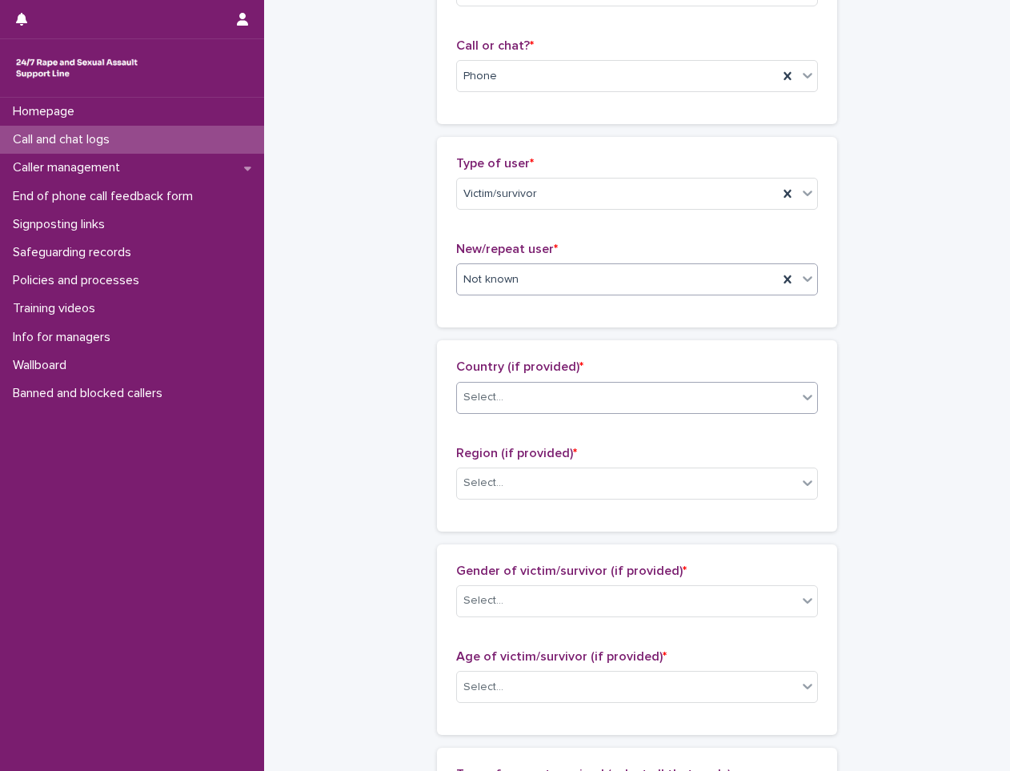
click at [572, 394] on div "Select..." at bounding box center [627, 397] width 340 height 26
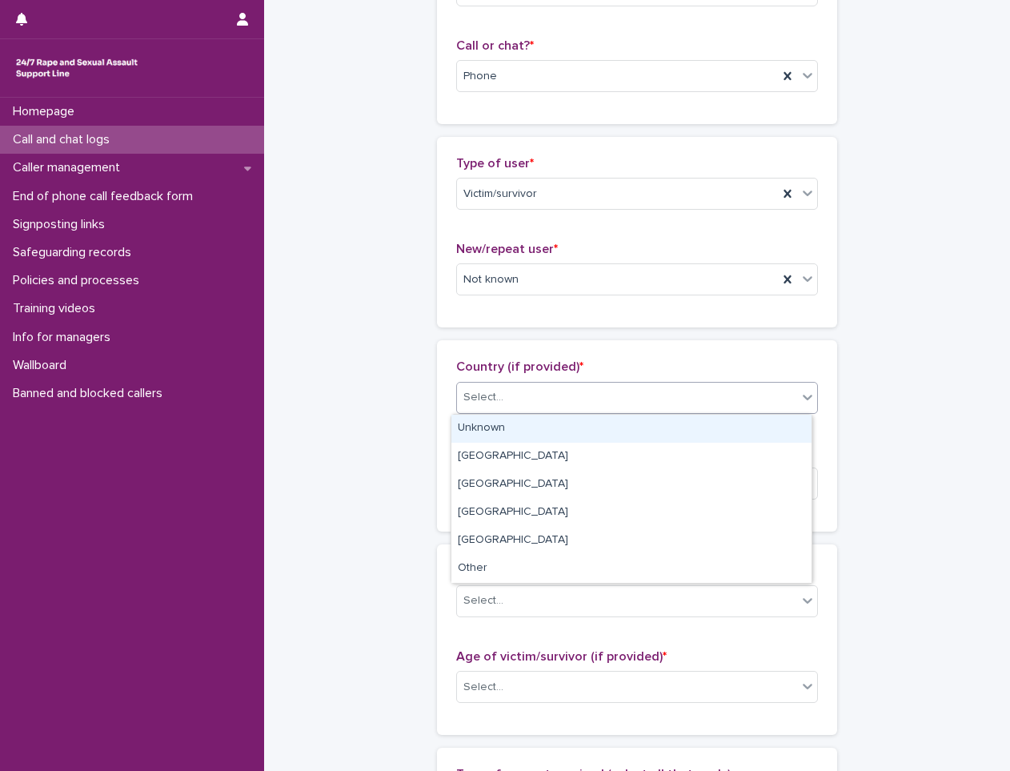
click at [548, 419] on div "Unknown" at bounding box center [631, 428] width 360 height 28
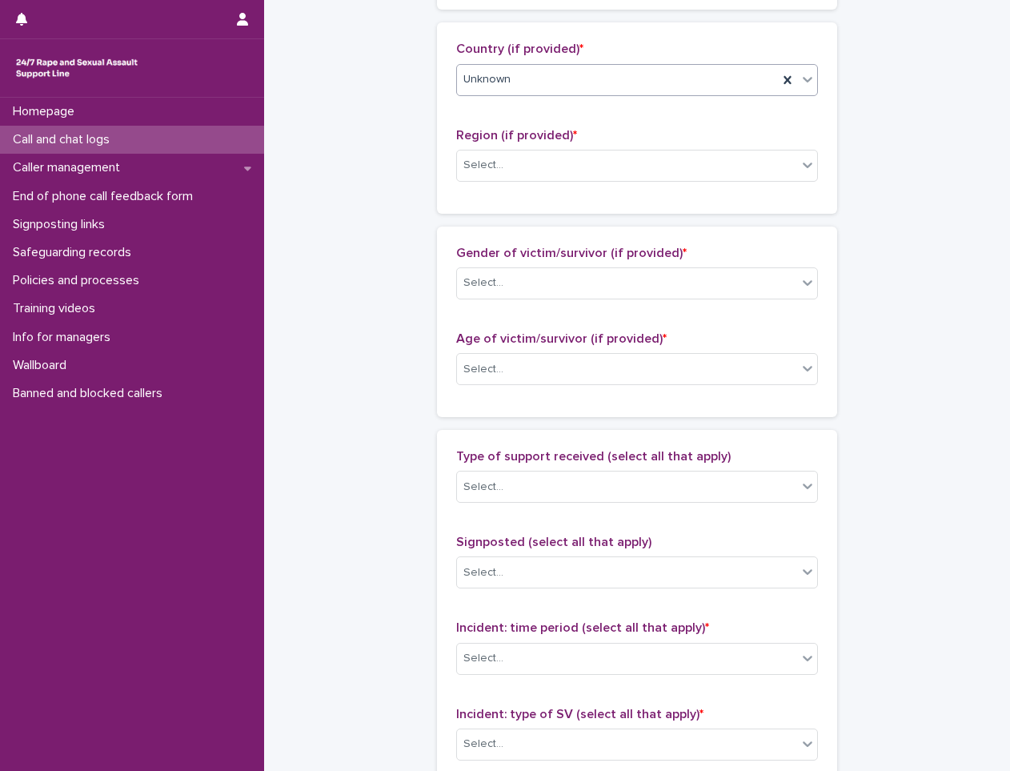
scroll to position [560, 0]
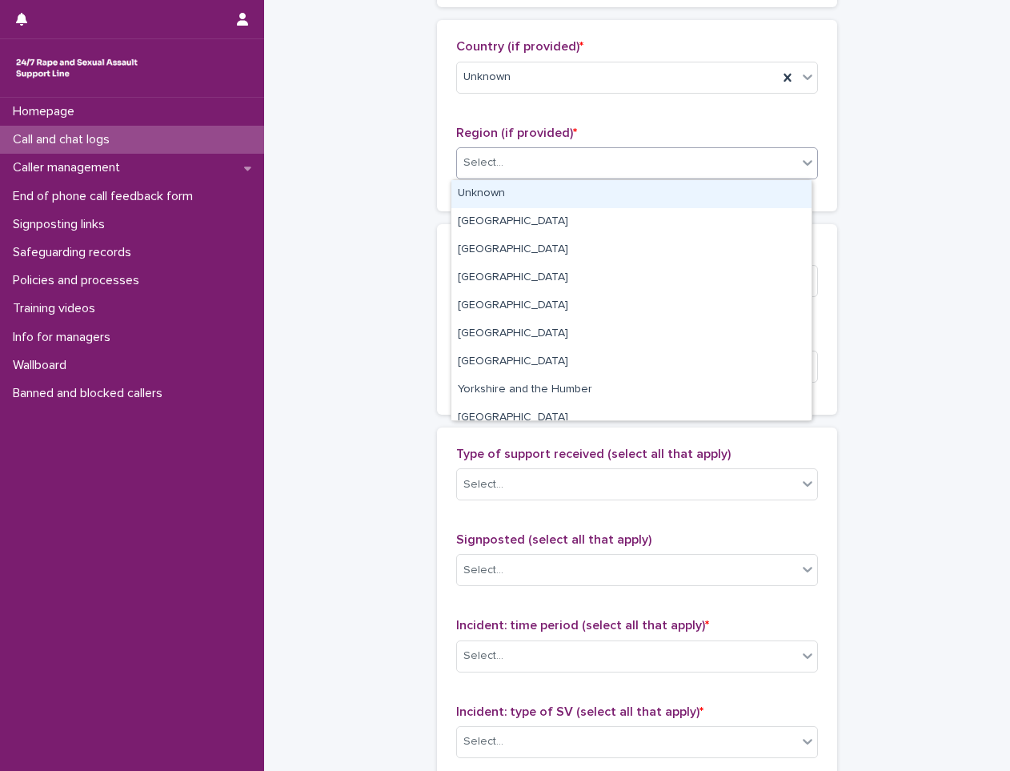
click at [561, 160] on div "Select..." at bounding box center [627, 163] width 340 height 26
drag, startPoint x: 551, startPoint y: 194, endPoint x: 543, endPoint y: 225, distance: 32.2
click at [550, 194] on div "Unknown" at bounding box center [631, 194] width 360 height 28
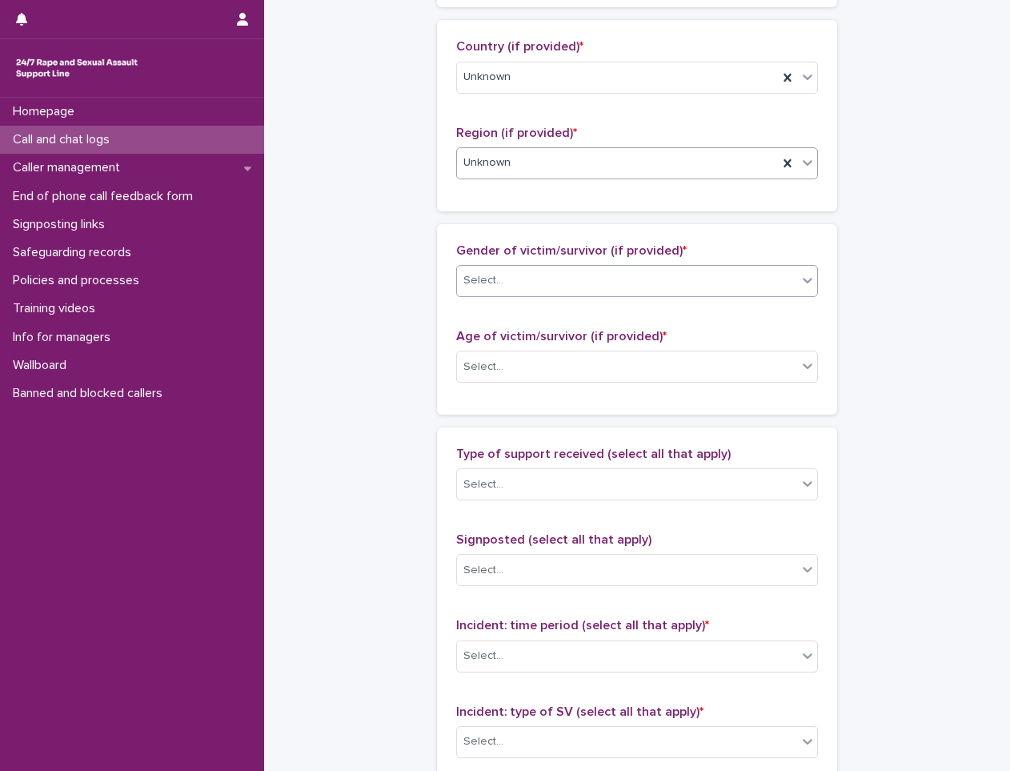
click at [532, 277] on div "Select..." at bounding box center [627, 280] width 340 height 26
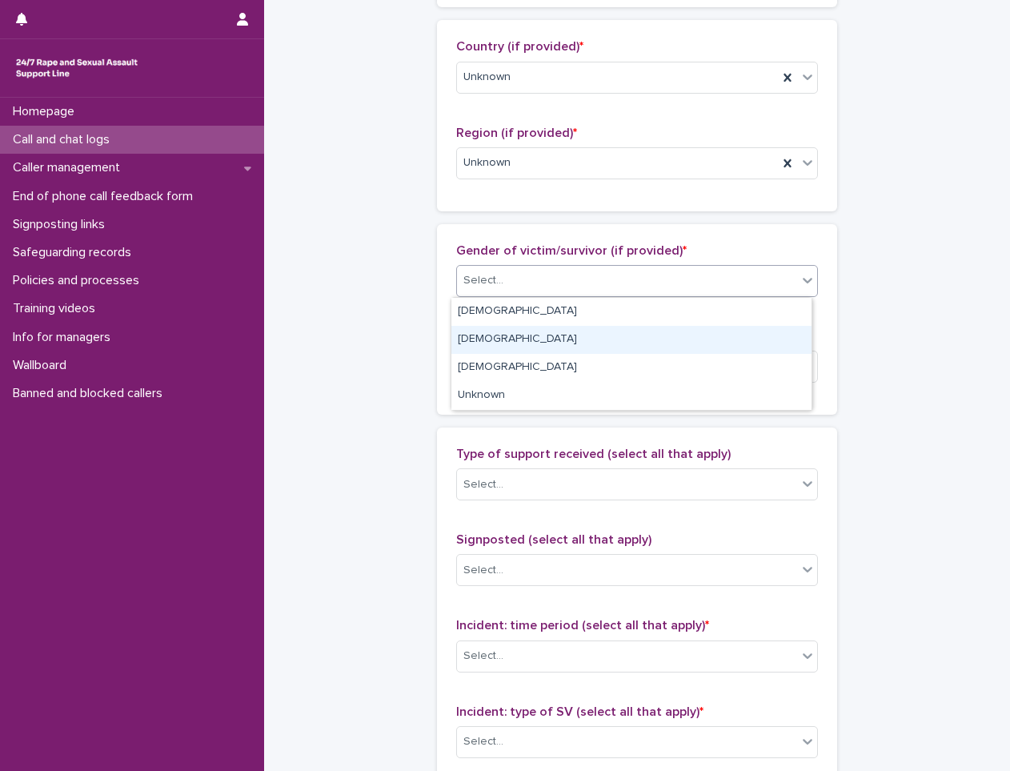
click at [500, 336] on div "[DEMOGRAPHIC_DATA]" at bounding box center [631, 340] width 360 height 28
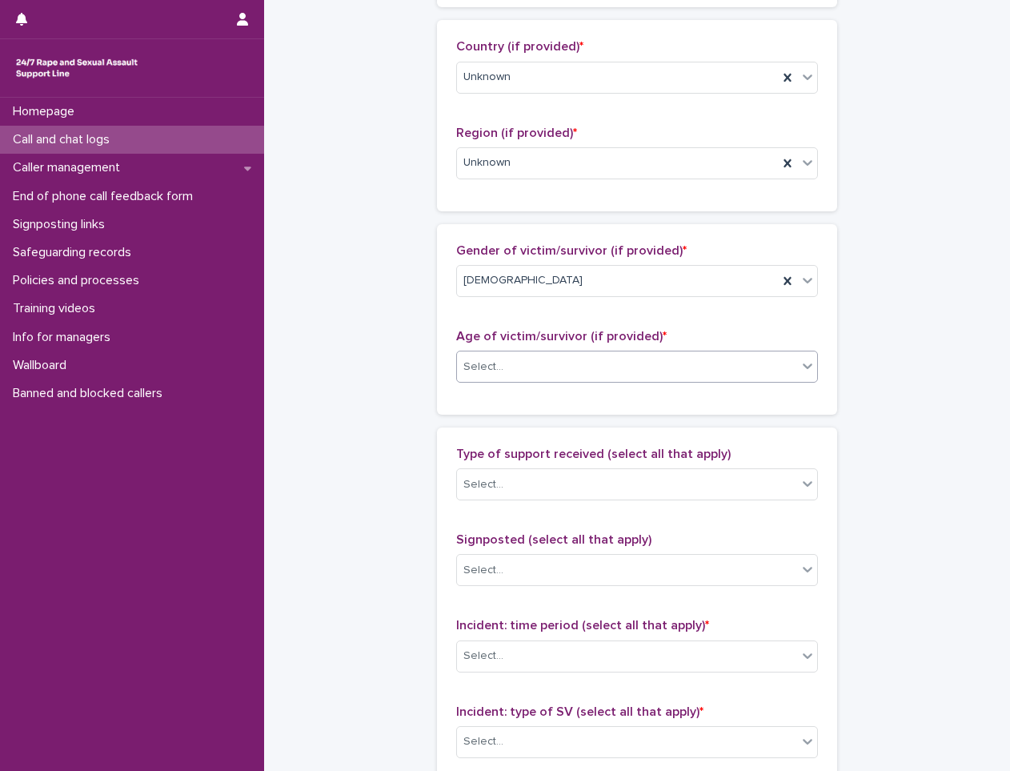
drag, startPoint x: 501, startPoint y: 348, endPoint x: 488, endPoint y: 362, distance: 18.7
click at [499, 351] on div "Age of victim/survivor (if provided) * Select..." at bounding box center [637, 362] width 362 height 66
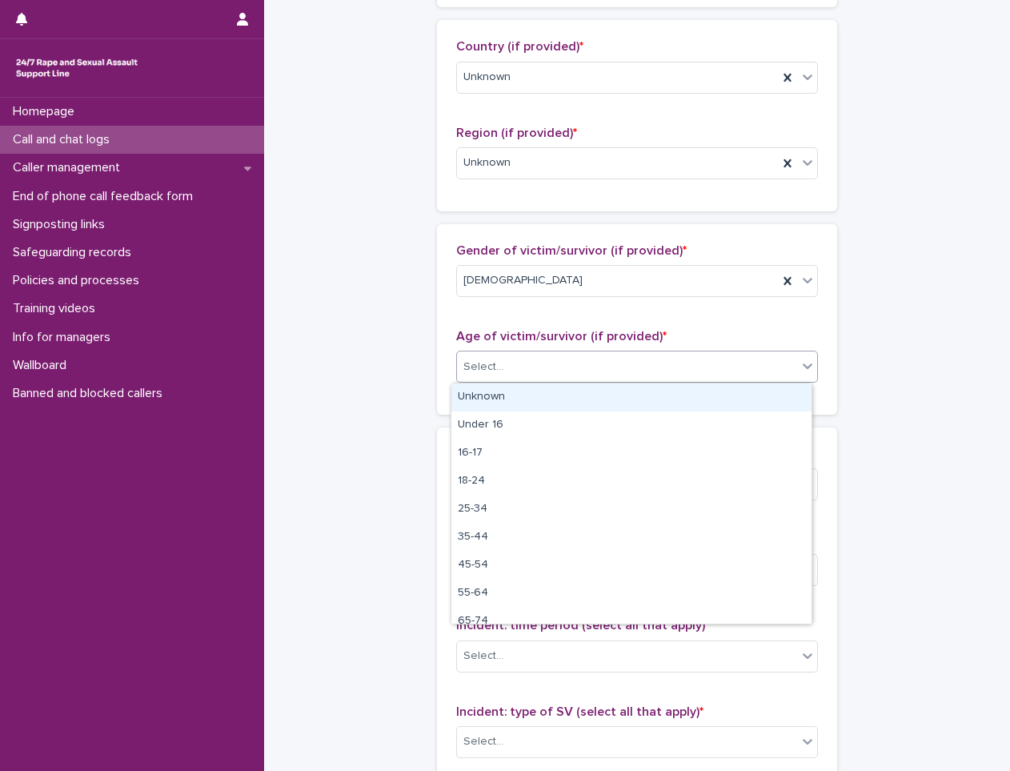
click at [485, 379] on div "Select..." at bounding box center [627, 367] width 340 height 26
click at [478, 397] on div "Unknown" at bounding box center [631, 397] width 360 height 28
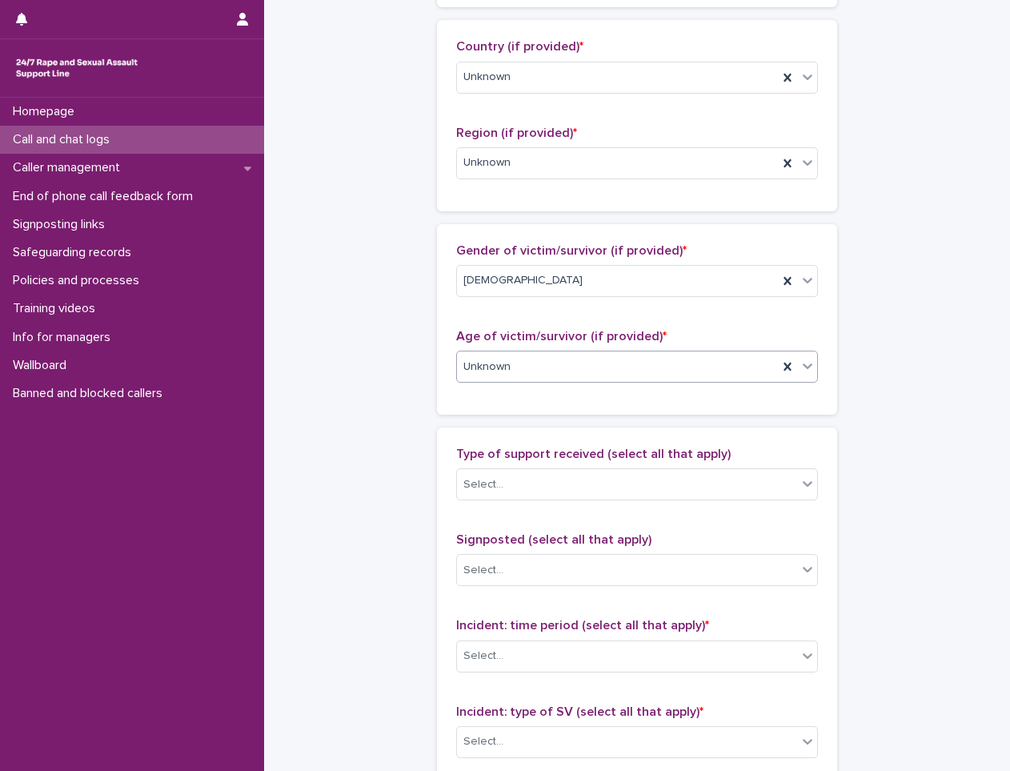
scroll to position [880, 0]
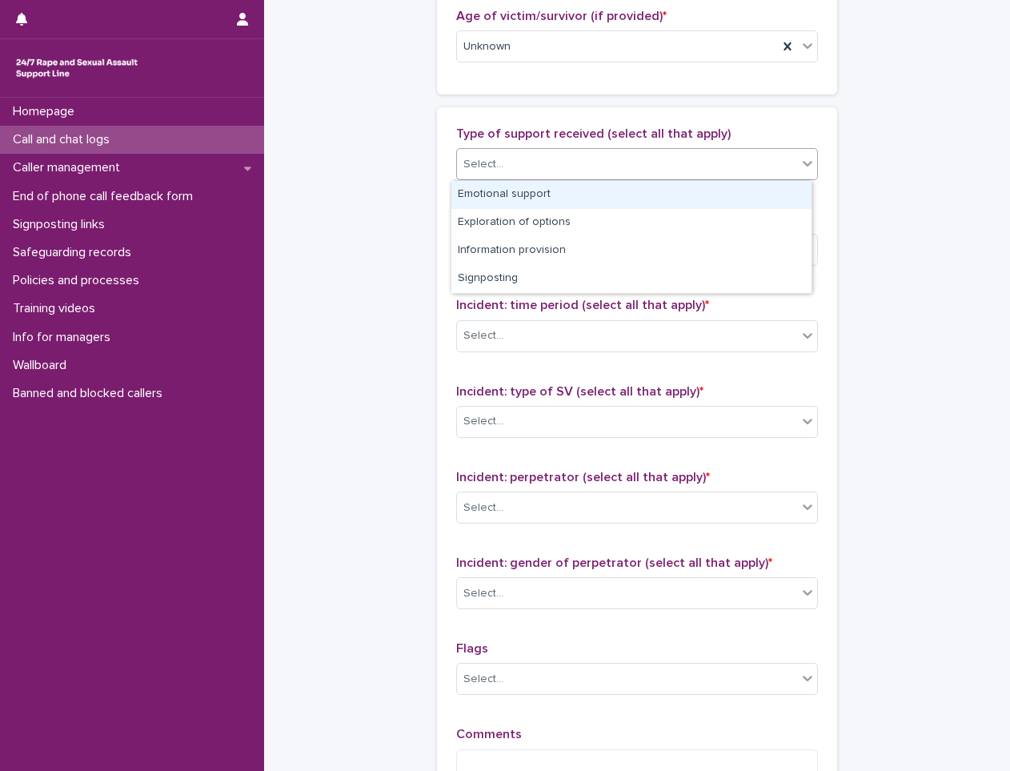
click at [525, 154] on div "Select..." at bounding box center [627, 164] width 340 height 26
click at [490, 202] on div "Emotional support" at bounding box center [631, 195] width 360 height 28
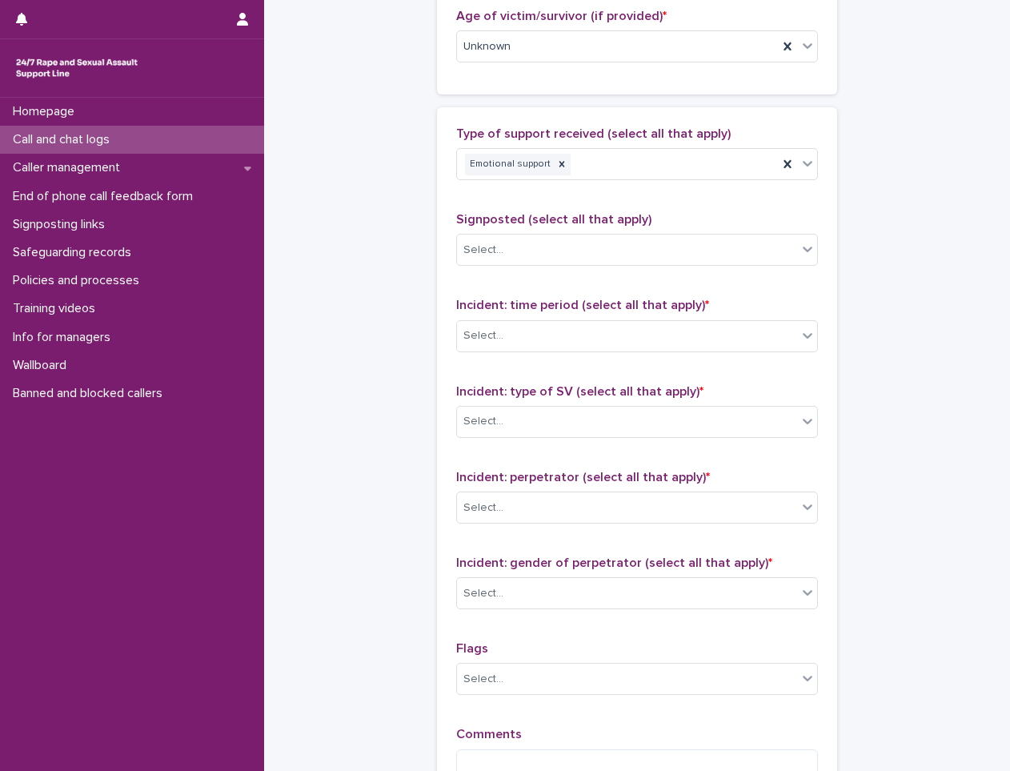
drag, startPoint x: 396, startPoint y: 288, endPoint x: 406, endPoint y: 283, distance: 10.7
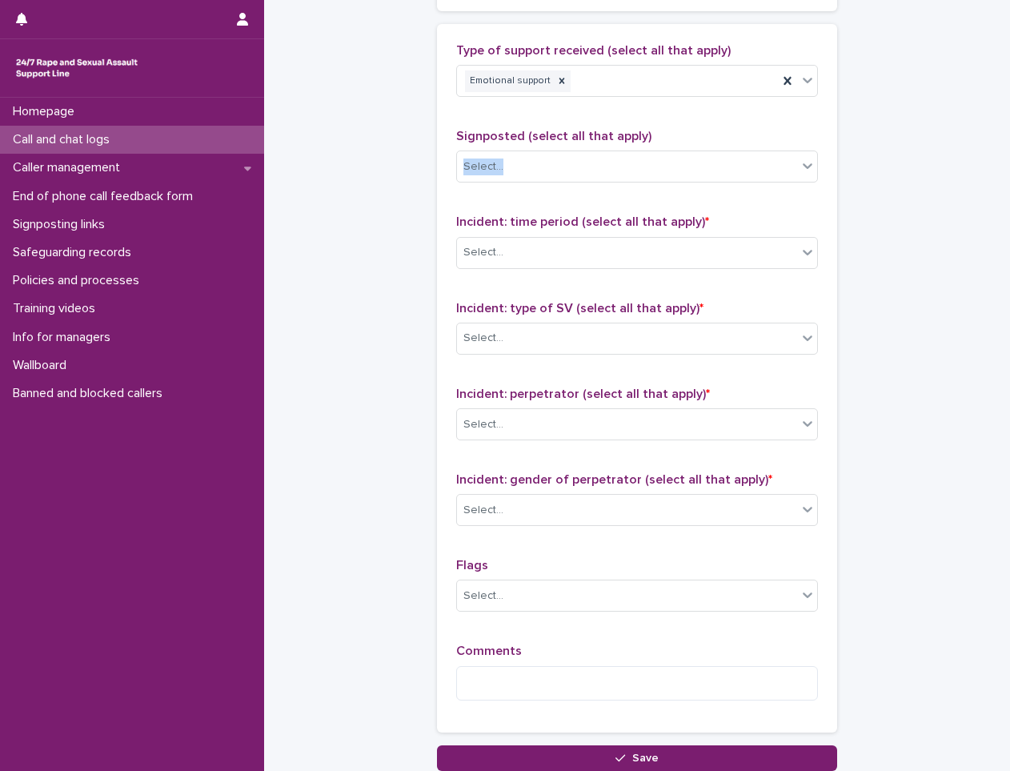
scroll to position [1088, 0]
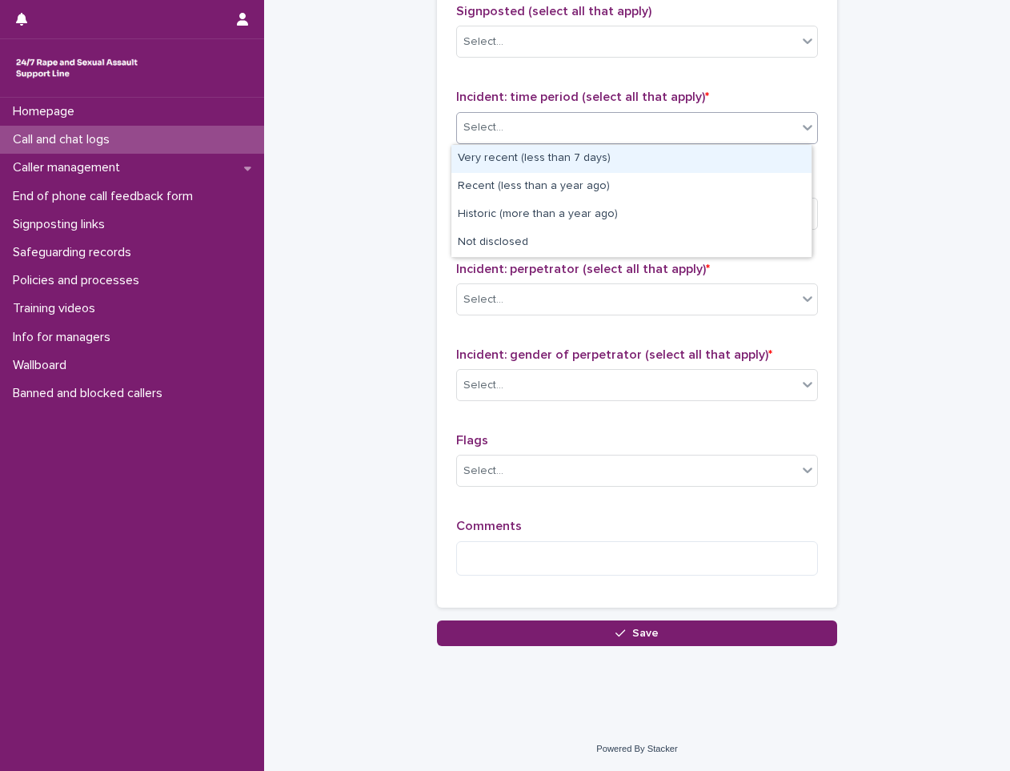
click at [532, 141] on div "Select..." at bounding box center [627, 127] width 340 height 26
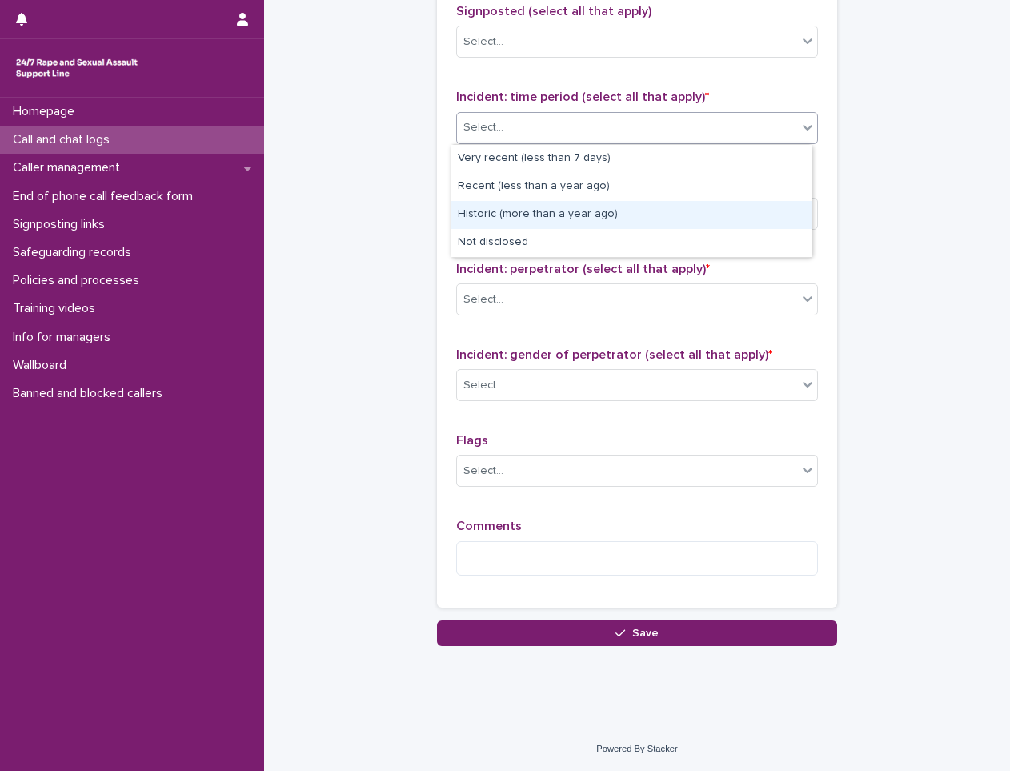
click at [508, 214] on div "Historic (more than a year ago)" at bounding box center [631, 215] width 360 height 28
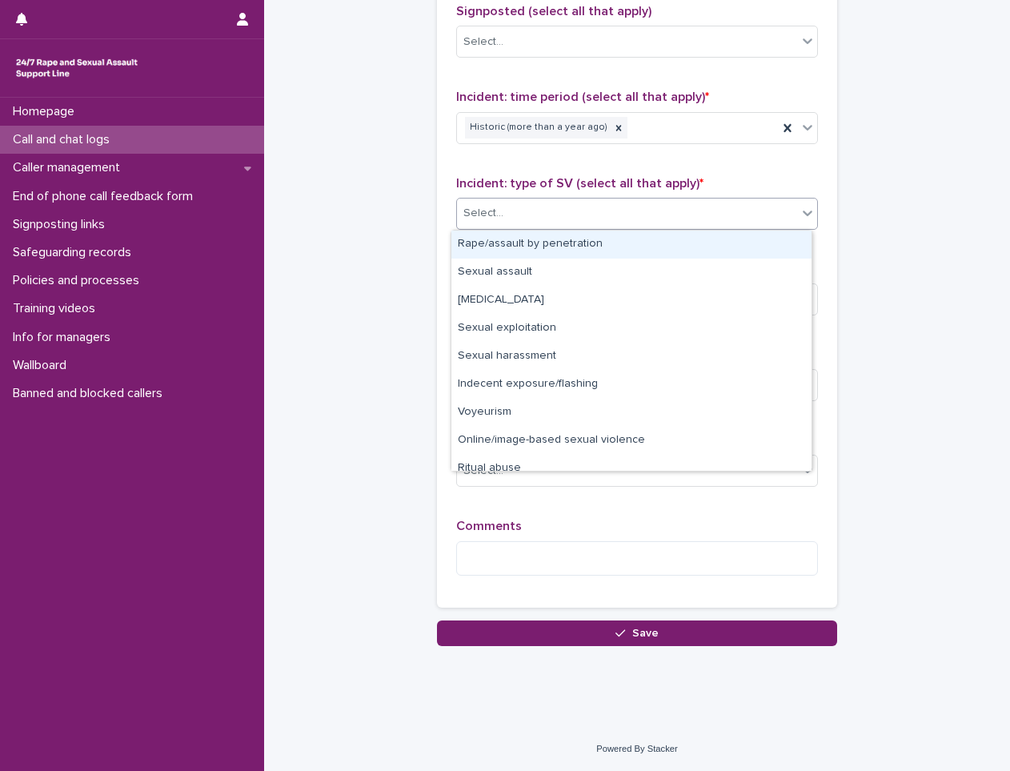
click at [576, 206] on div "Select..." at bounding box center [627, 213] width 340 height 26
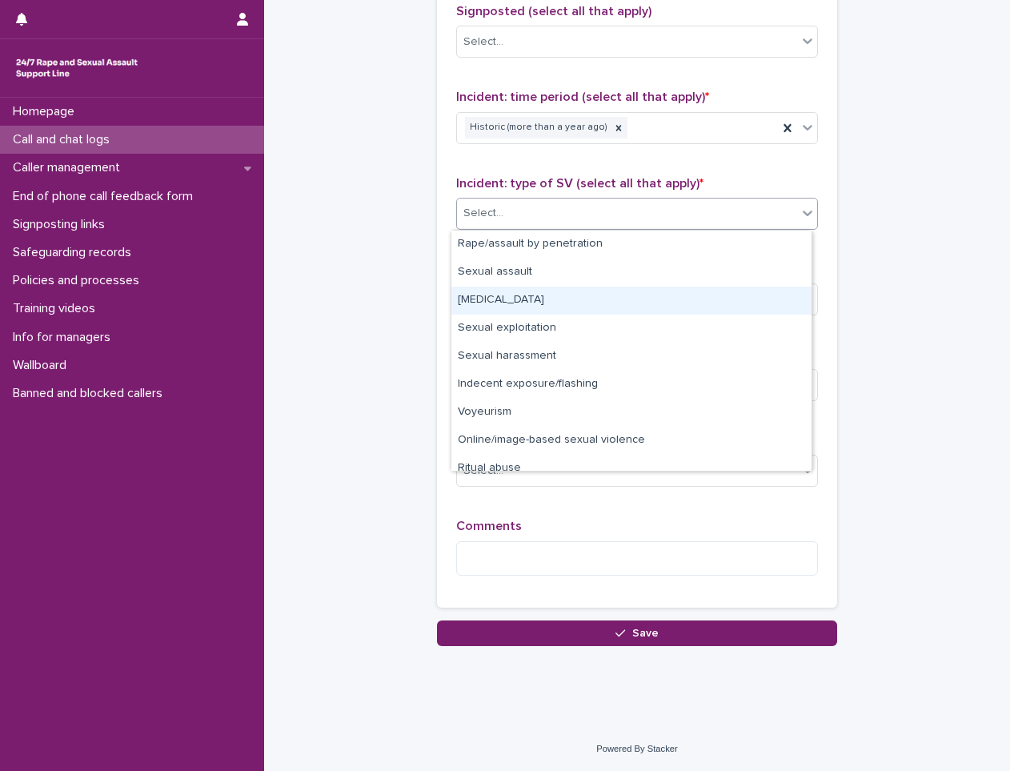
click at [557, 304] on div "[MEDICAL_DATA]" at bounding box center [631, 300] width 360 height 28
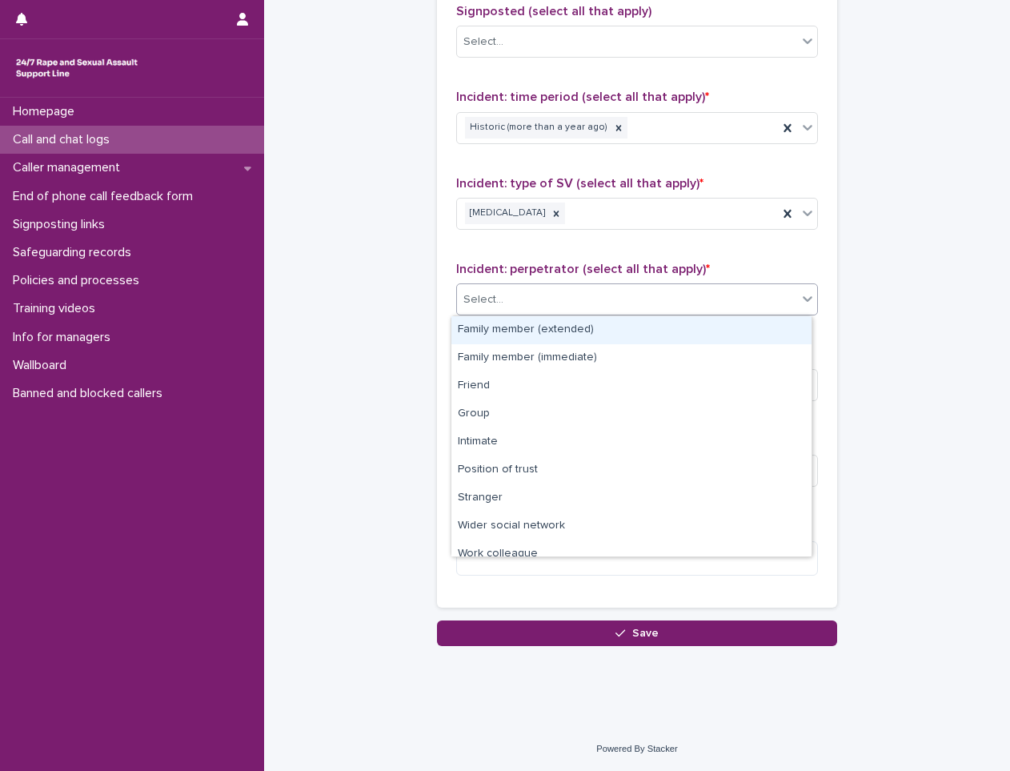
click at [629, 310] on div "Select..." at bounding box center [627, 299] width 340 height 26
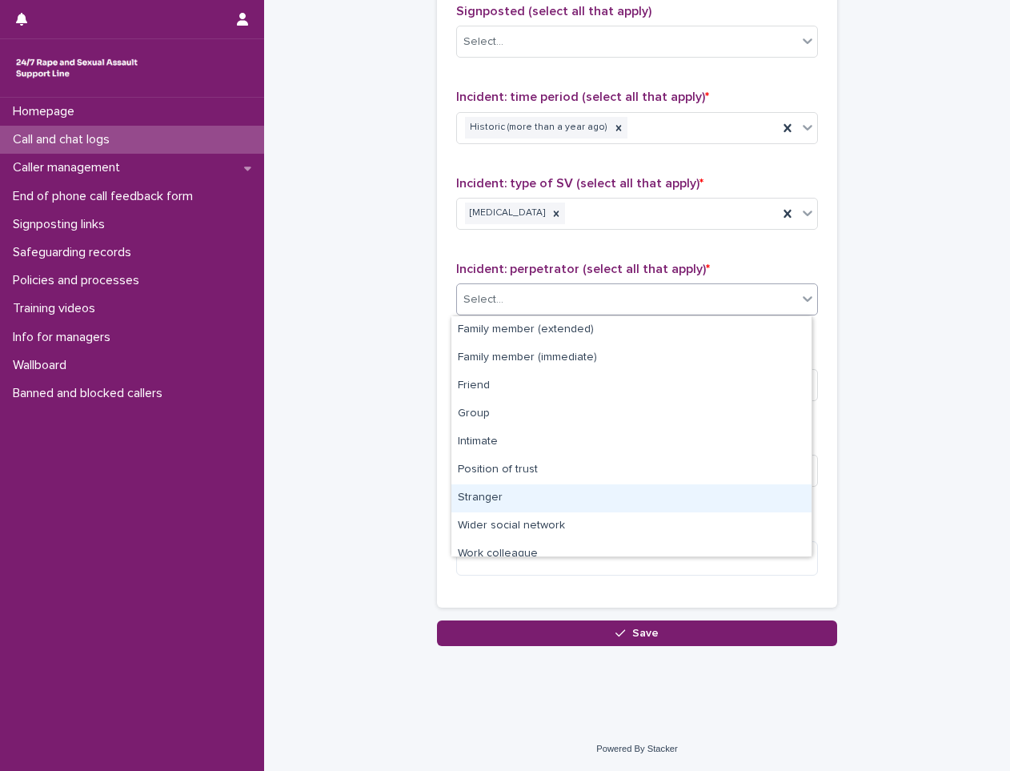
scroll to position [68, 0]
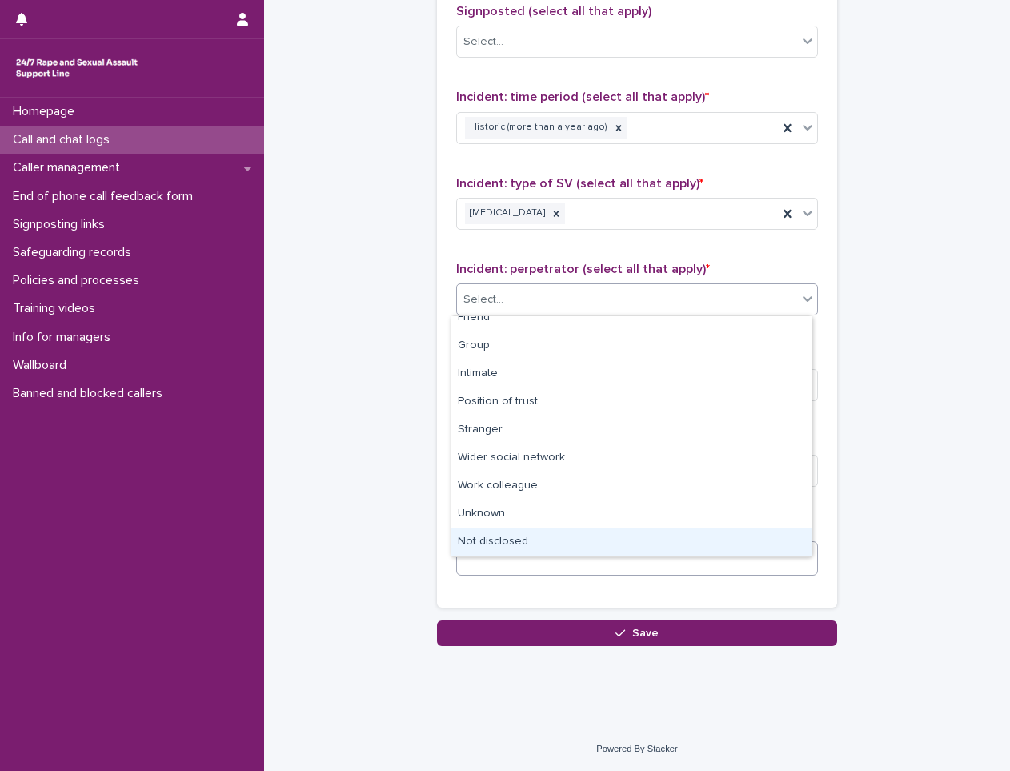
click at [526, 546] on div "Not disclosed" at bounding box center [631, 542] width 360 height 28
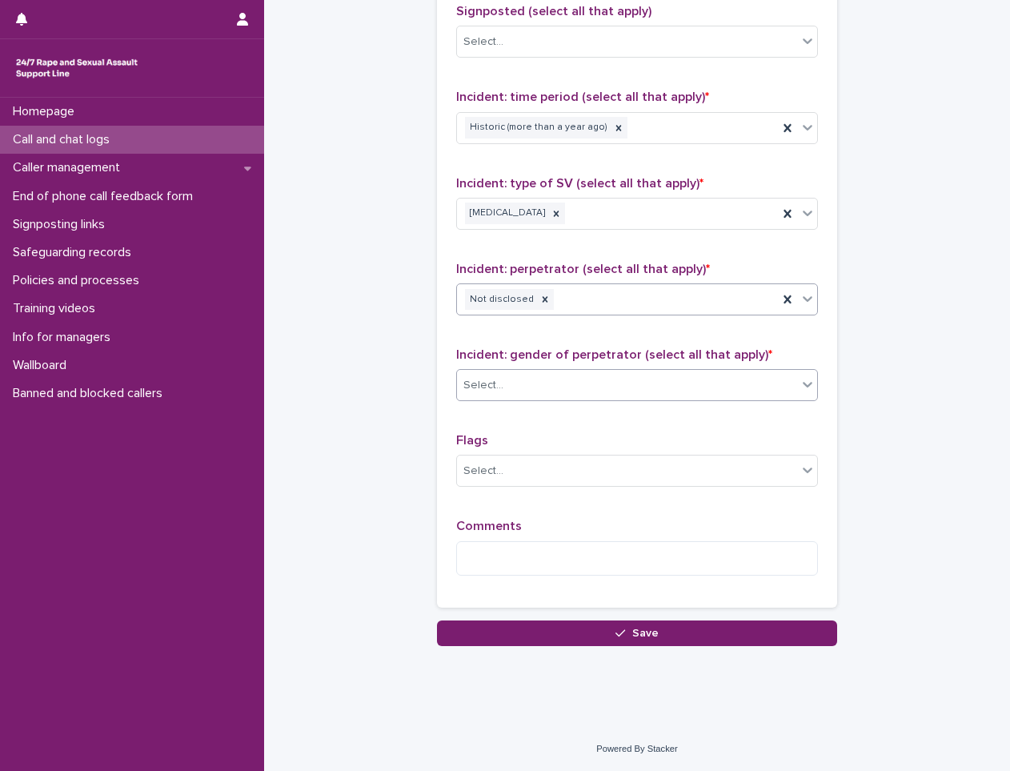
drag, startPoint x: 559, startPoint y: 379, endPoint x: 559, endPoint y: 394, distance: 15.2
click at [559, 378] on div "Select..." at bounding box center [627, 385] width 340 height 26
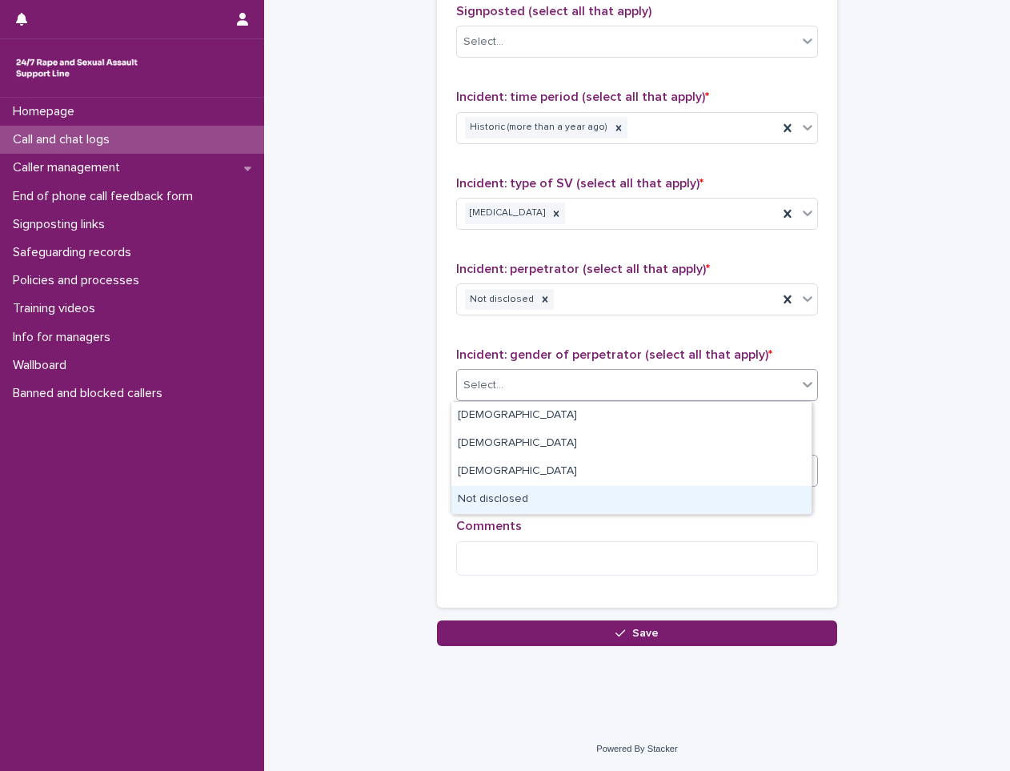
drag, startPoint x: 528, startPoint y: 501, endPoint x: 563, endPoint y: 466, distance: 49.2
click at [527, 502] on div "Not disclosed" at bounding box center [631, 500] width 360 height 28
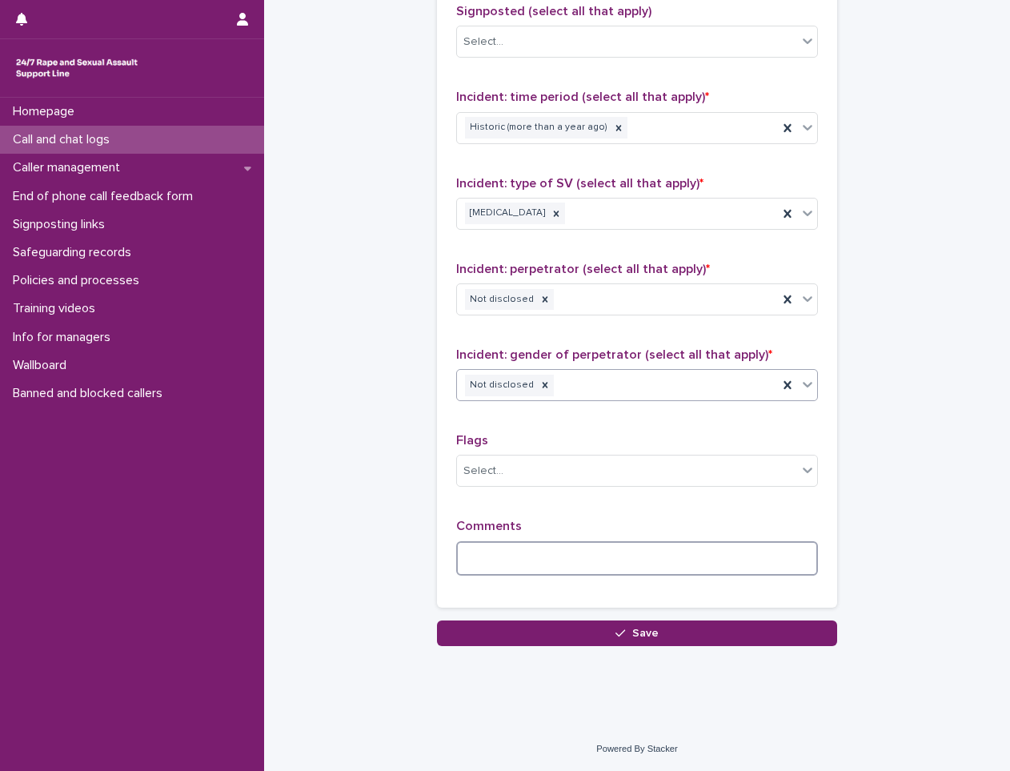
click at [500, 549] on textarea at bounding box center [637, 558] width 362 height 34
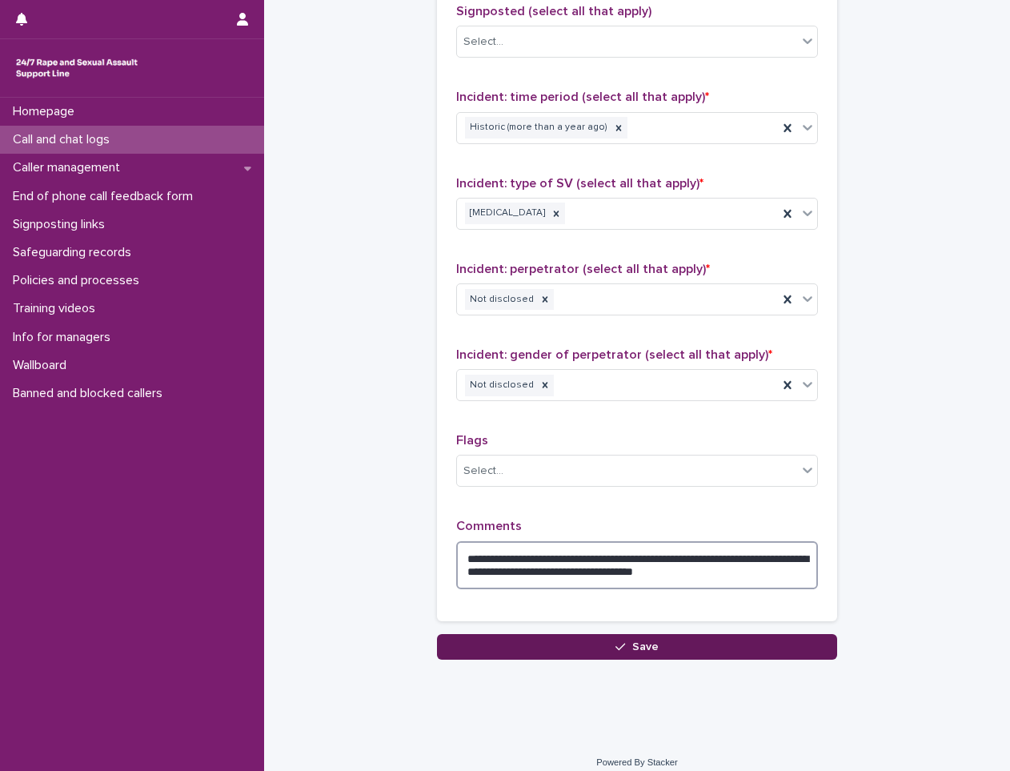
type textarea "**********"
click at [667, 639] on button "Save" at bounding box center [637, 647] width 400 height 26
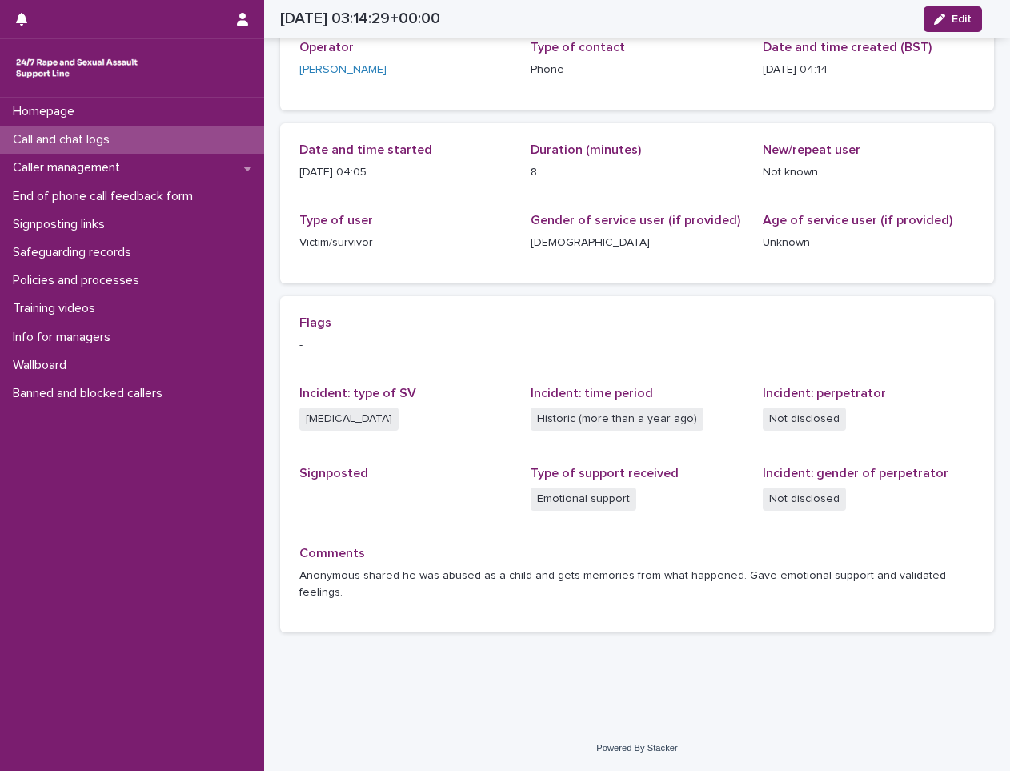
scroll to position [79, 0]
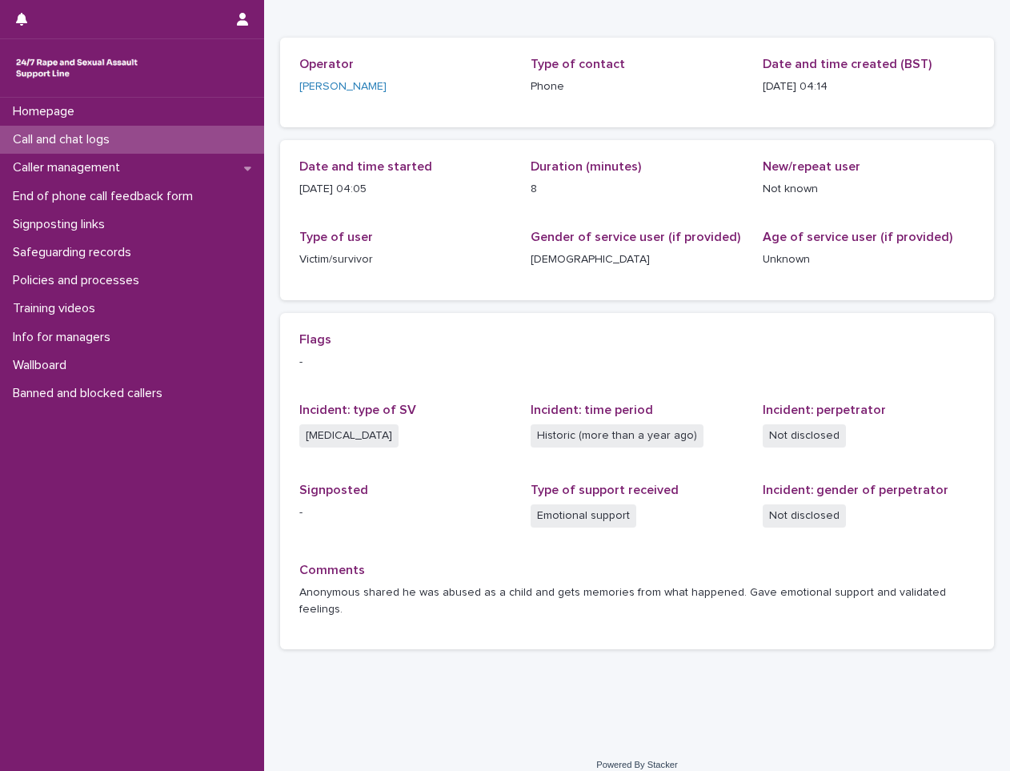
click at [362, 654] on div "Loading... Saving… Loading... Saving… [DATE] 03:14:29+00:00 Edit [DATE] 04:14 E…" at bounding box center [637, 312] width 730 height 780
